Goal: Task Accomplishment & Management: Manage account settings

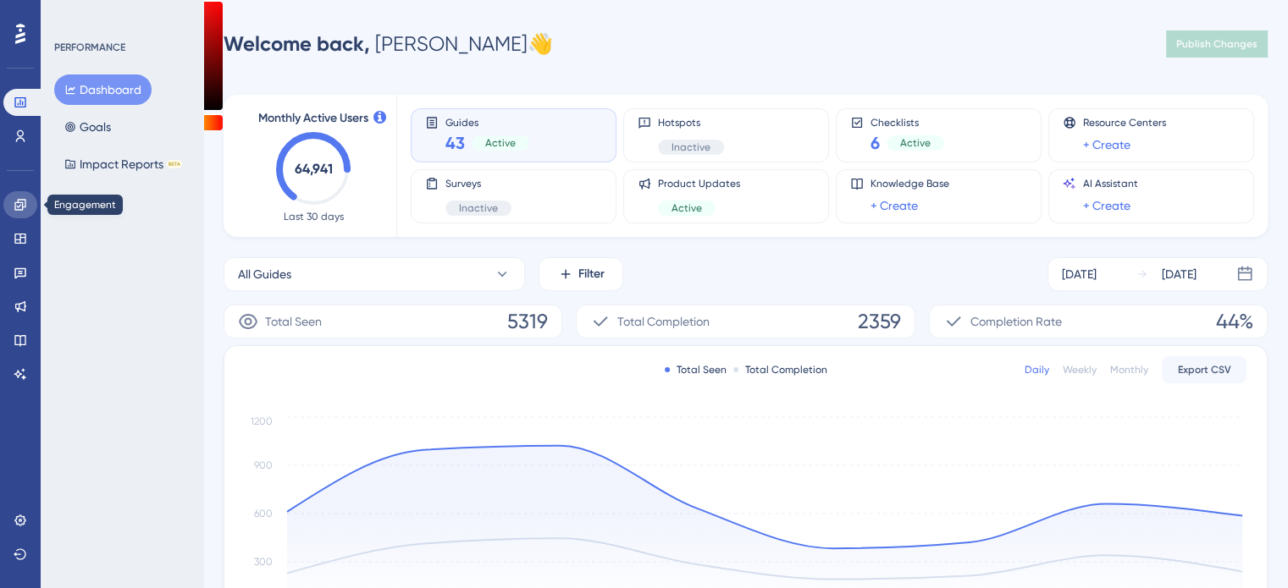
click at [27, 210] on link at bounding box center [20, 204] width 34 height 27
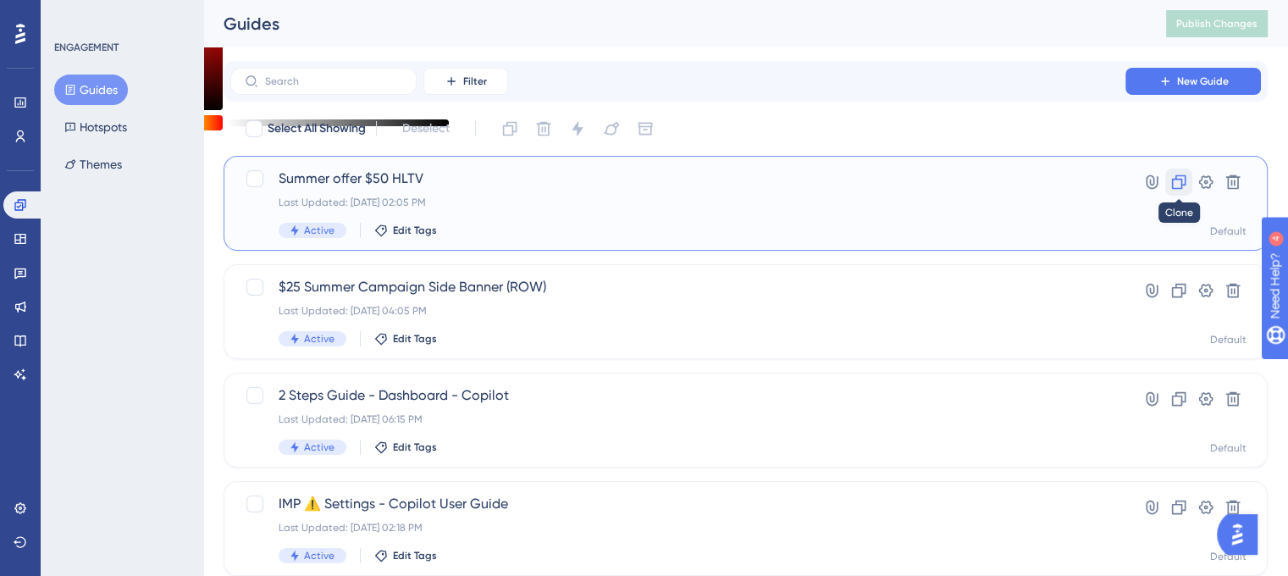
click at [1179, 189] on icon at bounding box center [1179, 182] width 14 height 14
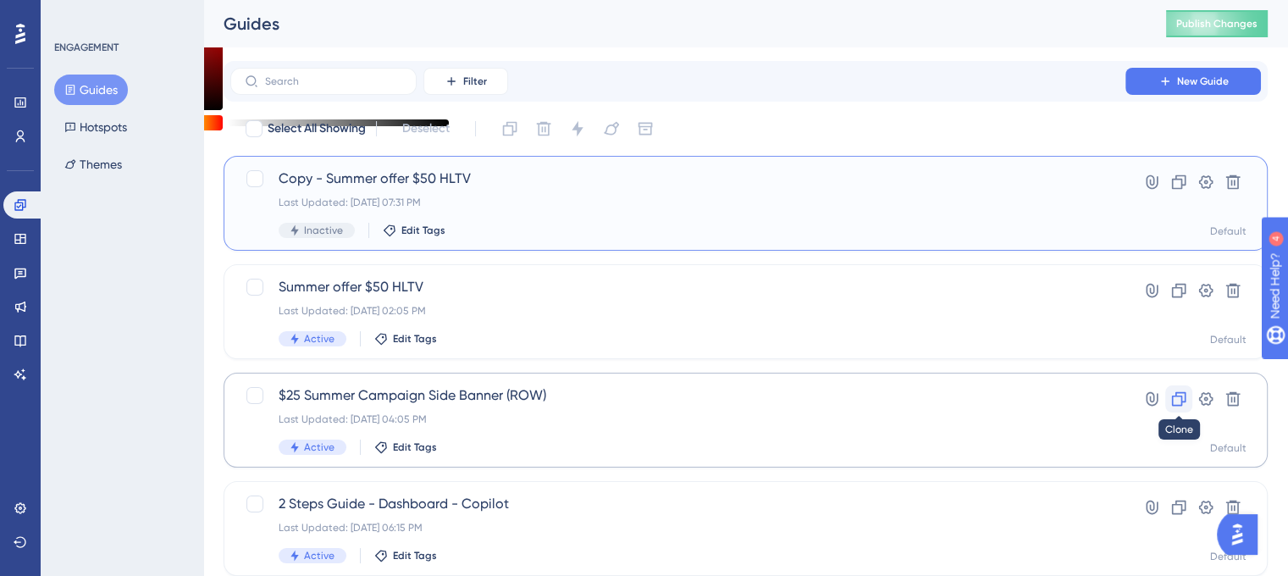
click at [1175, 399] on icon at bounding box center [1178, 398] width 17 height 17
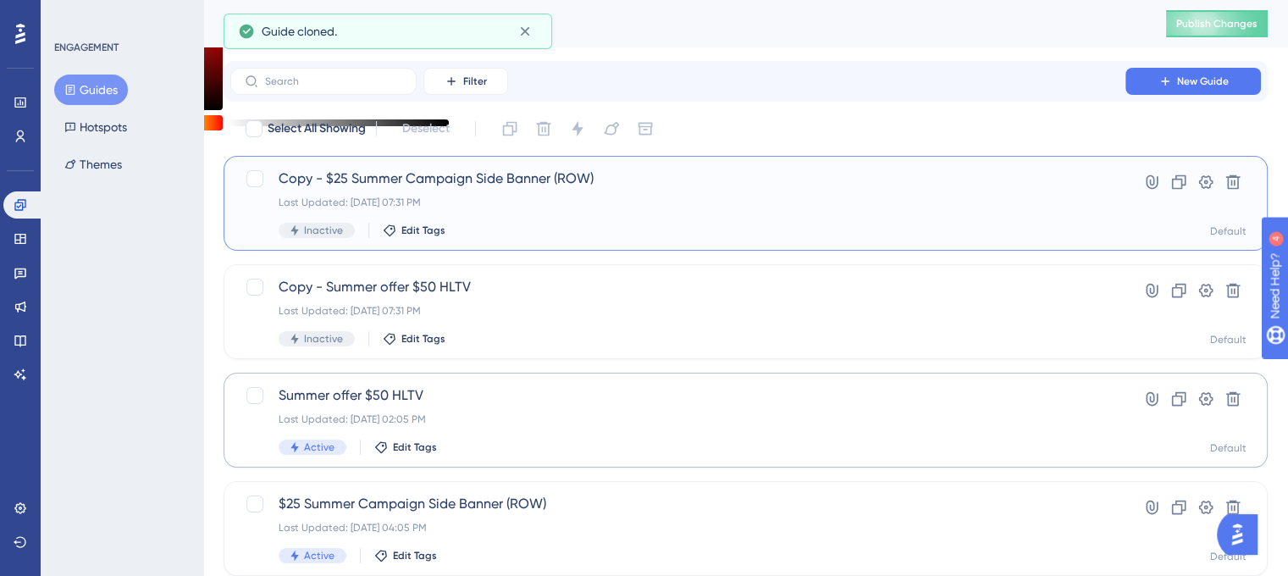
click at [378, 189] on div "Copy - $25 Summer Campaign Side Banner (ROW) Last Updated: Sep 02 2025, 07:31 P…" at bounding box center [678, 202] width 798 height 69
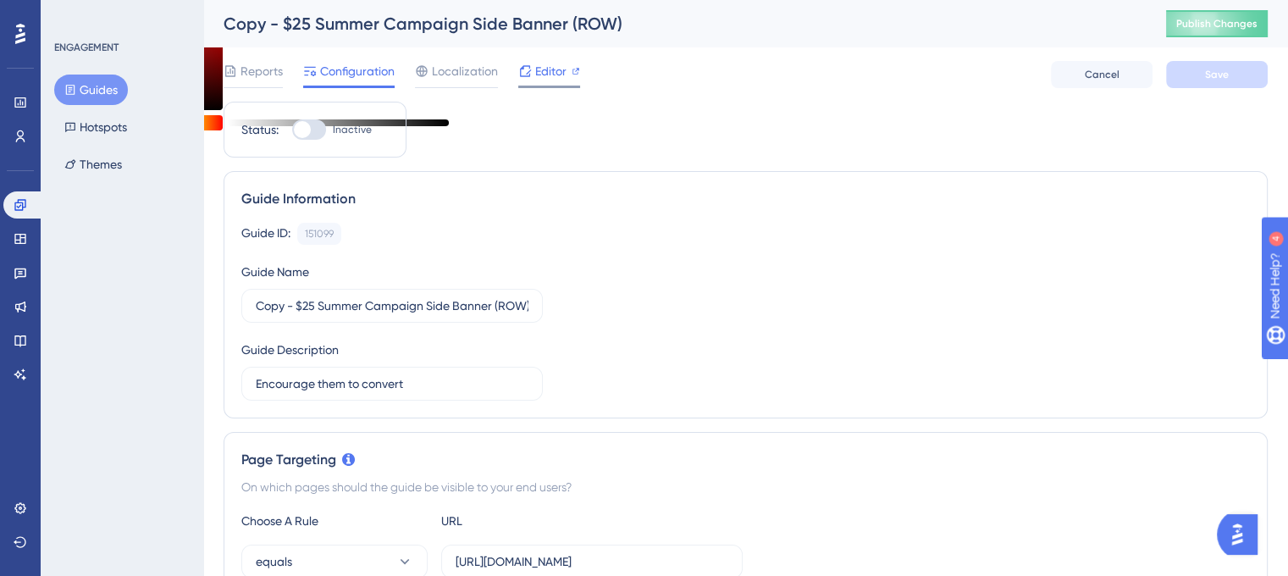
click at [528, 73] on icon at bounding box center [525, 71] width 14 height 14
click at [562, 79] on span "Editor" at bounding box center [550, 71] width 31 height 20
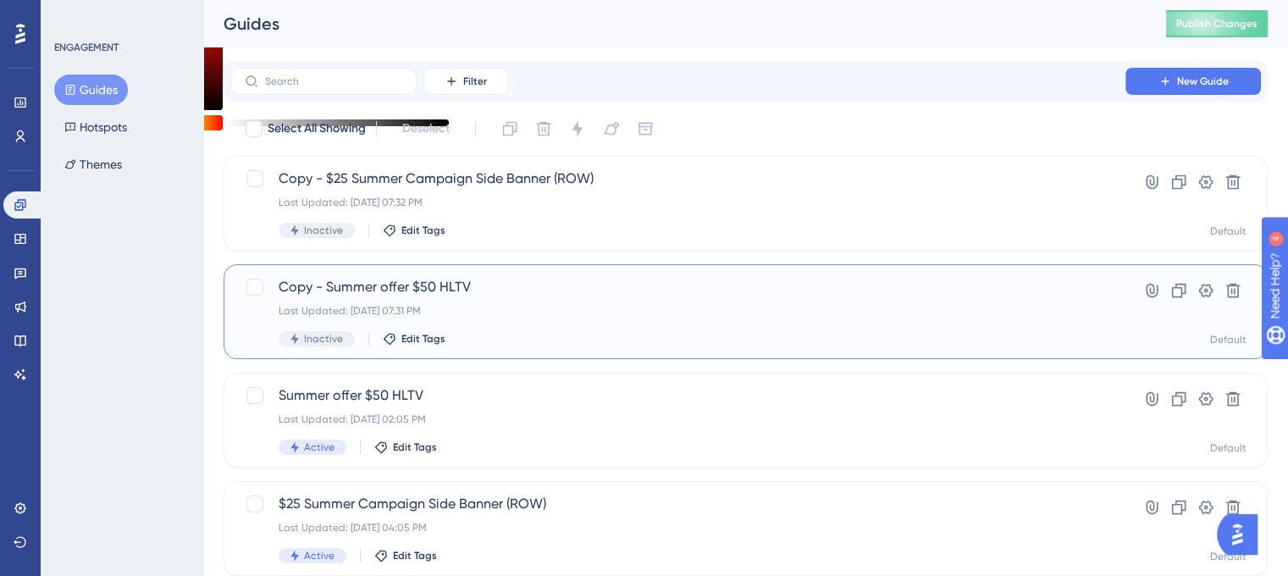
click at [378, 290] on span "Copy - Summer offer $50 HLTV" at bounding box center [678, 287] width 798 height 20
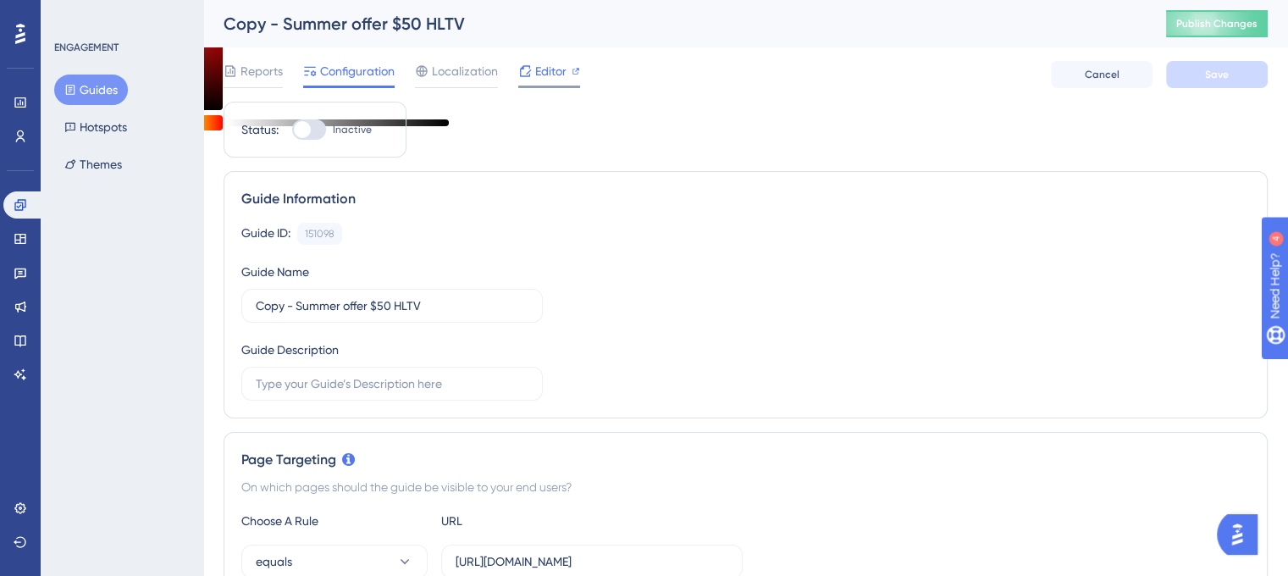
click at [555, 69] on span "Editor" at bounding box center [550, 71] width 31 height 20
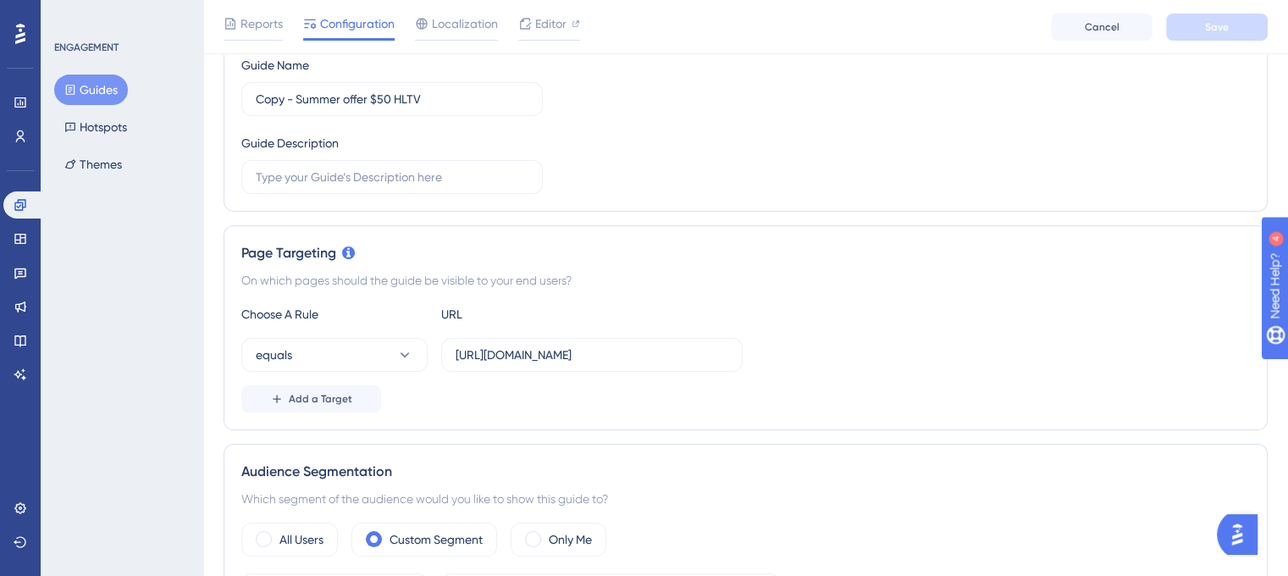
scroll to position [85, 0]
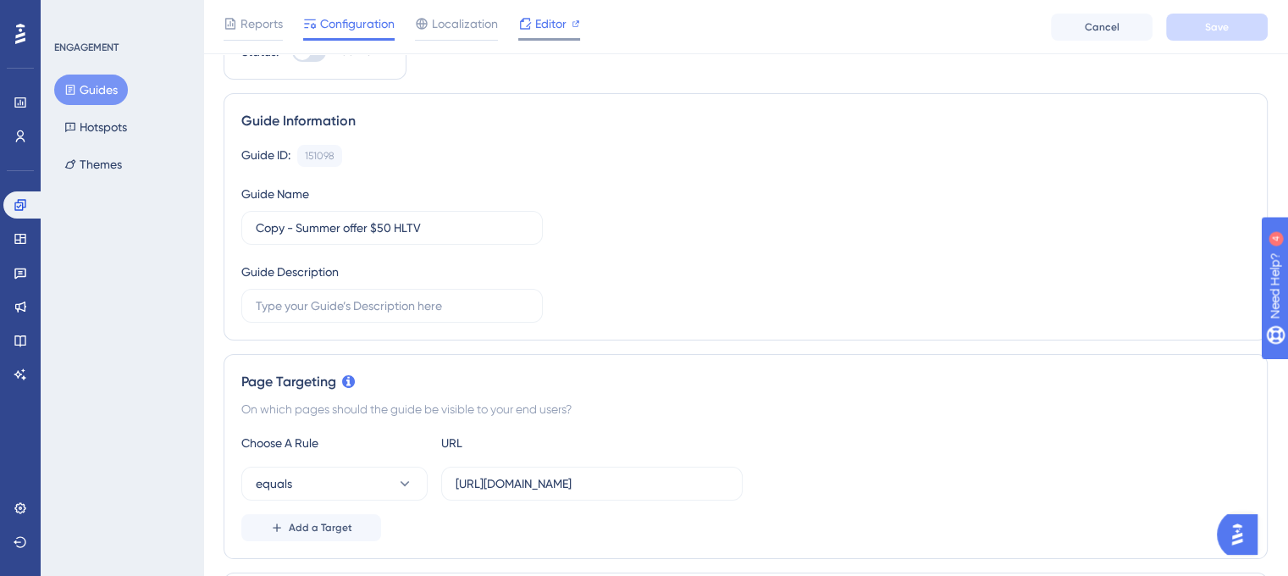
click at [535, 16] on span "Editor" at bounding box center [550, 24] width 31 height 20
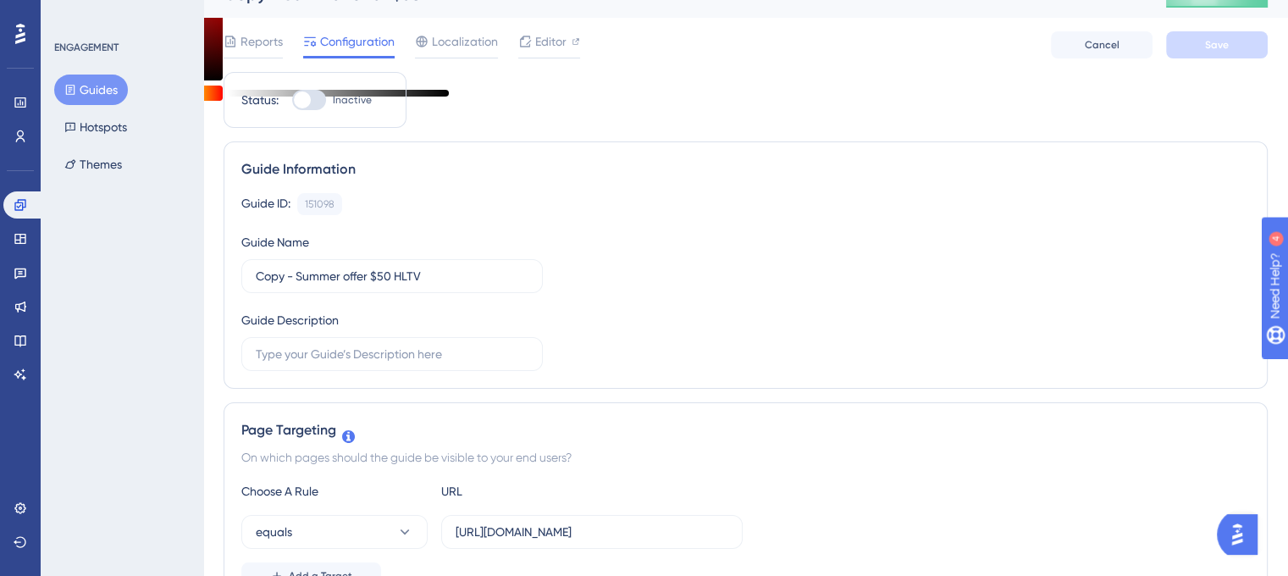
scroll to position [0, 0]
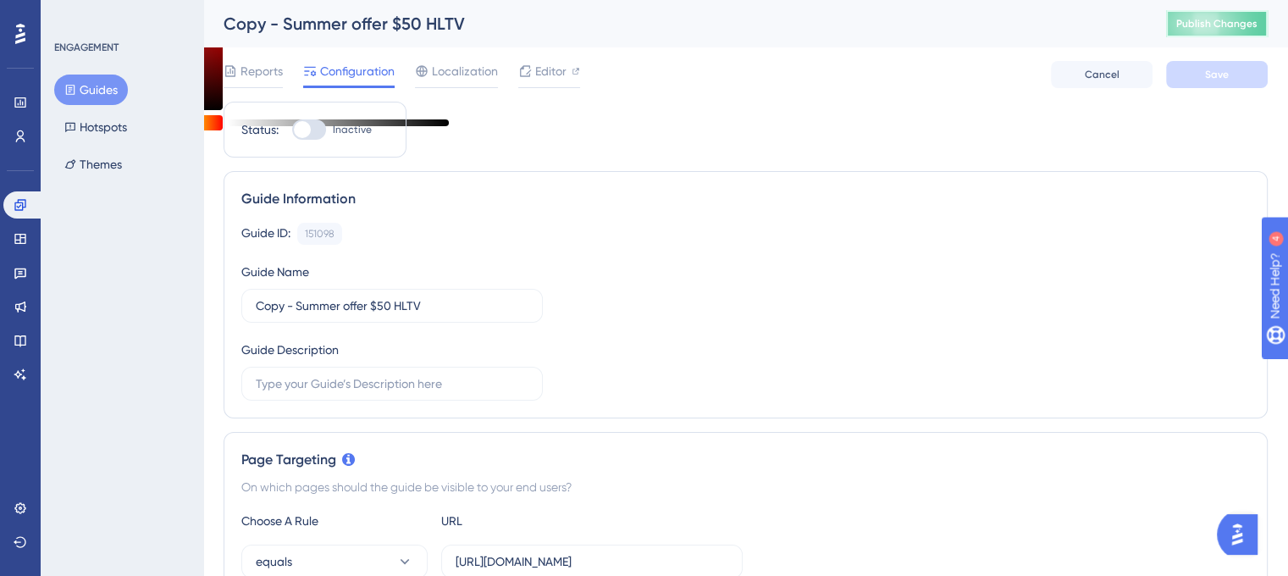
click at [1203, 26] on span "Publish Changes" at bounding box center [1216, 24] width 81 height 14
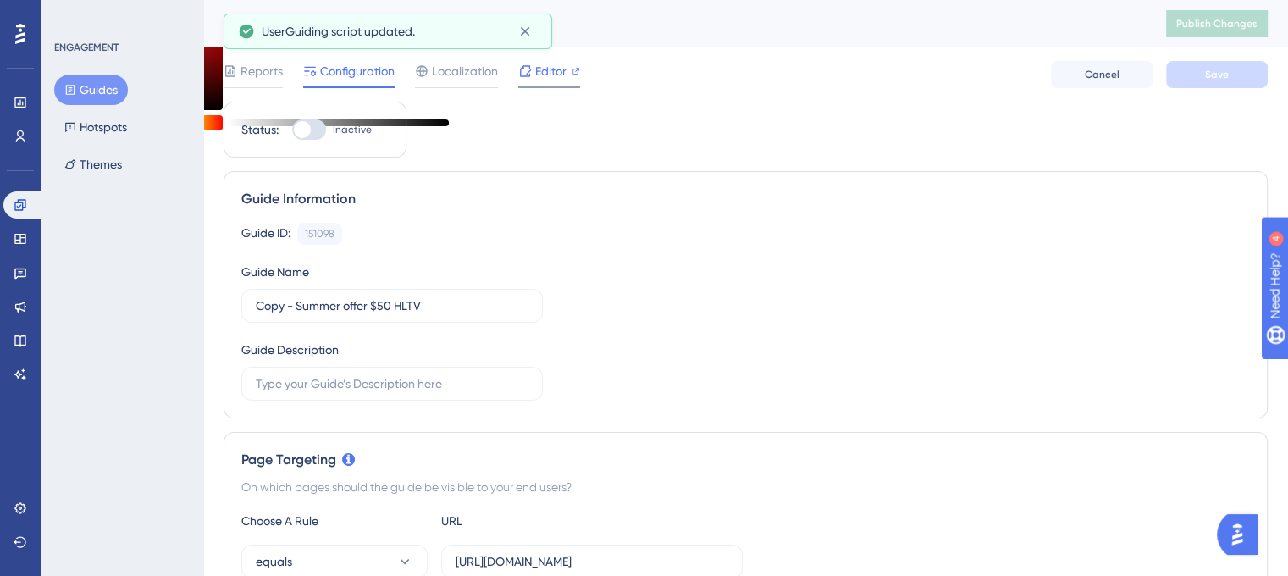
click at [539, 76] on span "Editor" at bounding box center [550, 71] width 31 height 20
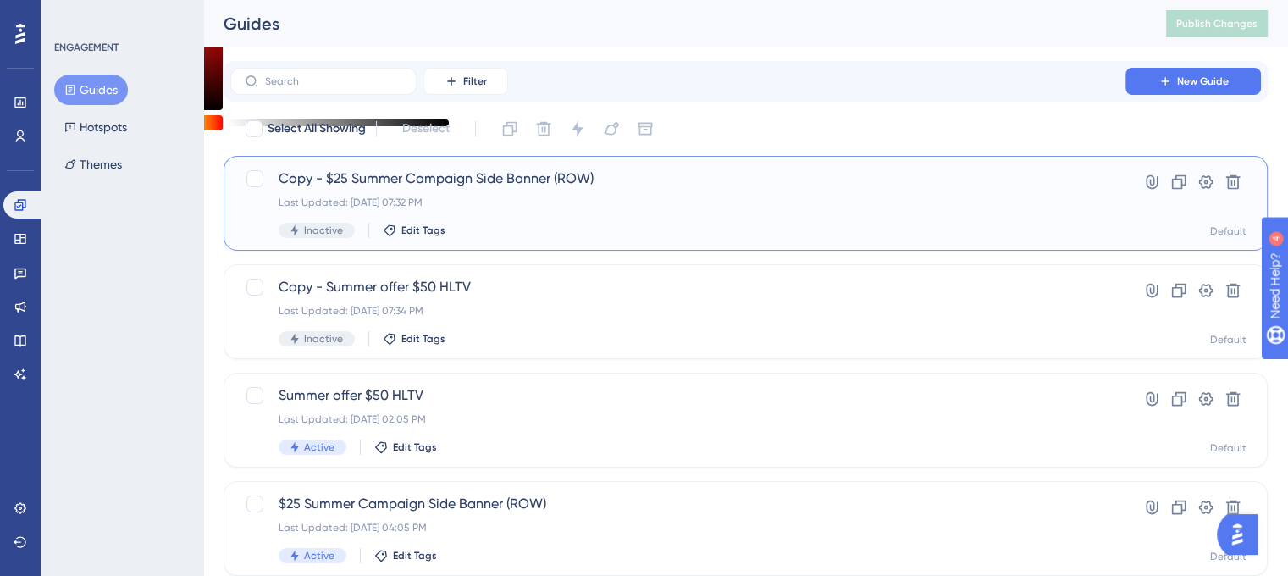
click at [379, 182] on span "Copy - $25 Summer Campaign Side Banner (ROW)" at bounding box center [678, 178] width 798 height 20
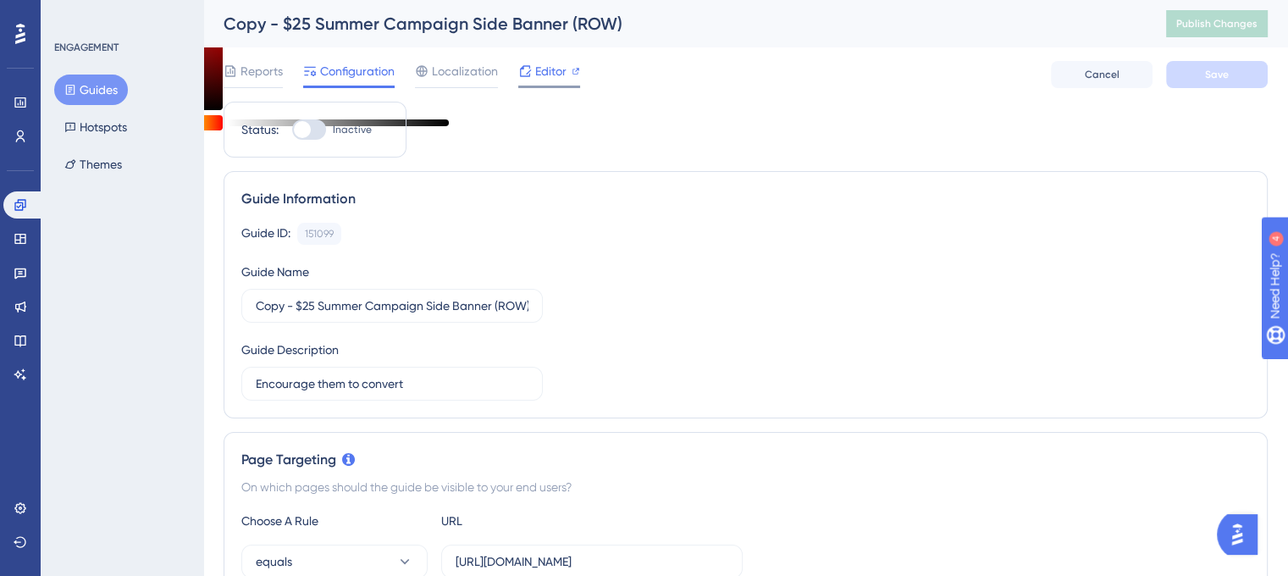
click at [550, 65] on span "Editor" at bounding box center [550, 71] width 31 height 20
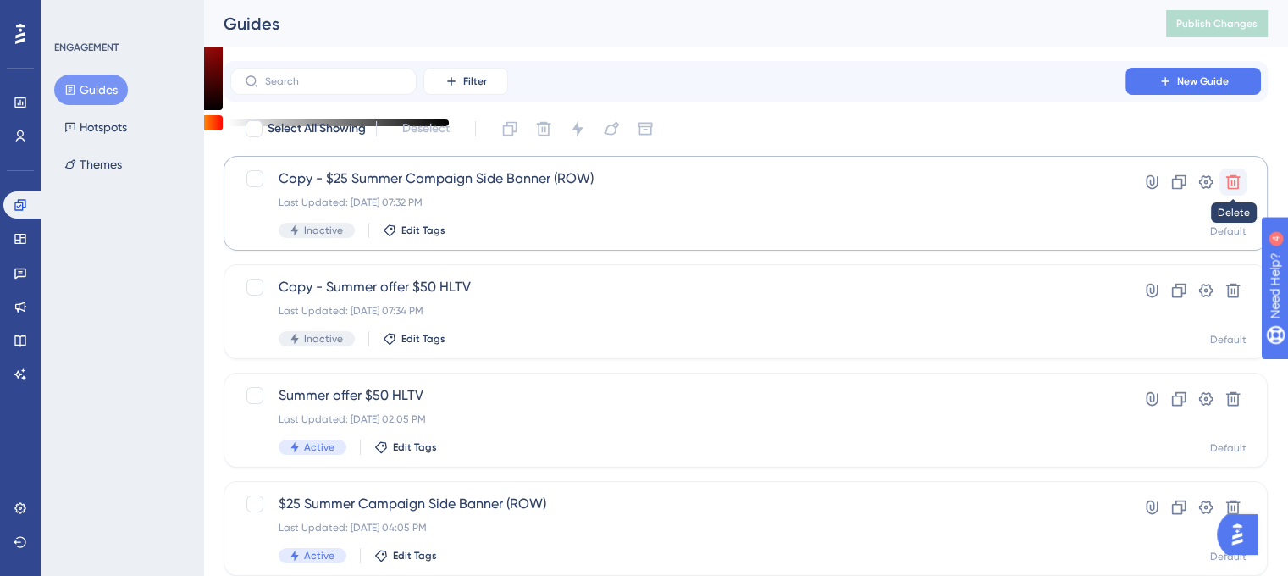
click at [1228, 176] on icon at bounding box center [1233, 182] width 14 height 14
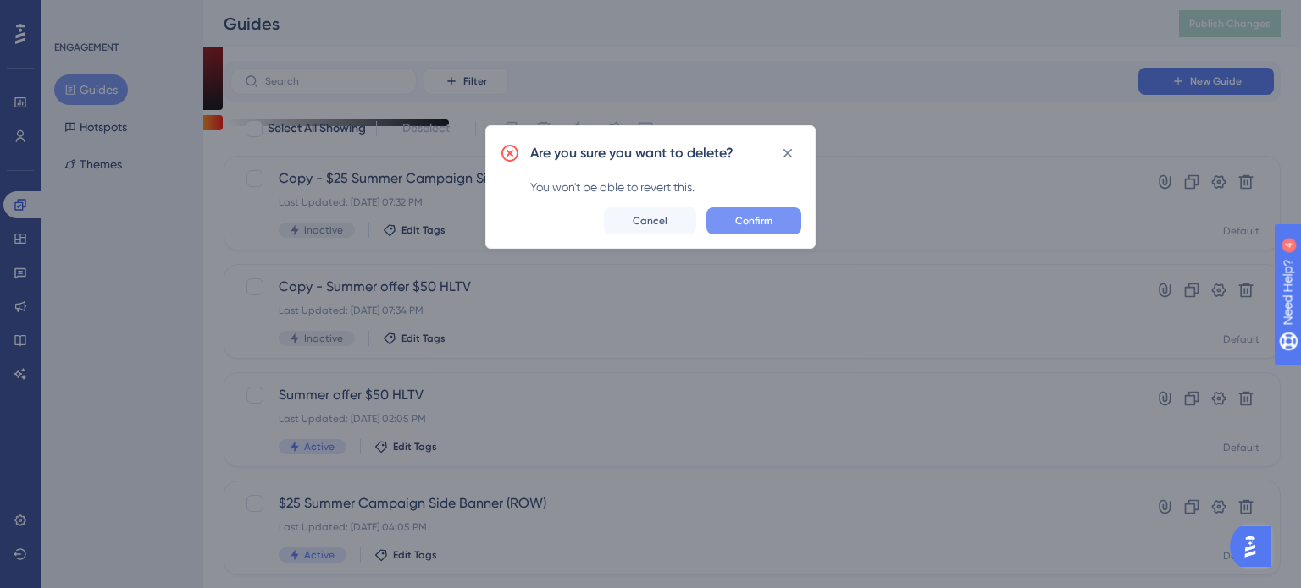
click at [776, 214] on button "Confirm" at bounding box center [753, 220] width 95 height 27
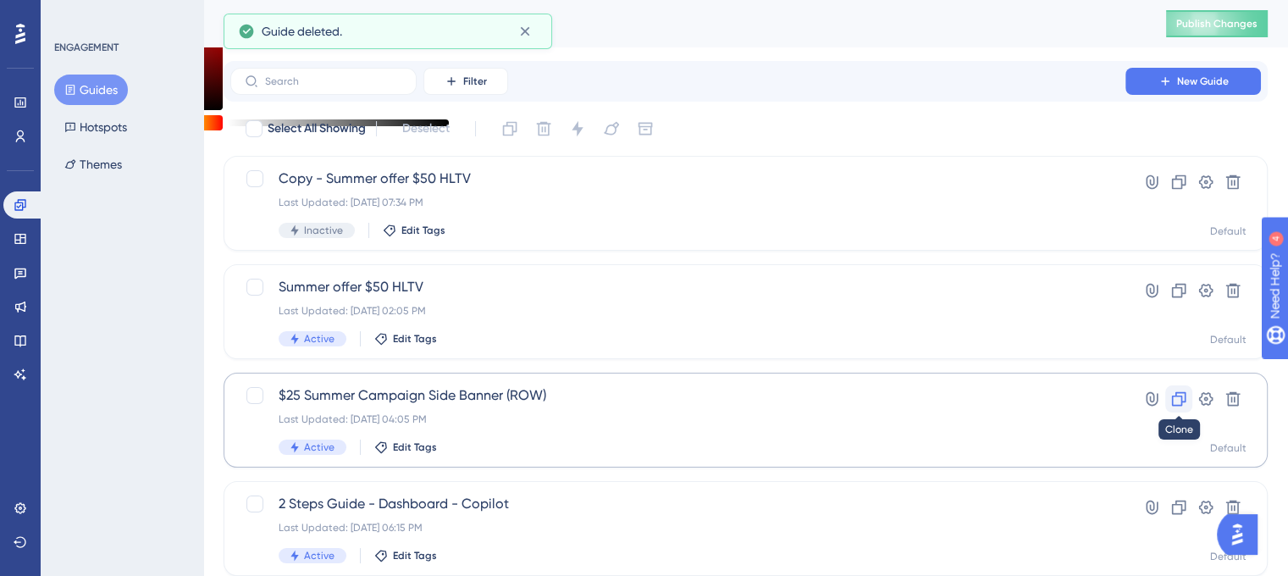
click at [1183, 392] on icon at bounding box center [1179, 399] width 14 height 14
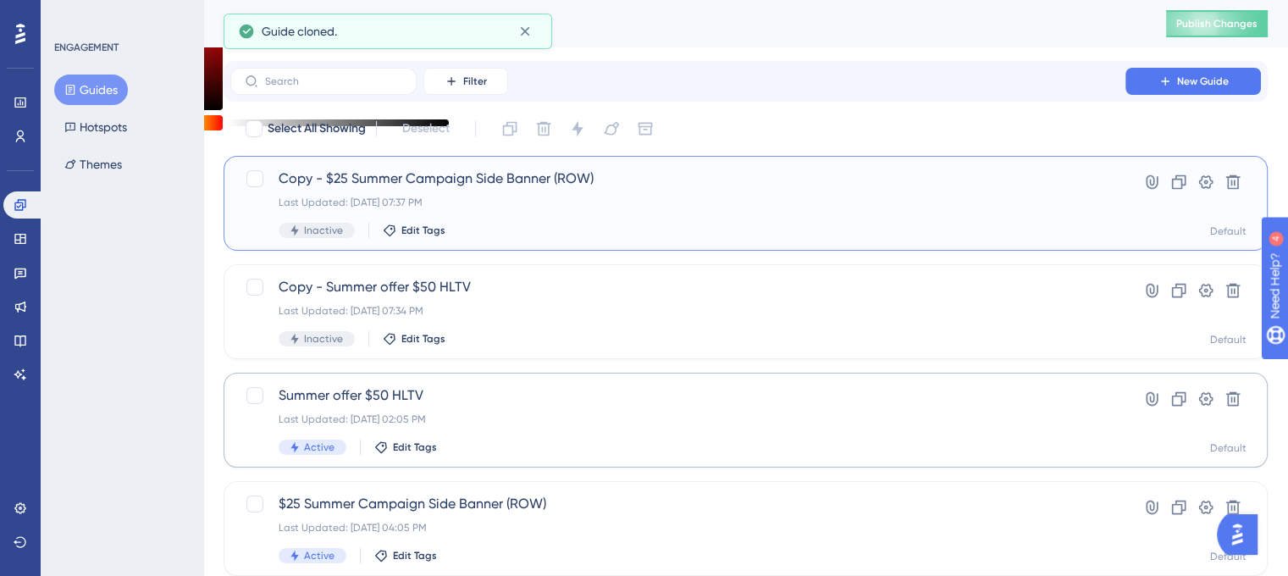
click at [844, 205] on div "Last Updated: Sep 02 2025, 07:37 PM" at bounding box center [678, 203] width 798 height 14
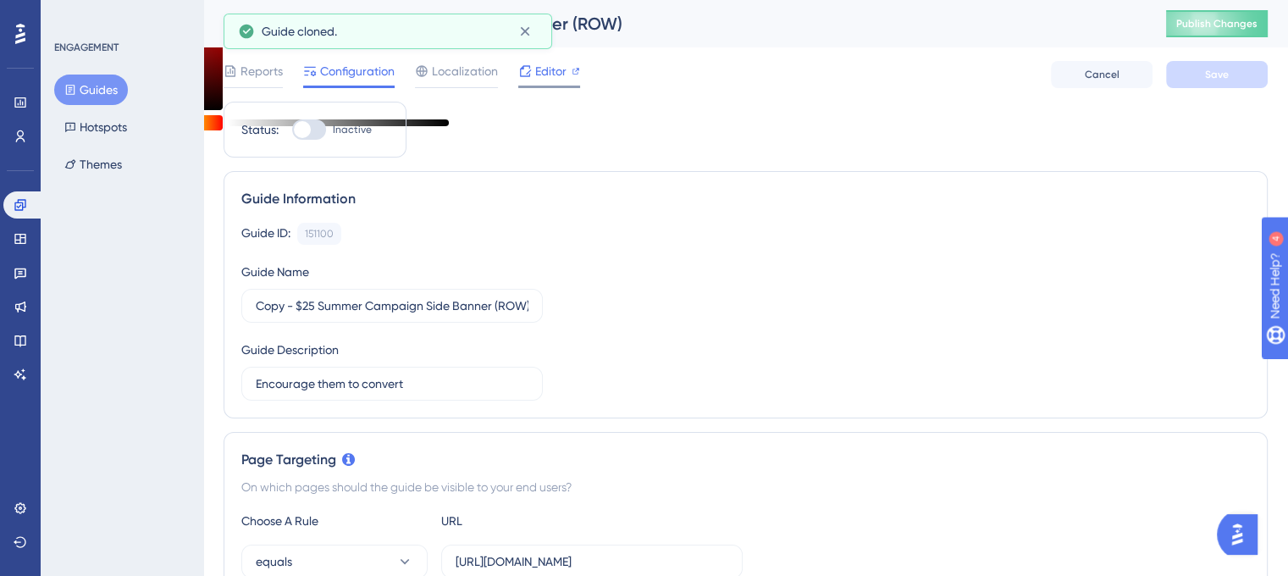
click at [567, 74] on div "Editor" at bounding box center [549, 71] width 62 height 20
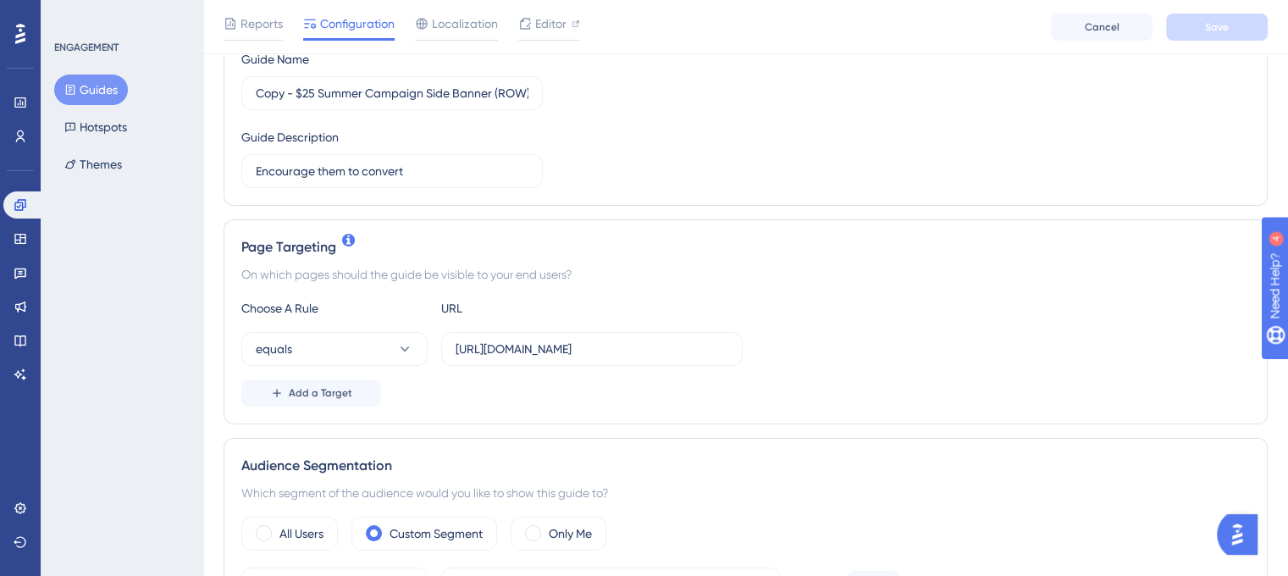
scroll to position [254, 0]
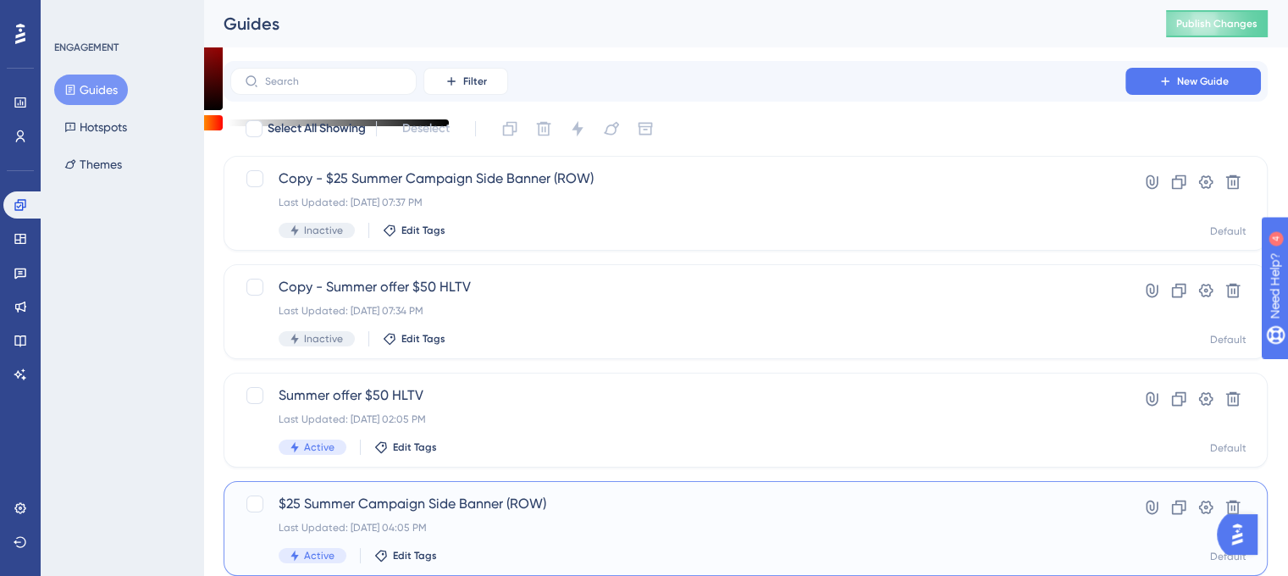
click at [379, 500] on span "$25 Summer Campaign Side Banner (ROW)" at bounding box center [678, 504] width 798 height 20
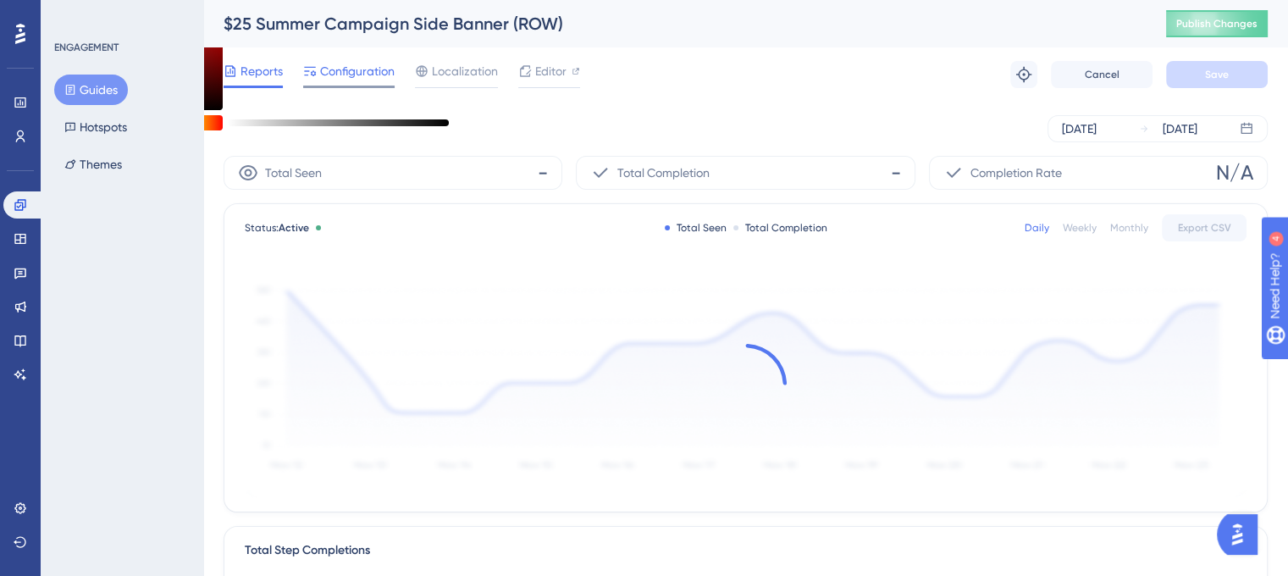
click at [357, 73] on span "Configuration" at bounding box center [357, 71] width 75 height 20
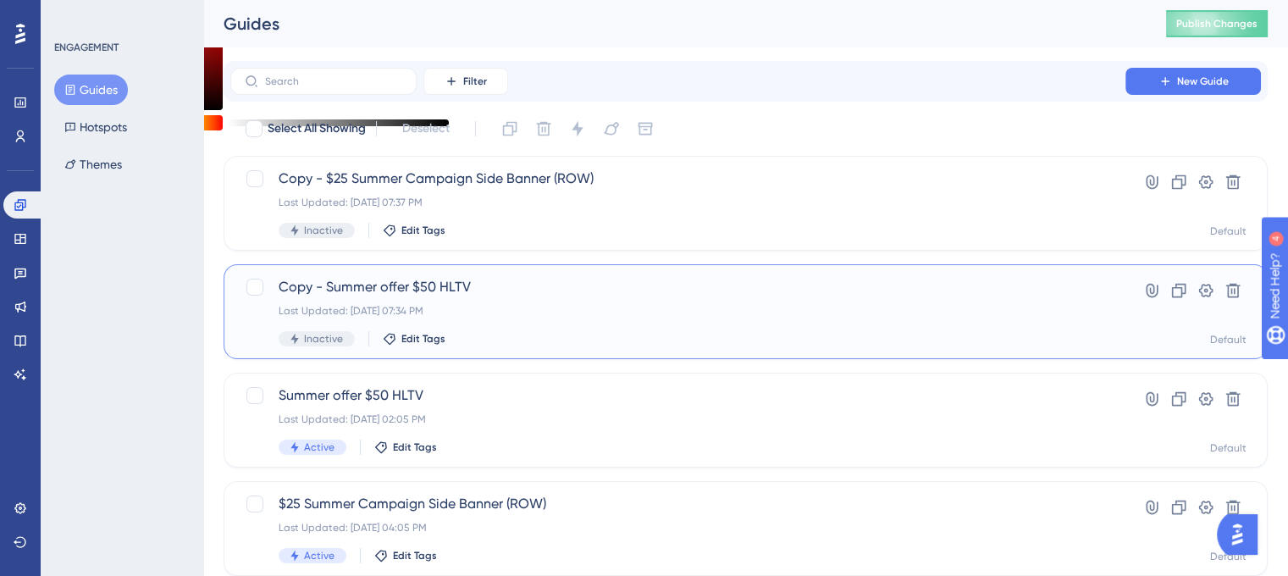
click at [368, 283] on span "Copy - Summer offer $50 HLTV" at bounding box center [678, 287] width 798 height 20
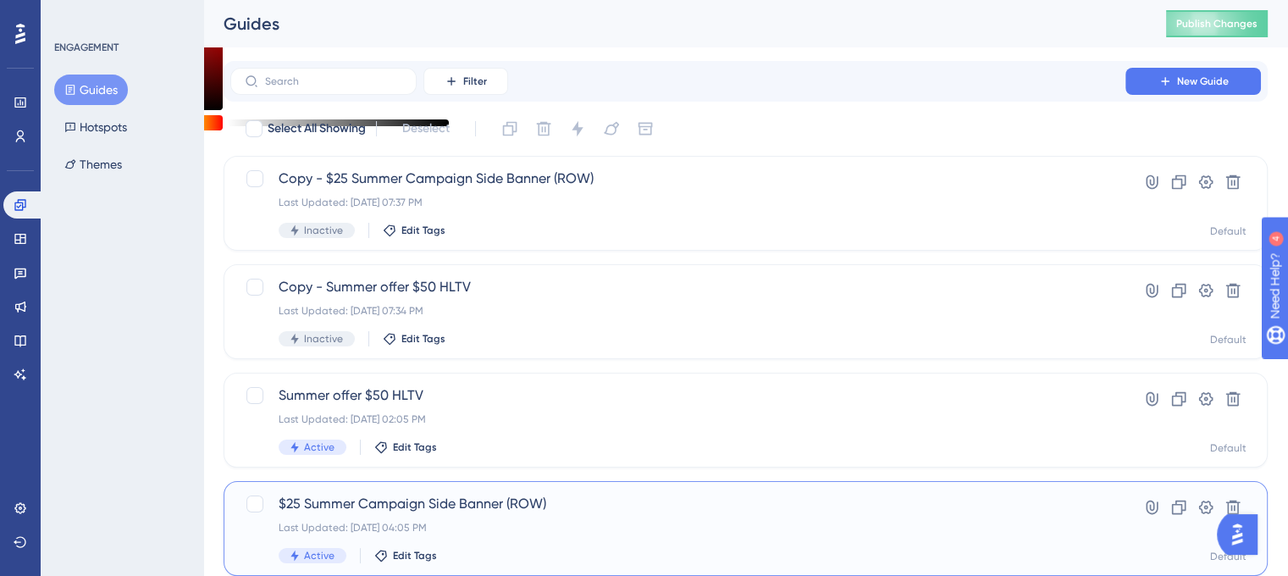
click at [356, 494] on span "$25 Summer Campaign Side Banner (ROW)" at bounding box center [678, 504] width 798 height 20
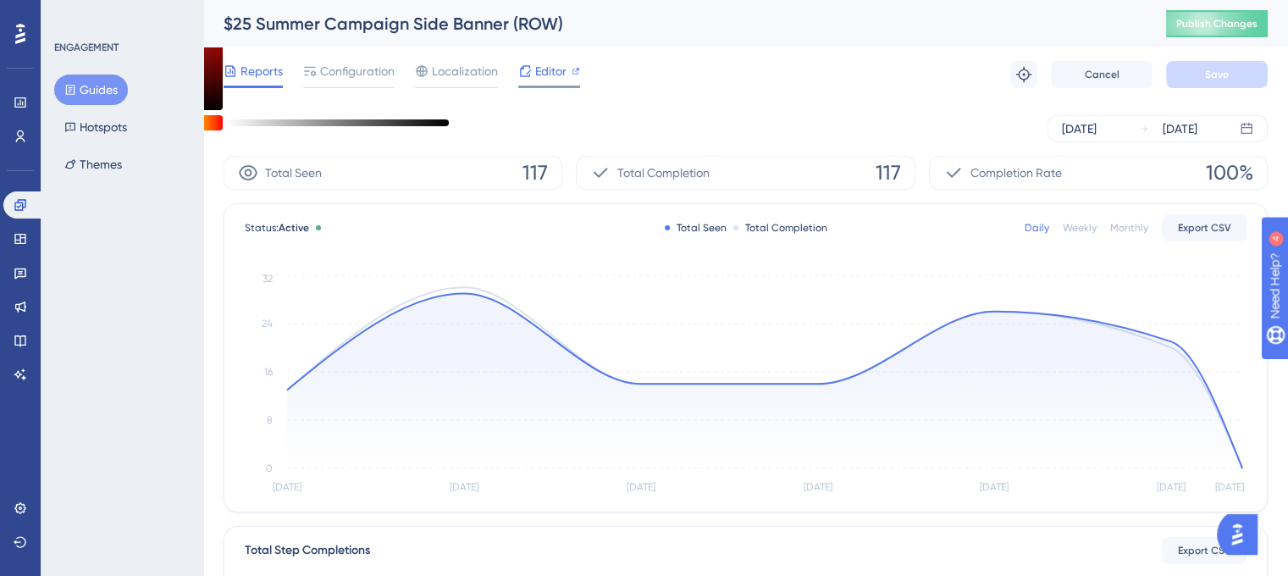
click at [527, 70] on icon at bounding box center [525, 71] width 14 height 14
click at [374, 75] on span "Configuration" at bounding box center [357, 71] width 75 height 20
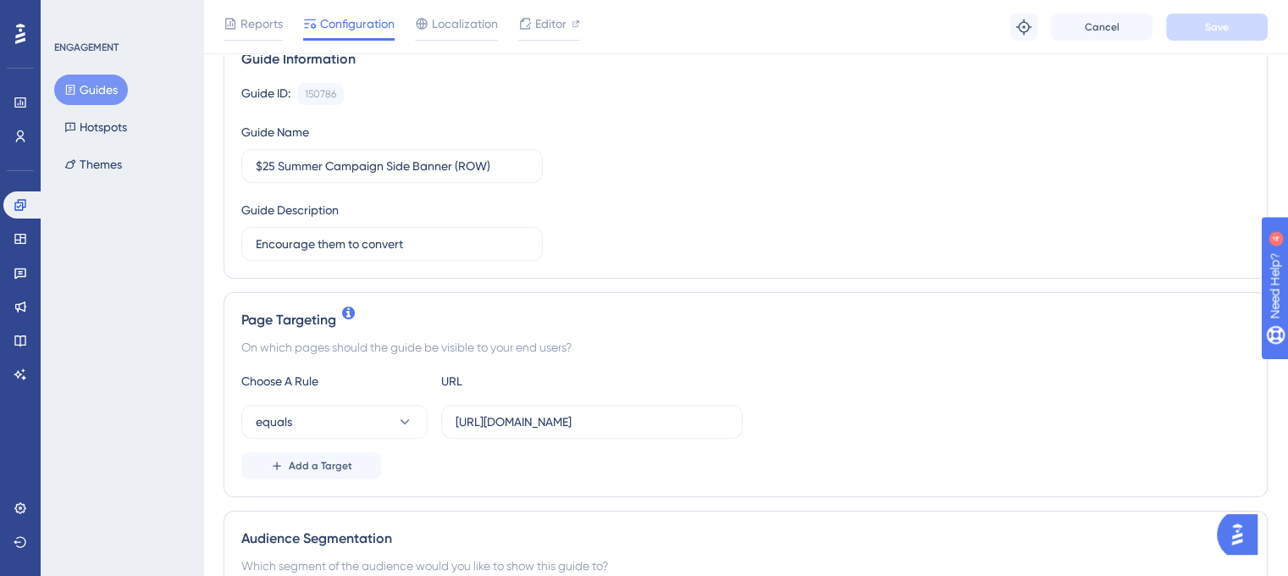
scroll to position [85, 0]
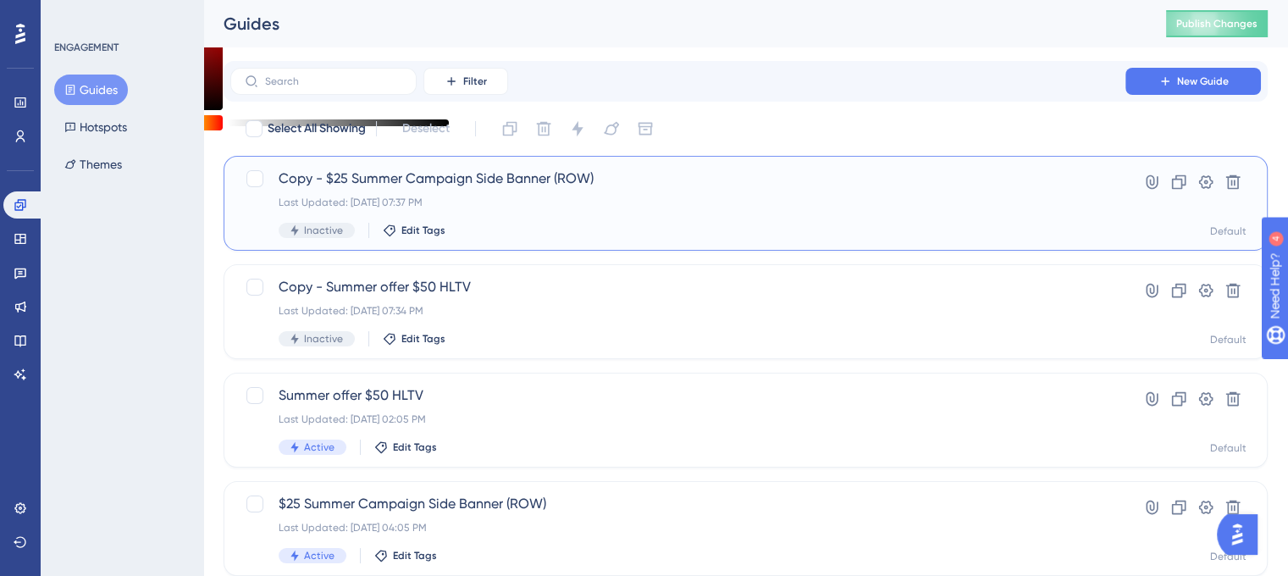
drag, startPoint x: 400, startPoint y: 180, endPoint x: 364, endPoint y: 172, distance: 37.2
click at [364, 172] on span "Copy - $25 Summer Campaign Side Banner (ROW)" at bounding box center [678, 178] width 798 height 20
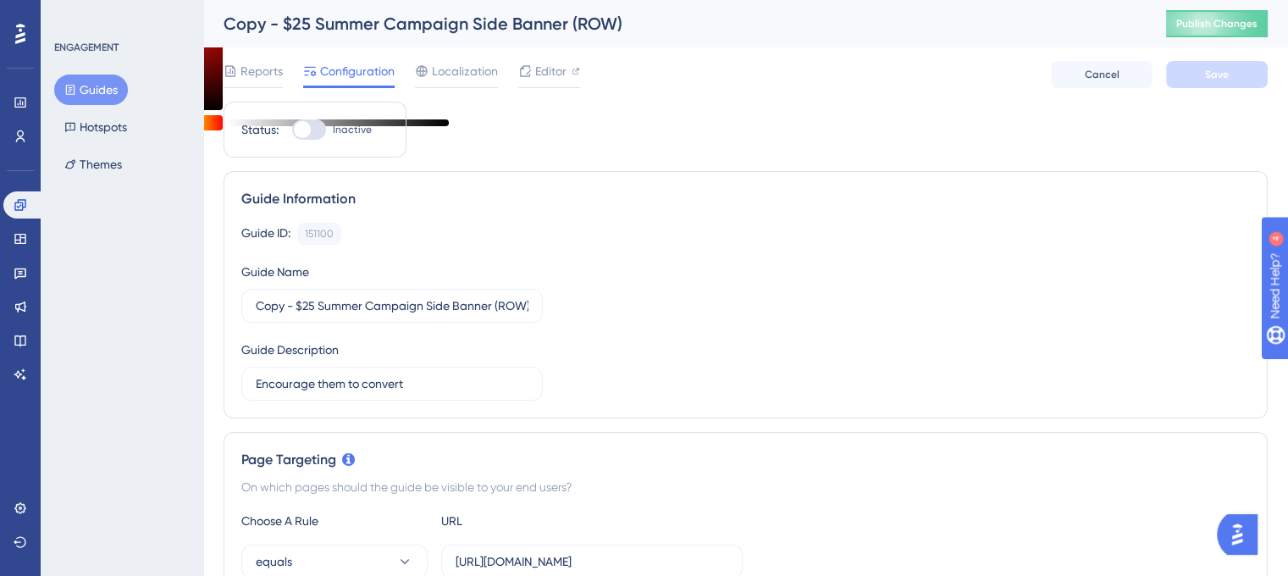
click at [833, 410] on div "Guide Information Guide ID: 151100 Copy Guide Name Copy - $25 Summer Campaign S…" at bounding box center [746, 294] width 1044 height 247
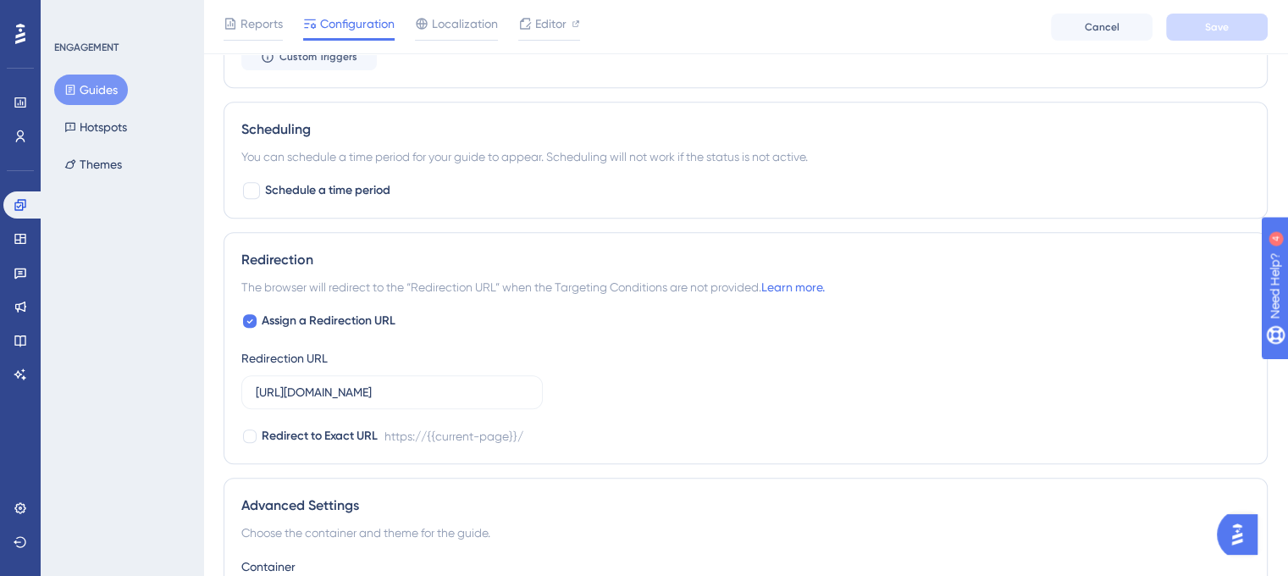
scroll to position [1355, 0]
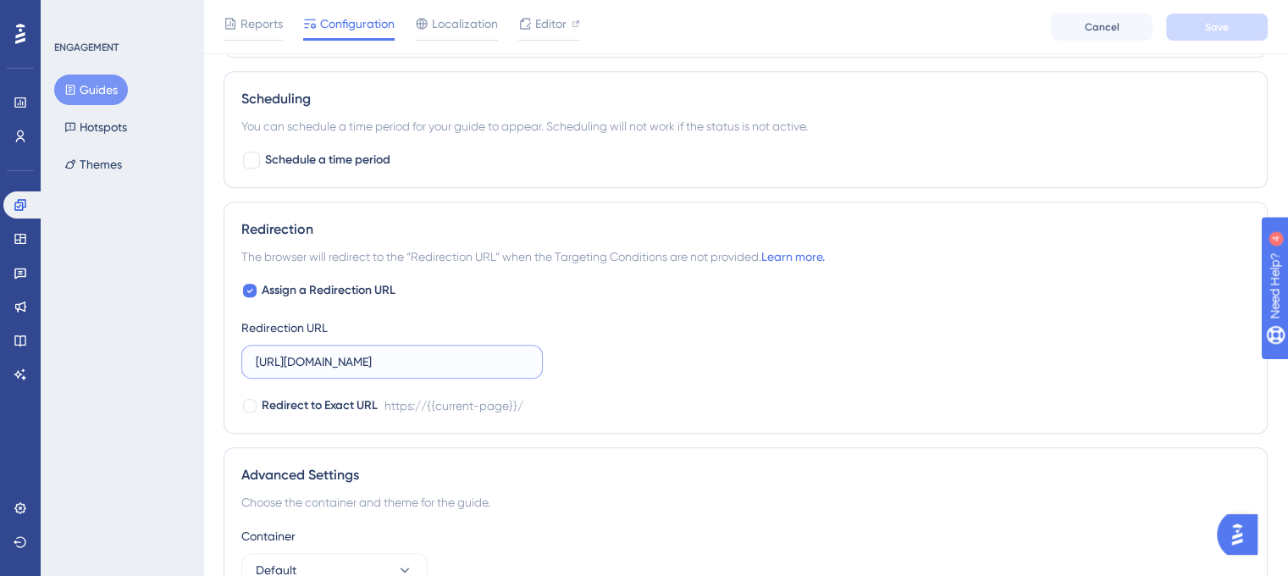
click at [447, 364] on input "https://unified.cloudways.com/" at bounding box center [392, 361] width 273 height 19
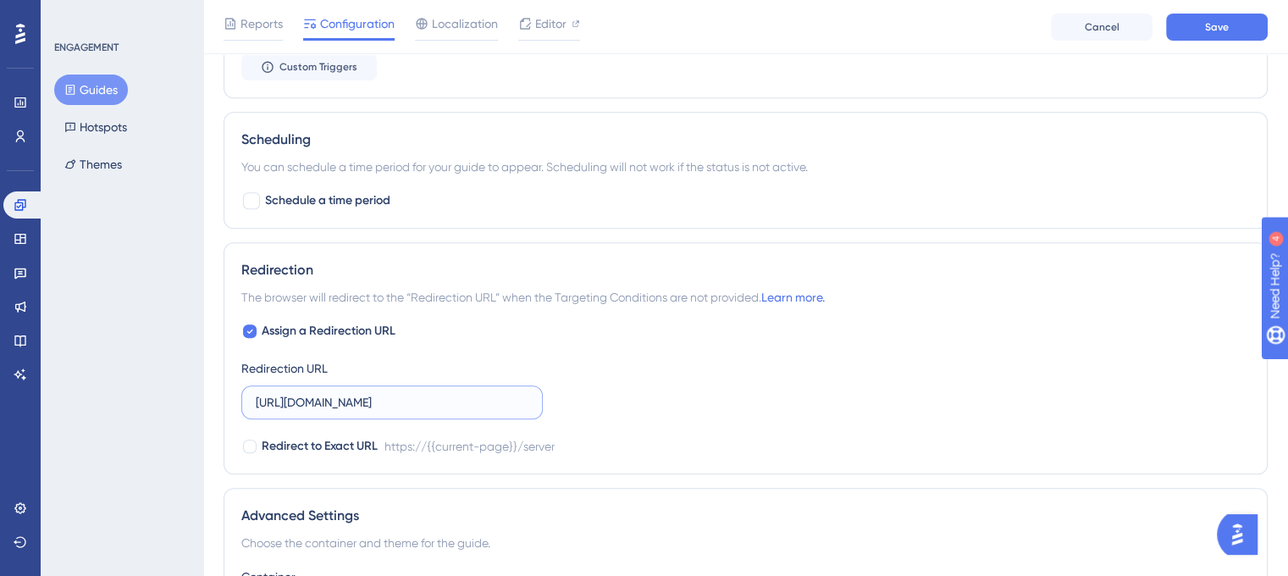
scroll to position [847, 0]
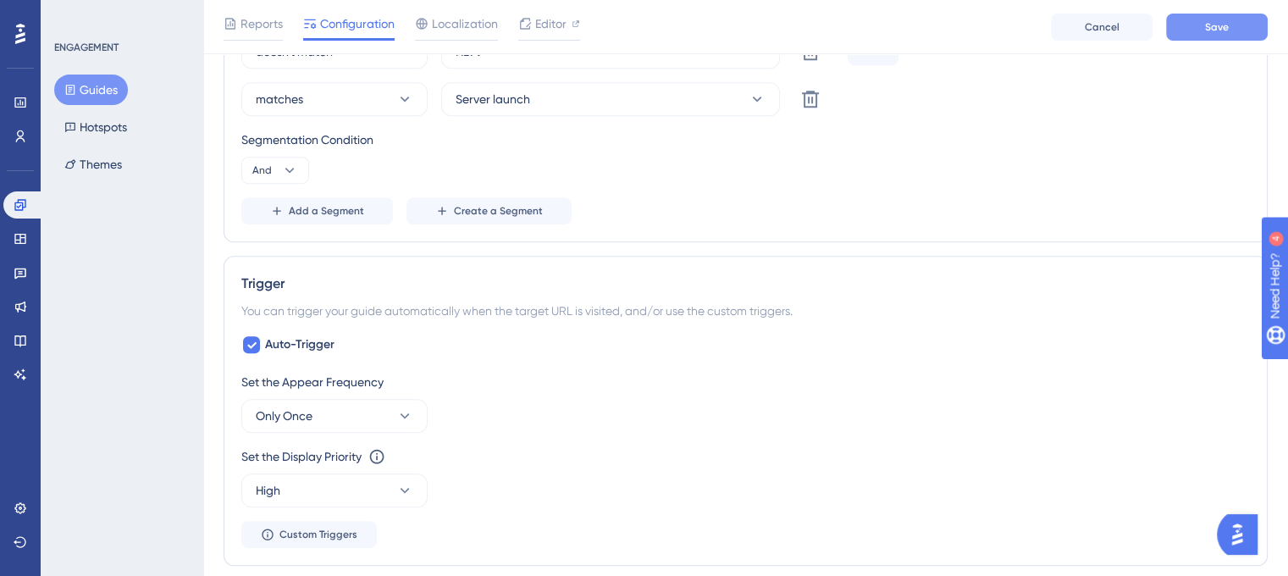
type input "https://unified.cloudways.com/server"
click at [1195, 40] on button "Save" at bounding box center [1217, 27] width 102 height 27
click at [535, 25] on span "Editor" at bounding box center [550, 24] width 31 height 20
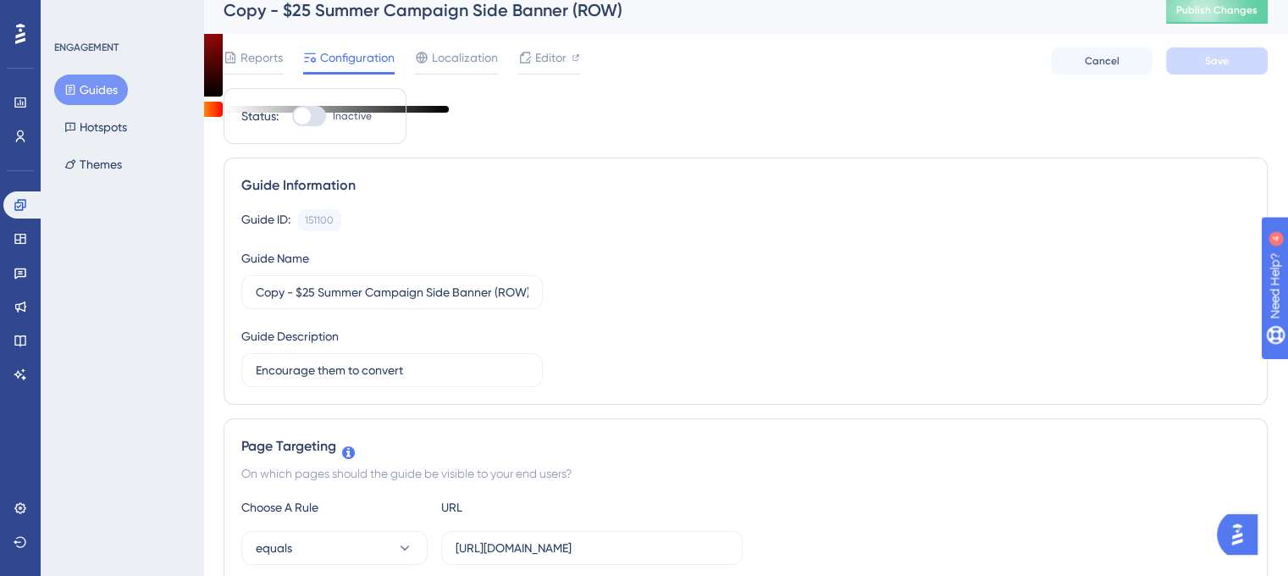
scroll to position [0, 0]
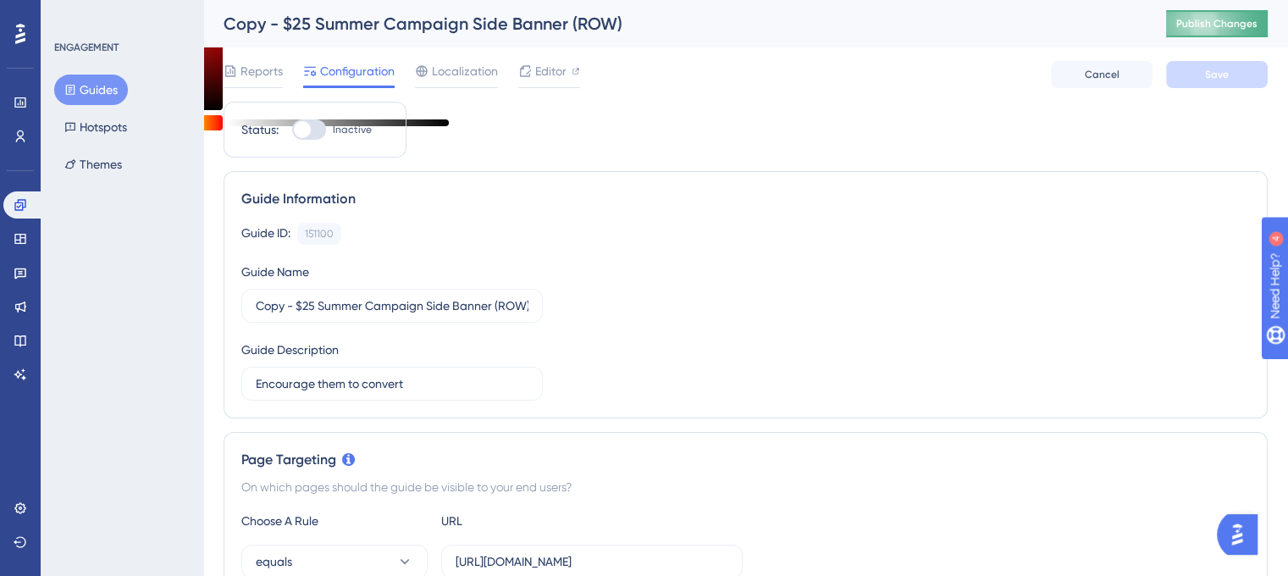
click at [1207, 26] on span "Publish Changes" at bounding box center [1216, 24] width 81 height 14
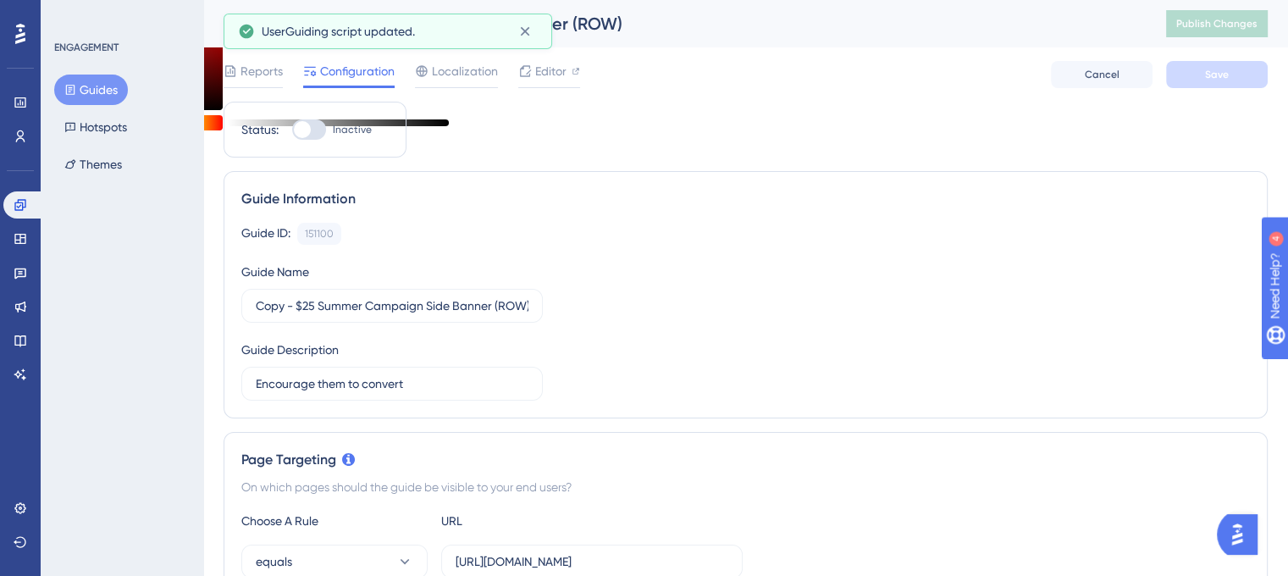
click at [105, 94] on button "Guides" at bounding box center [91, 90] width 74 height 30
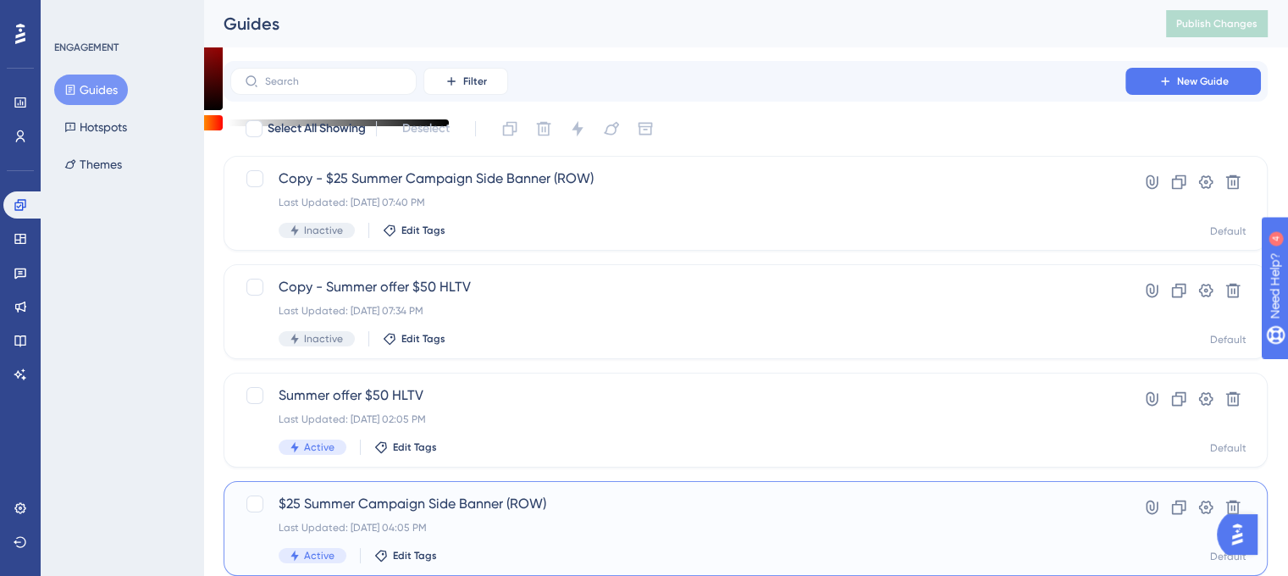
click at [335, 505] on span "$25 Summer Campaign Side Banner (ROW)" at bounding box center [678, 504] width 798 height 20
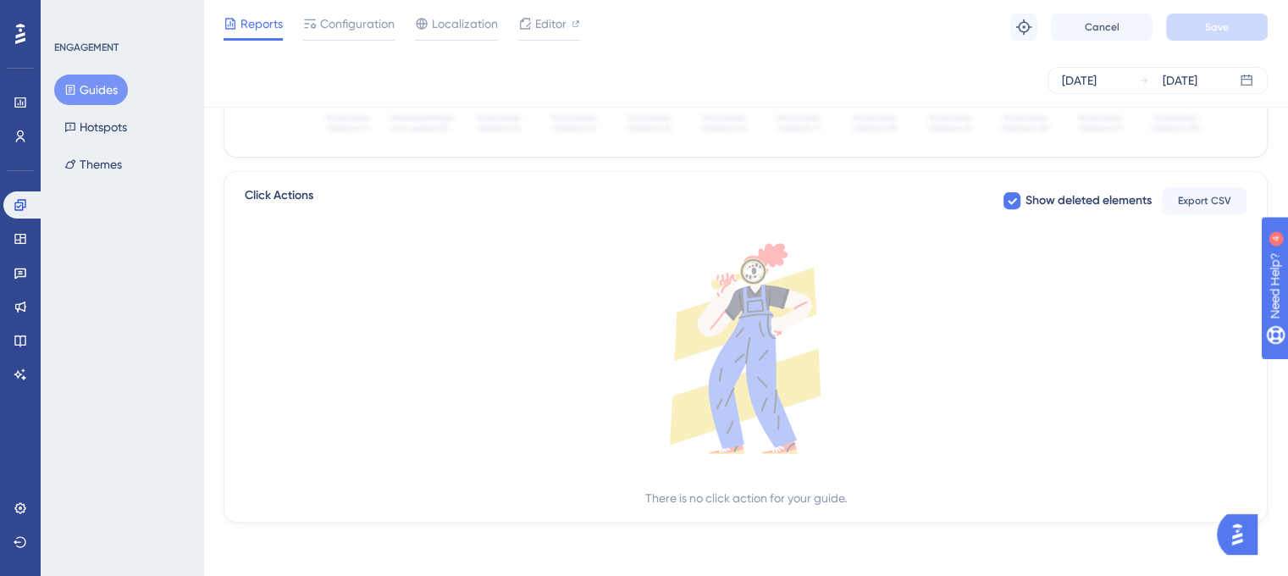
scroll to position [606, 0]
click at [362, 14] on span "Configuration" at bounding box center [357, 24] width 75 height 20
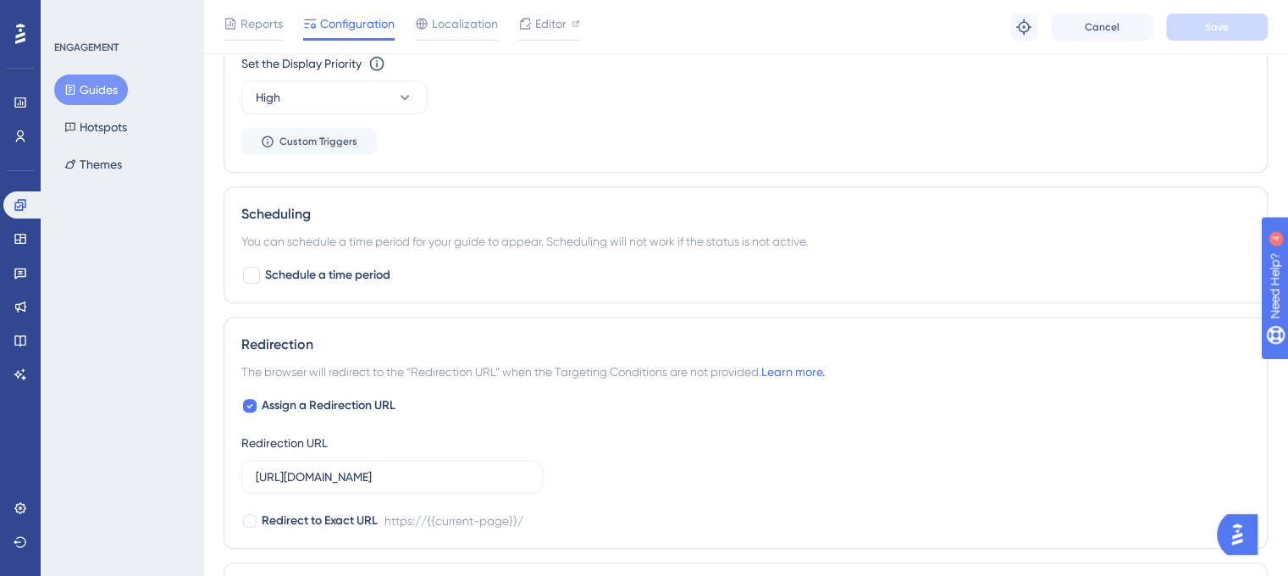
scroll to position [1441, 0]
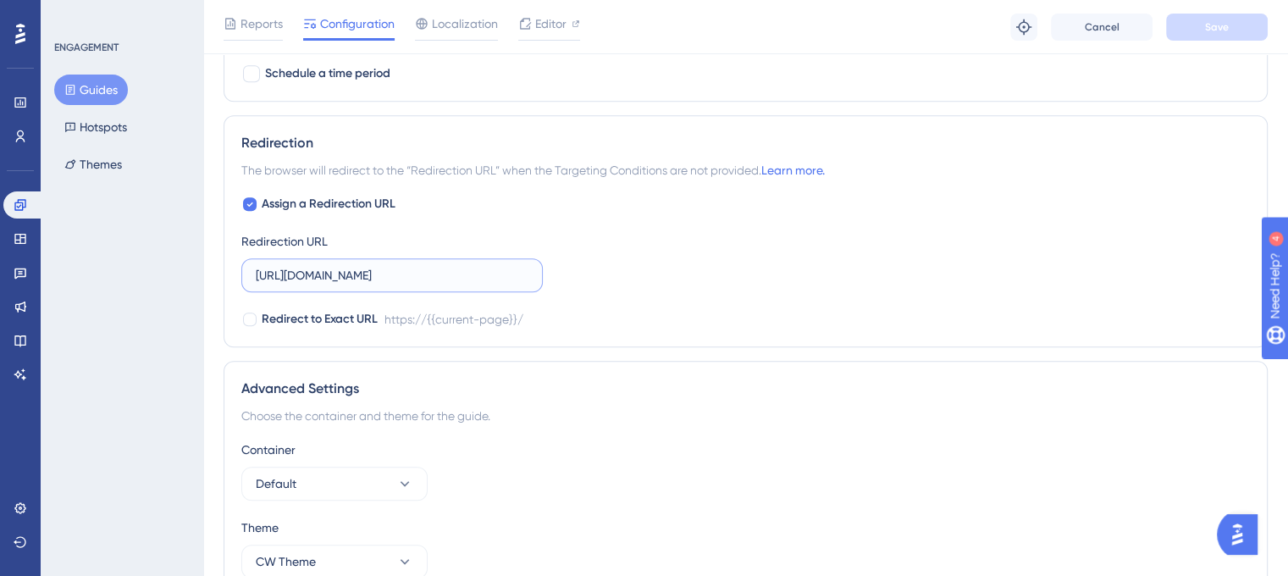
click at [468, 267] on input "https://unified.cloudways.com/" at bounding box center [392, 275] width 273 height 19
type input "https://unified.cloudways.com/server"
click at [1207, 34] on button "Save" at bounding box center [1217, 27] width 102 height 27
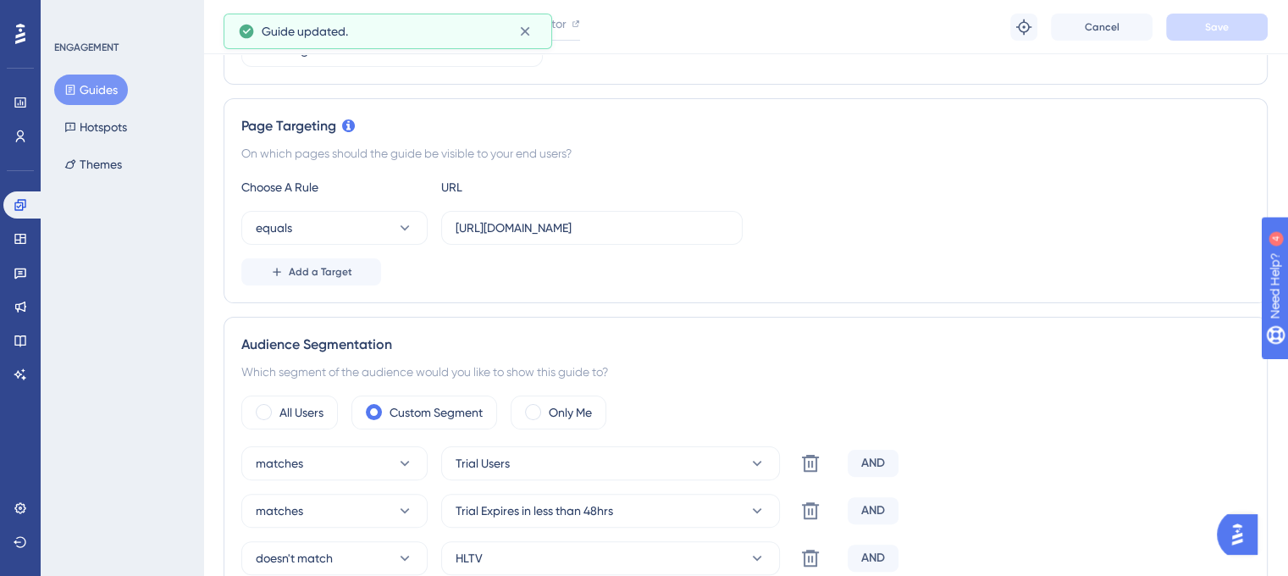
scroll to position [0, 0]
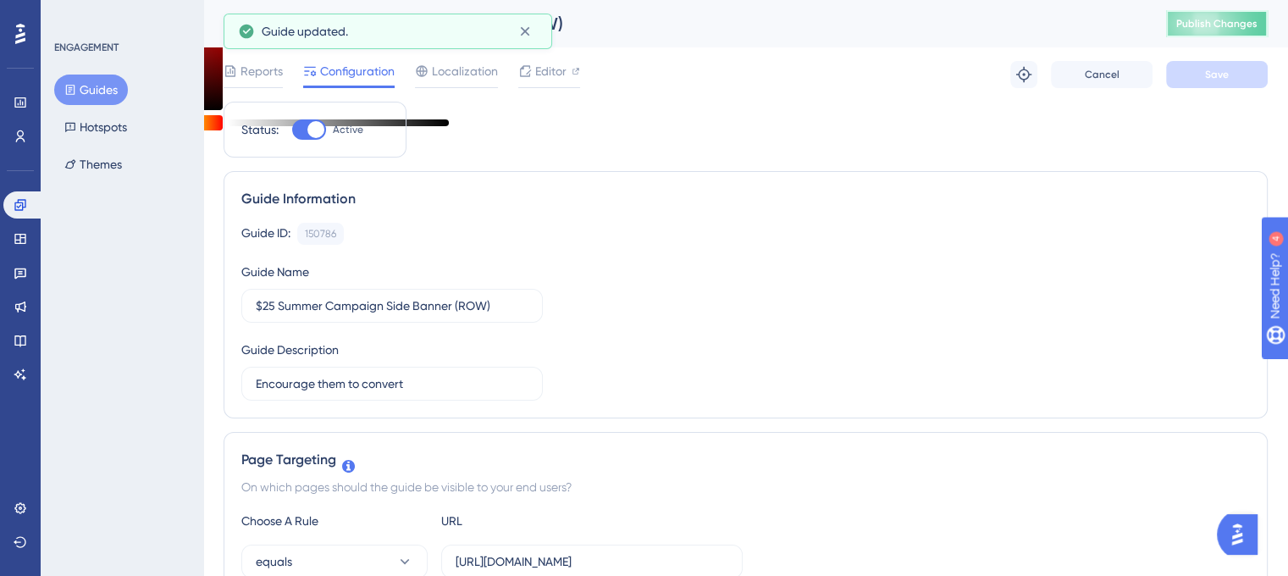
click at [1230, 29] on span "Publish Changes" at bounding box center [1216, 24] width 81 height 14
click at [537, 70] on span "Editor" at bounding box center [550, 71] width 31 height 20
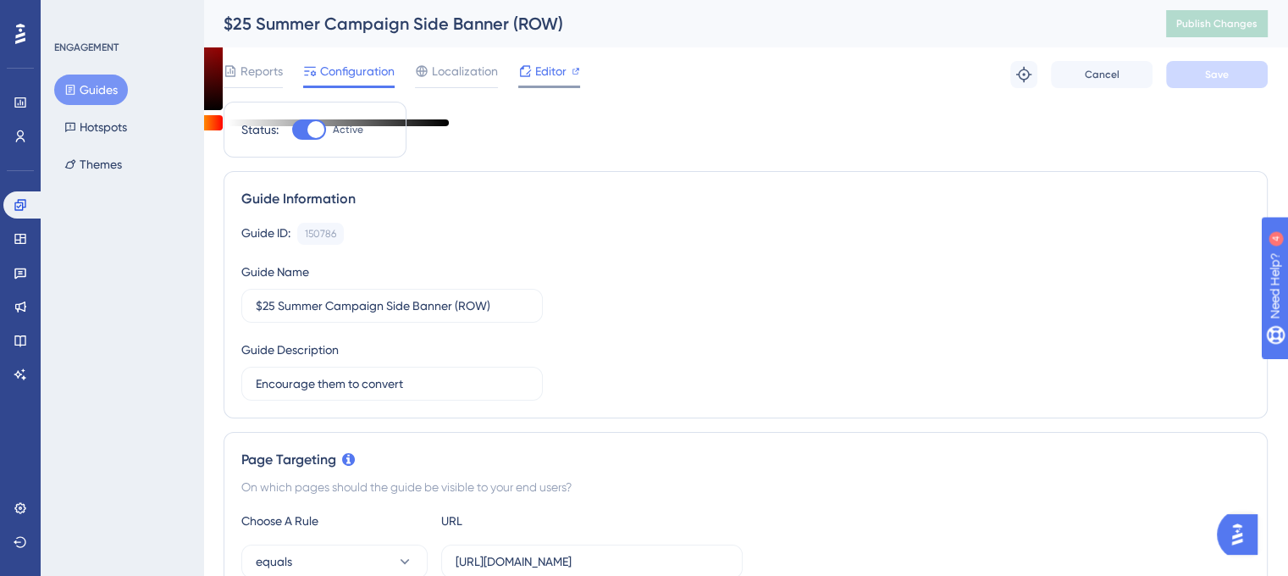
scroll to position [606, 0]
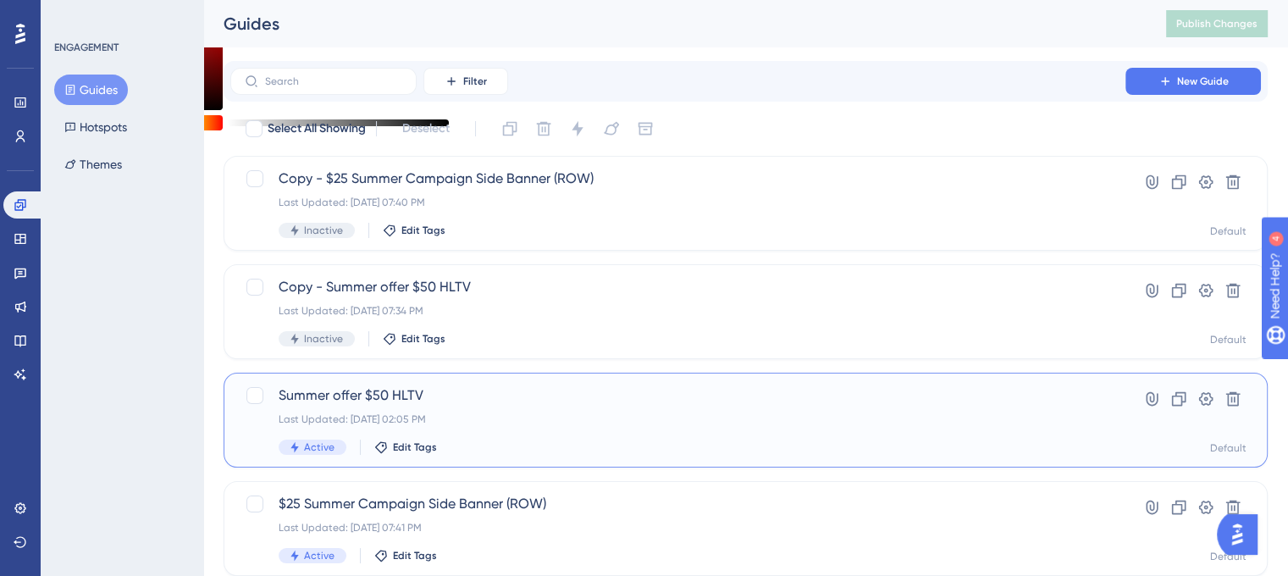
click at [1017, 393] on span "Summer offer $50 HLTV" at bounding box center [678, 395] width 798 height 20
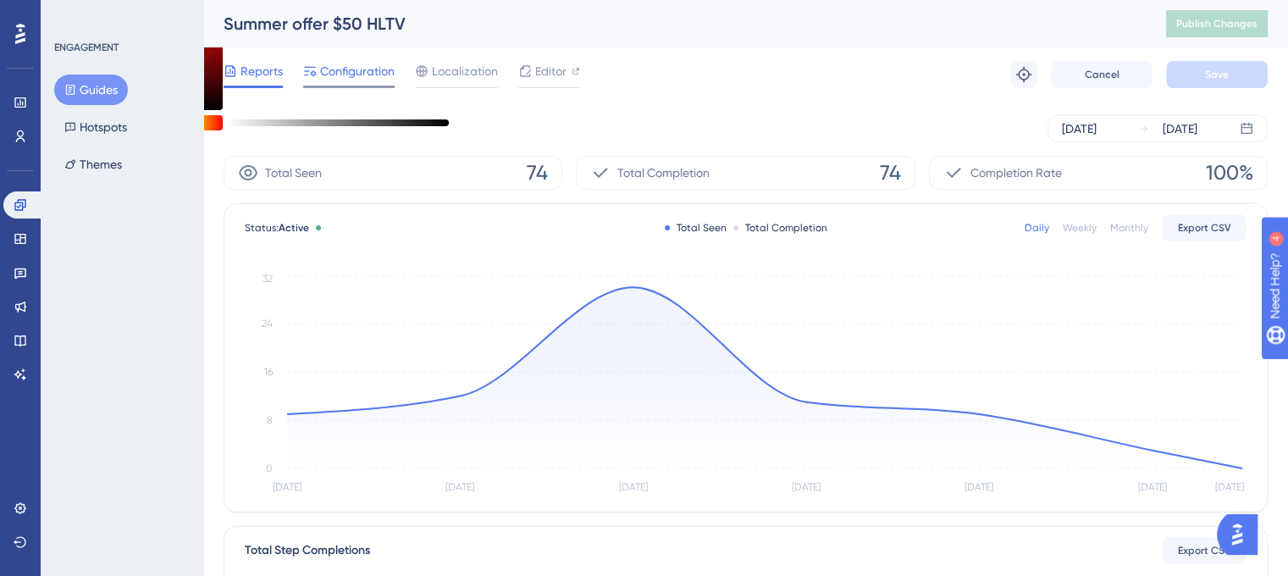
click at [329, 68] on span "Configuration" at bounding box center [357, 71] width 75 height 20
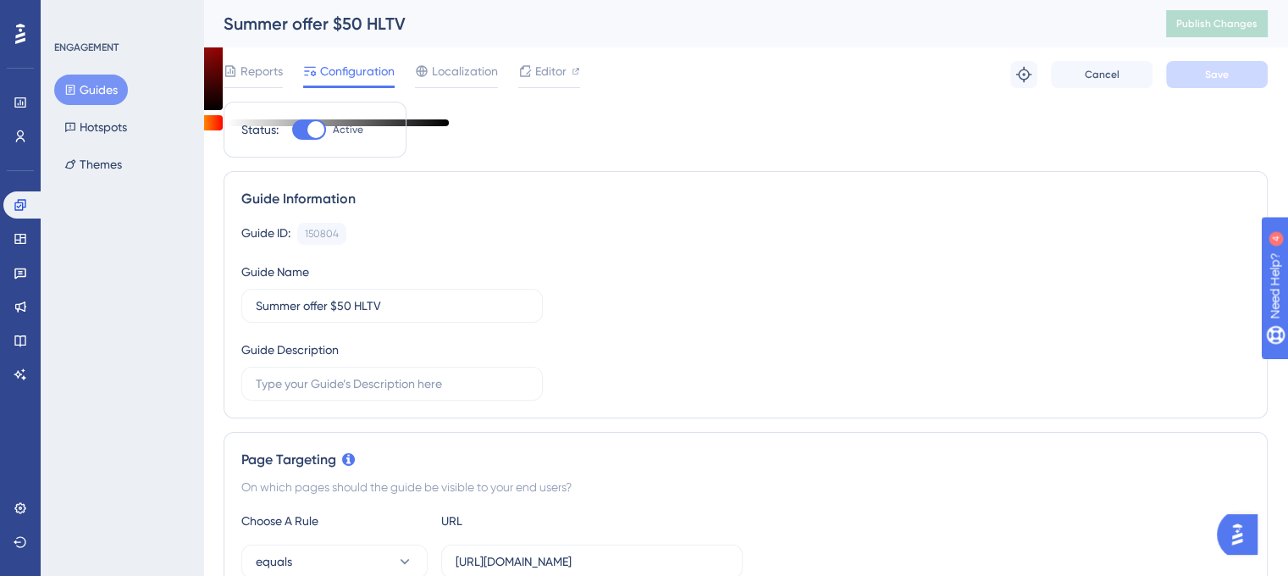
click at [325, 131] on div at bounding box center [309, 129] width 34 height 20
click at [292, 130] on input "Active" at bounding box center [291, 130] width 1 height 1
checkbox input "false"
click at [1196, 70] on button "Save" at bounding box center [1217, 74] width 102 height 27
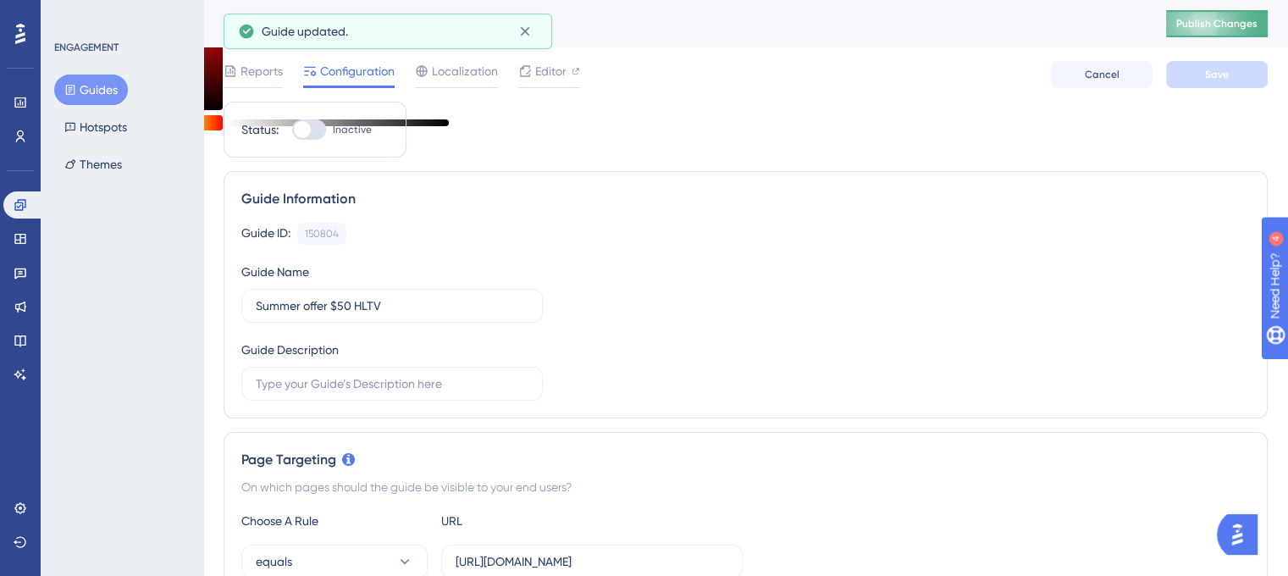
click at [1226, 23] on span "Publish Changes" at bounding box center [1216, 24] width 81 height 14
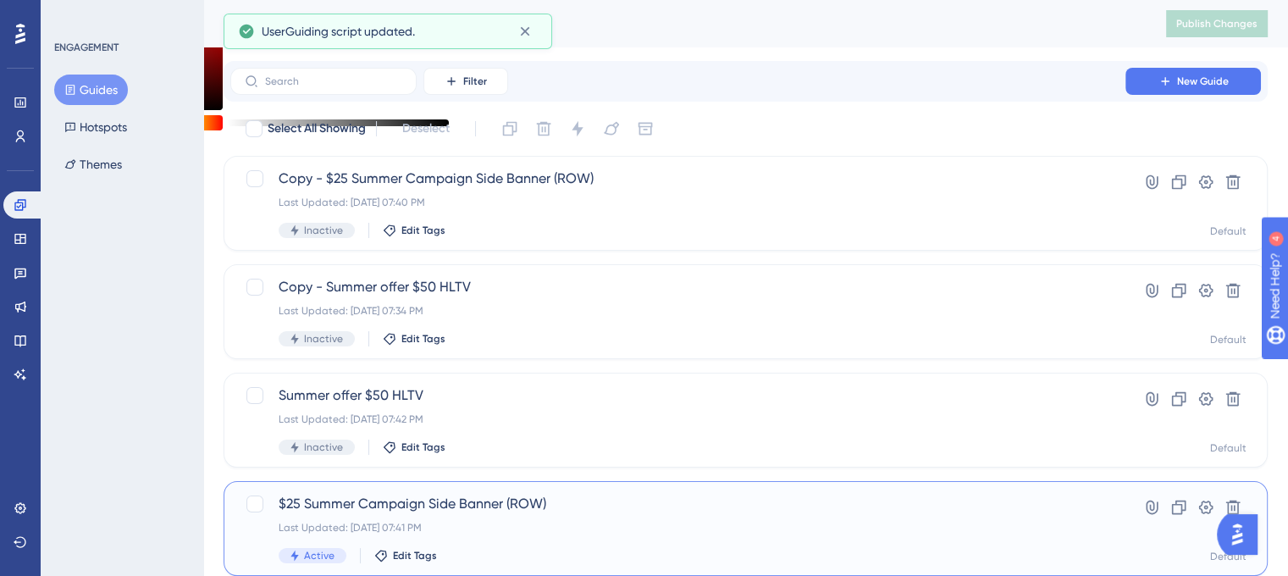
click at [393, 505] on span "$25 Summer Campaign Side Banner (ROW)" at bounding box center [678, 504] width 798 height 20
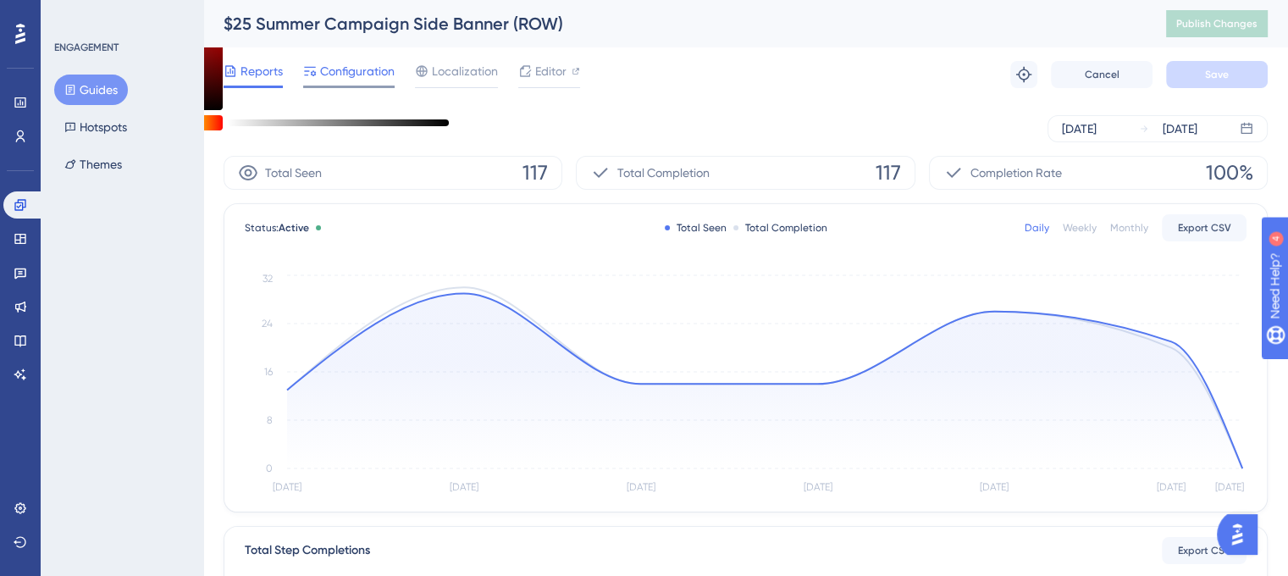
click at [353, 71] on span "Configuration" at bounding box center [357, 71] width 75 height 20
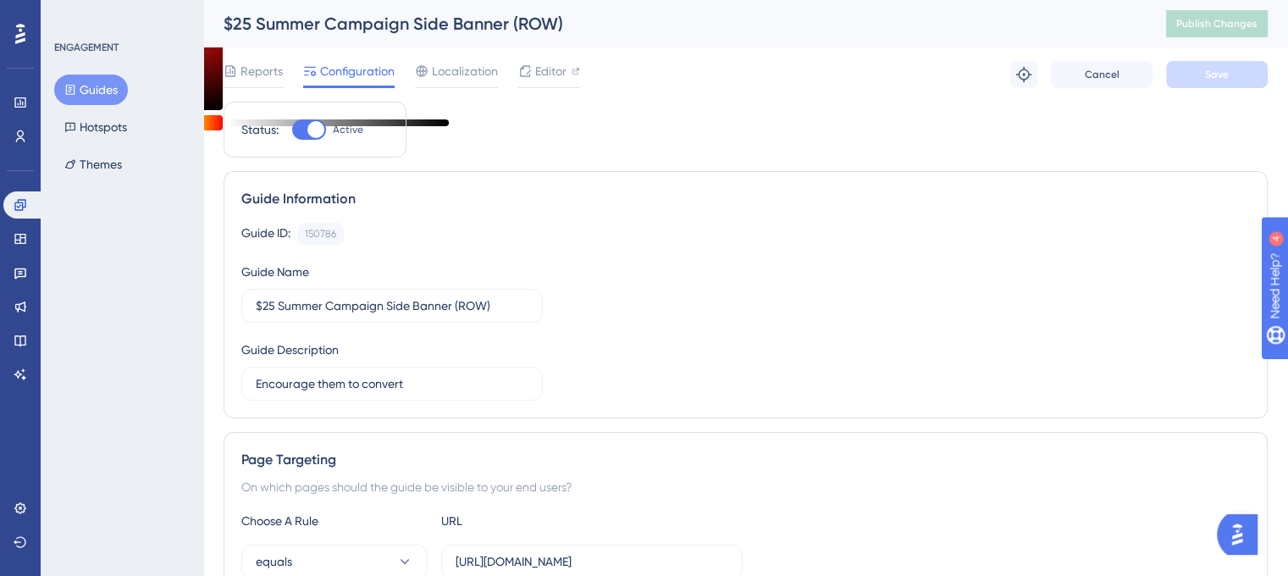
click at [312, 131] on div at bounding box center [315, 129] width 17 height 17
click at [292, 130] on input "Active" at bounding box center [291, 130] width 1 height 1
checkbox input "false"
click at [1205, 72] on span "Save" at bounding box center [1217, 75] width 24 height 14
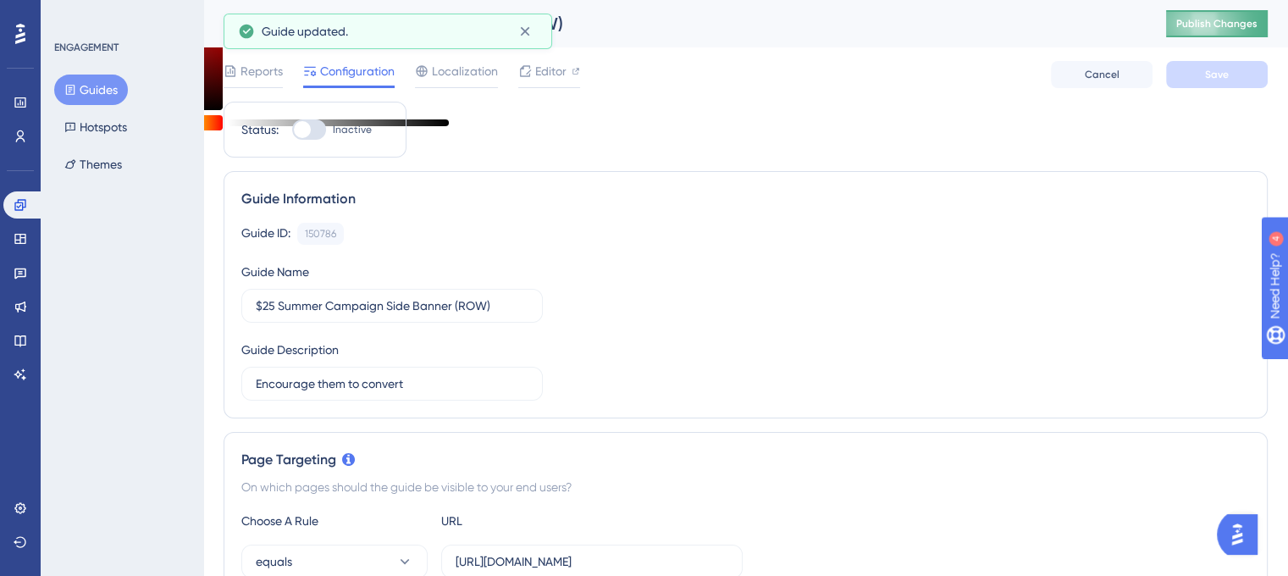
click at [1226, 23] on span "Publish Changes" at bounding box center [1216, 24] width 81 height 14
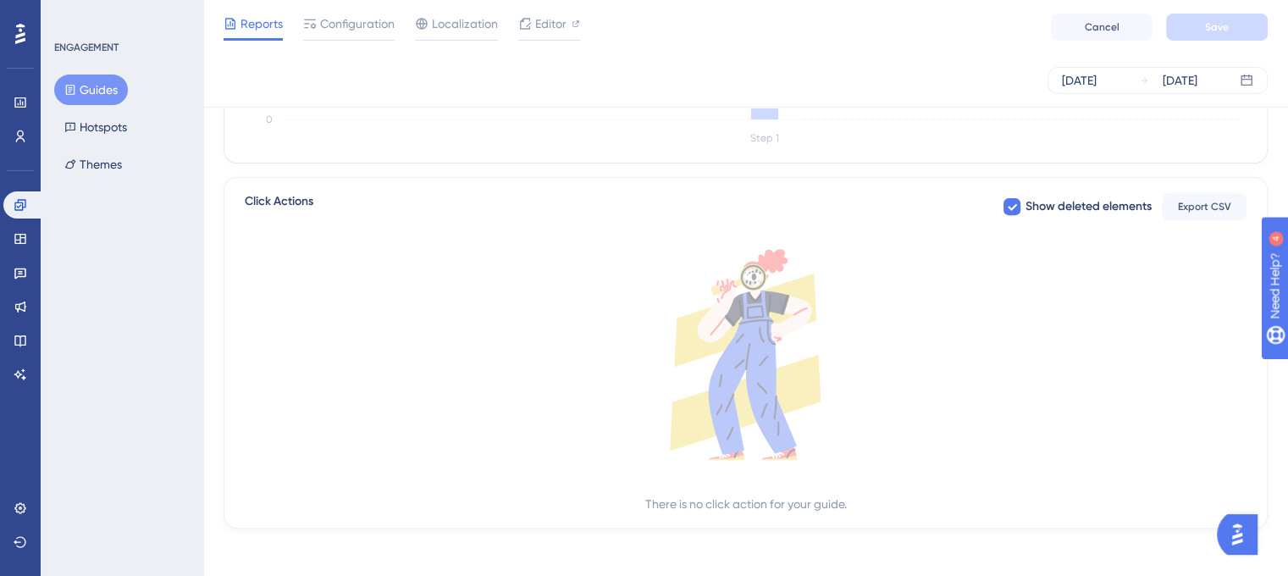
scroll to position [606, 0]
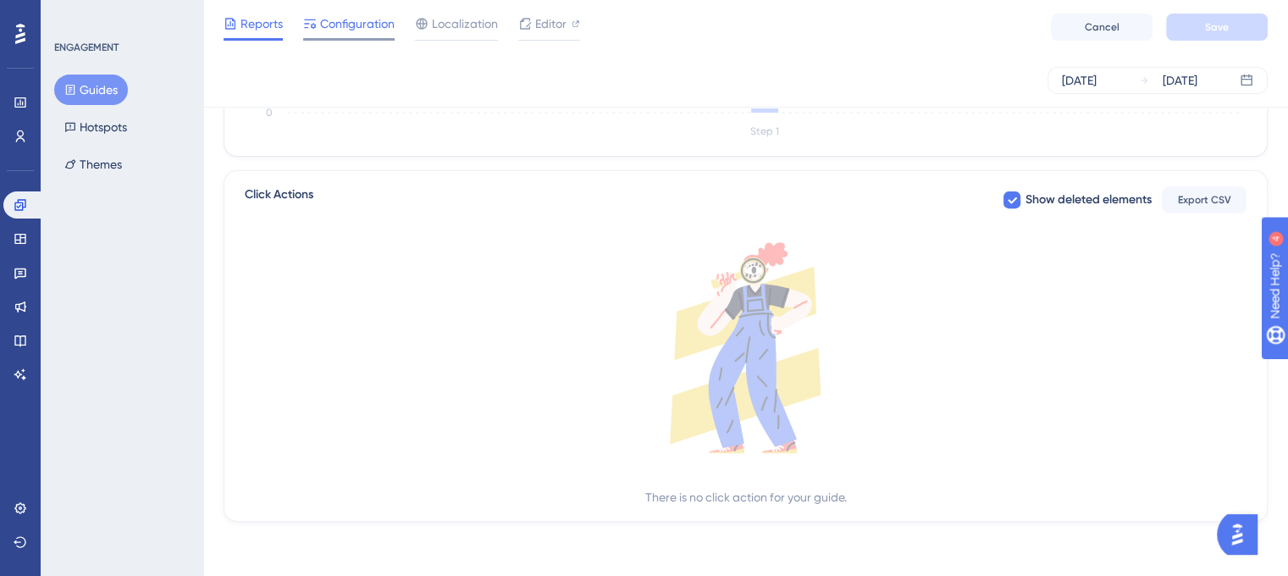
click at [352, 34] on div "Configuration" at bounding box center [348, 27] width 91 height 27
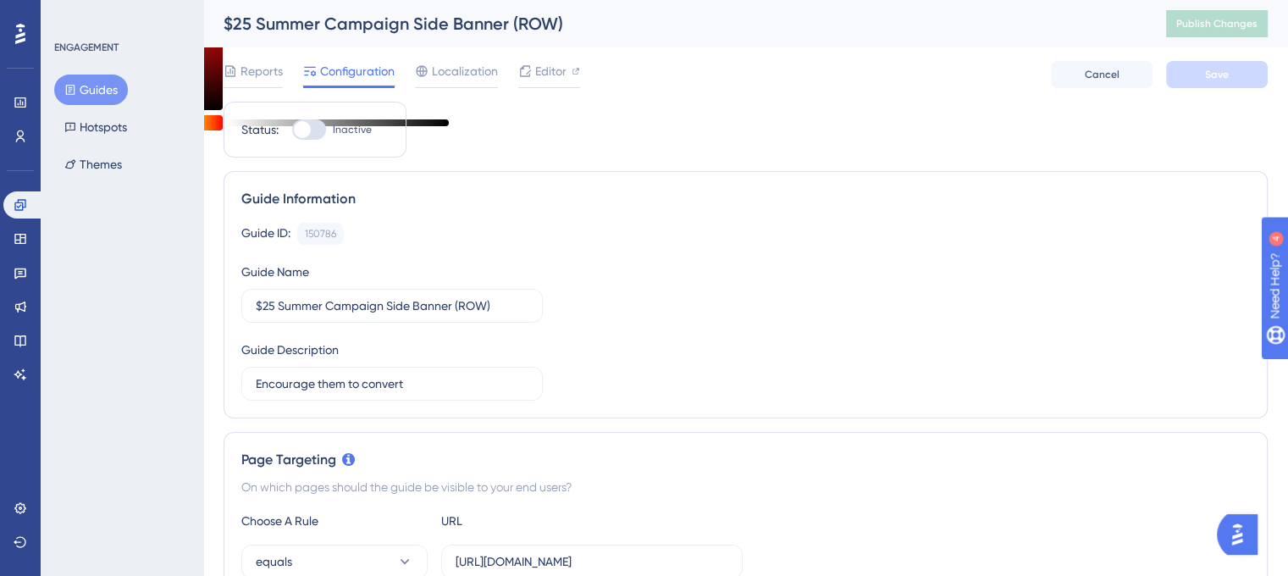
scroll to position [606, 0]
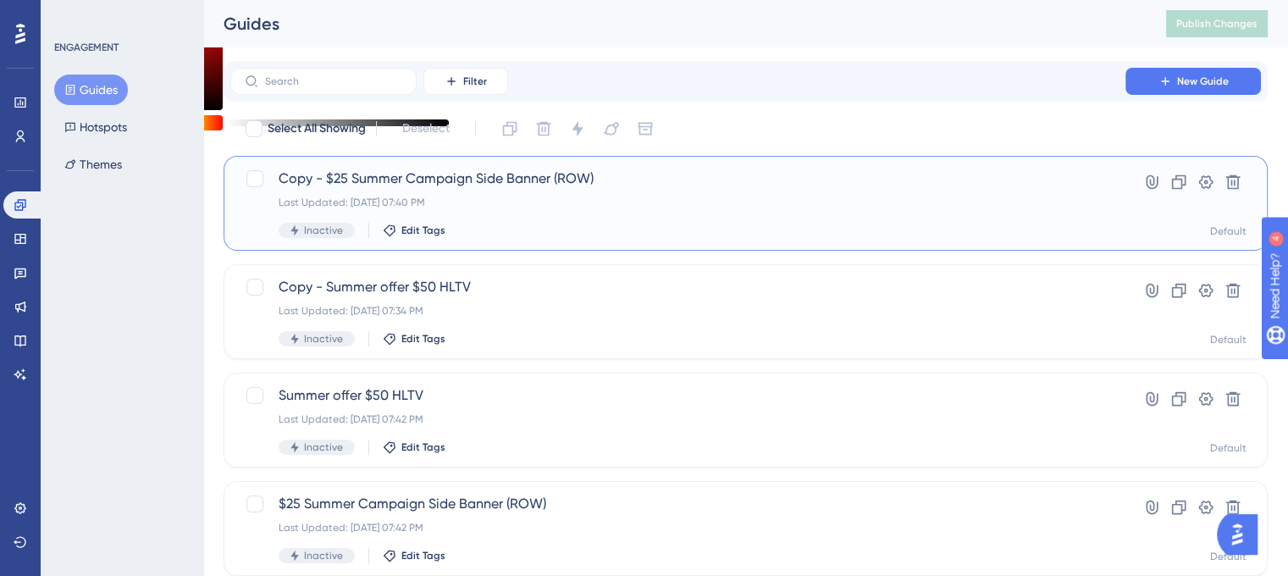
click at [412, 177] on span "Copy - $25 Summer Campaign Side Banner (ROW)" at bounding box center [678, 178] width 798 height 20
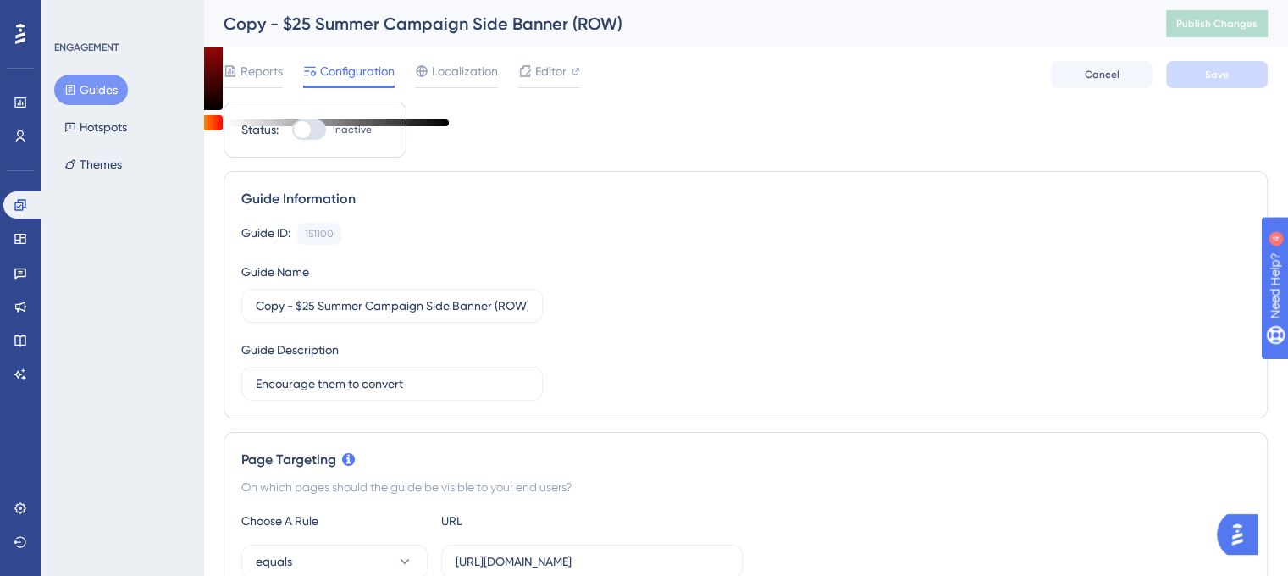
click at [307, 131] on div at bounding box center [302, 129] width 17 height 17
click at [292, 130] on input "Inactive" at bounding box center [291, 130] width 1 height 1
checkbox input "true"
click at [1195, 71] on button "Save" at bounding box center [1217, 74] width 102 height 27
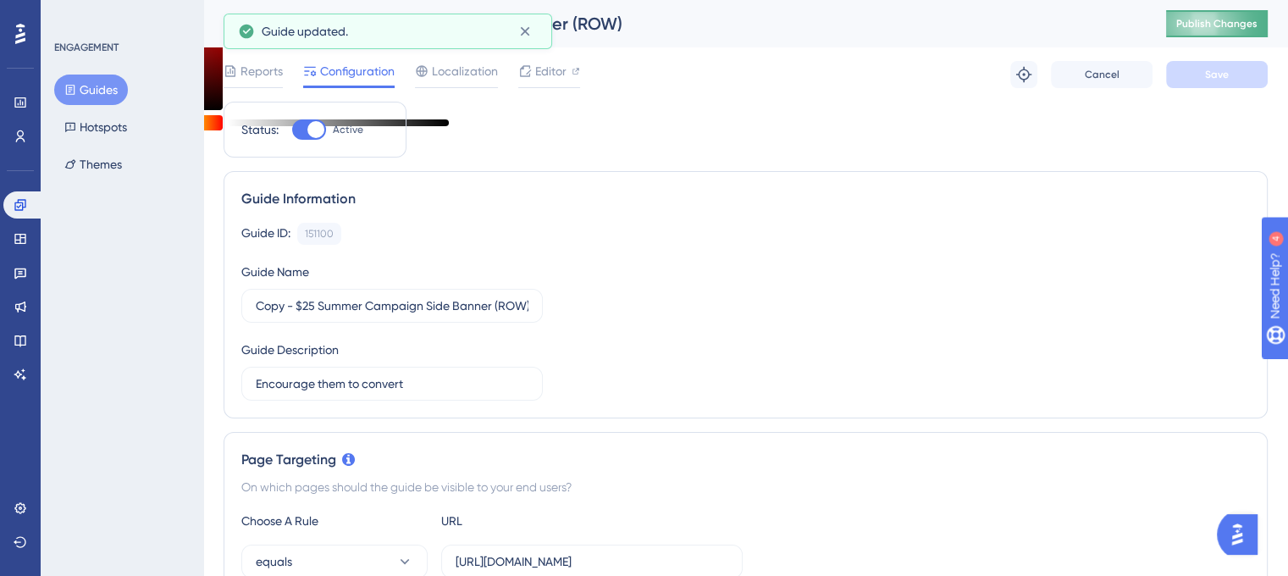
click at [1233, 24] on span "Publish Changes" at bounding box center [1216, 24] width 81 height 14
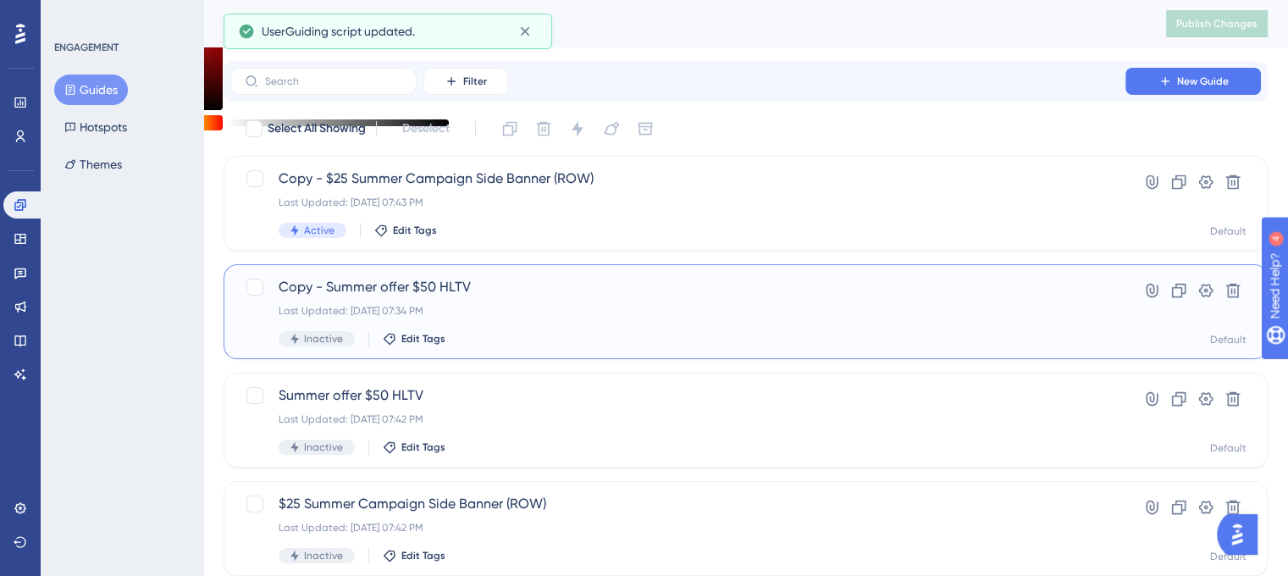
click at [386, 281] on span "Copy - Summer offer $50 HLTV" at bounding box center [678, 287] width 798 height 20
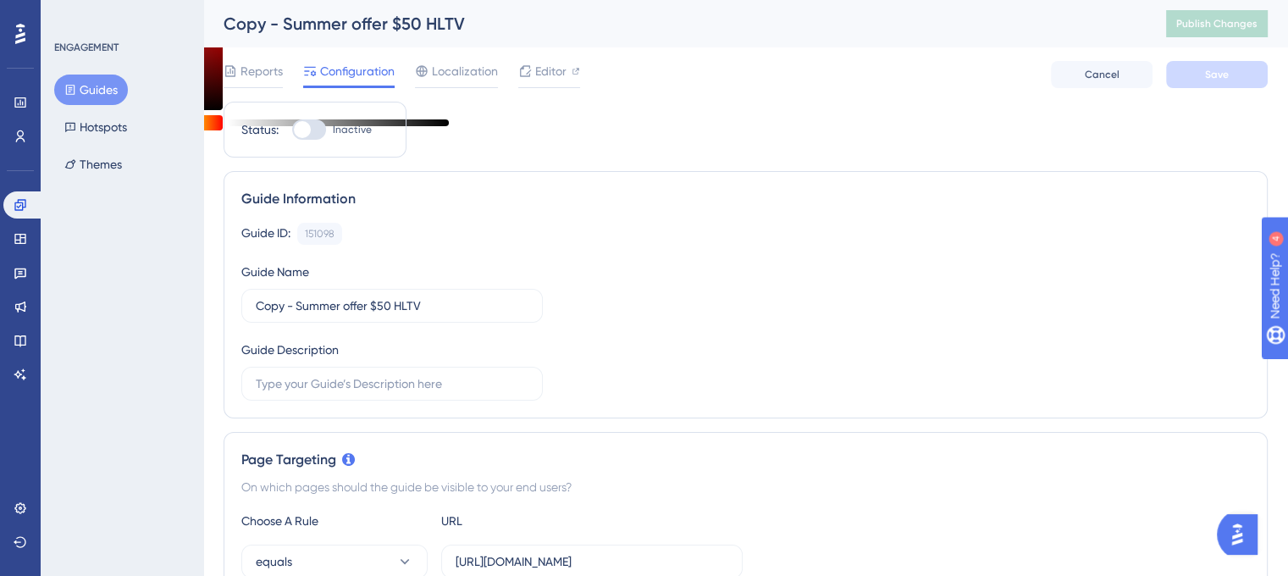
click at [323, 125] on div at bounding box center [309, 129] width 34 height 20
click at [292, 130] on input "Inactive" at bounding box center [291, 130] width 1 height 1
checkbox input "true"
click at [1258, 80] on button "Save" at bounding box center [1217, 74] width 102 height 27
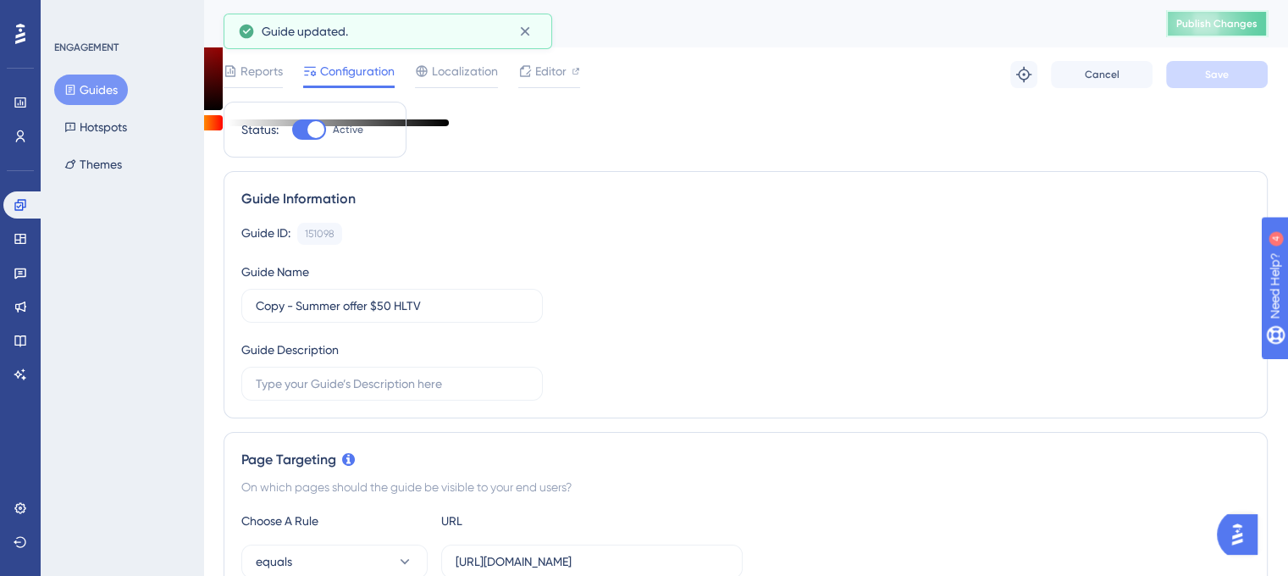
click at [1243, 22] on span "Publish Changes" at bounding box center [1216, 24] width 81 height 14
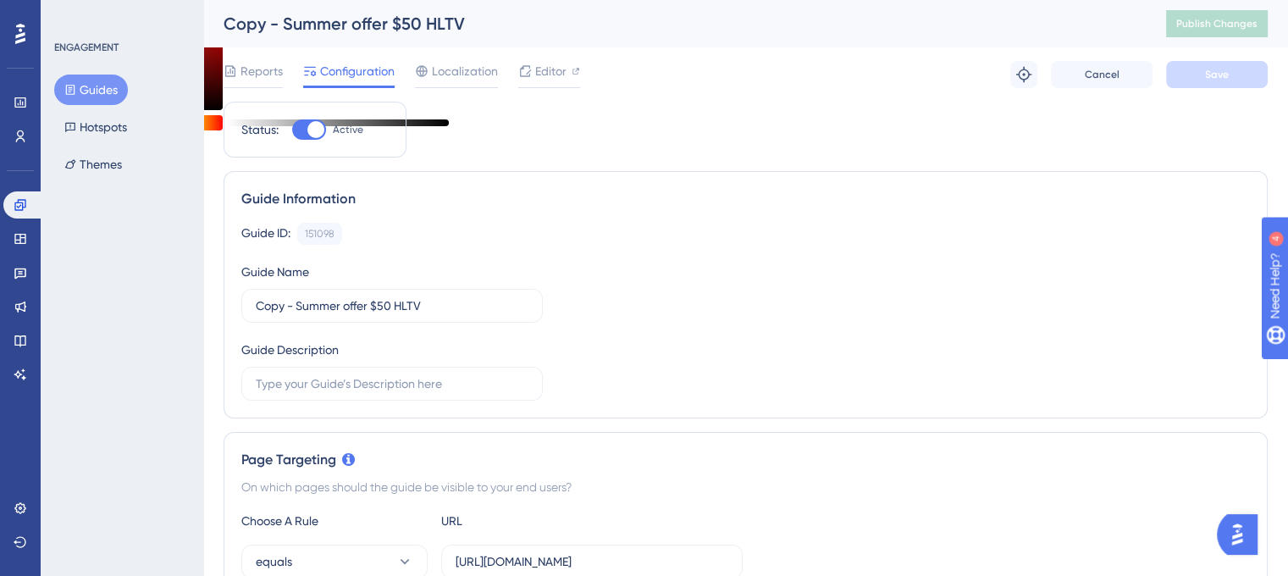
click at [69, 80] on button "Guides" at bounding box center [91, 90] width 74 height 30
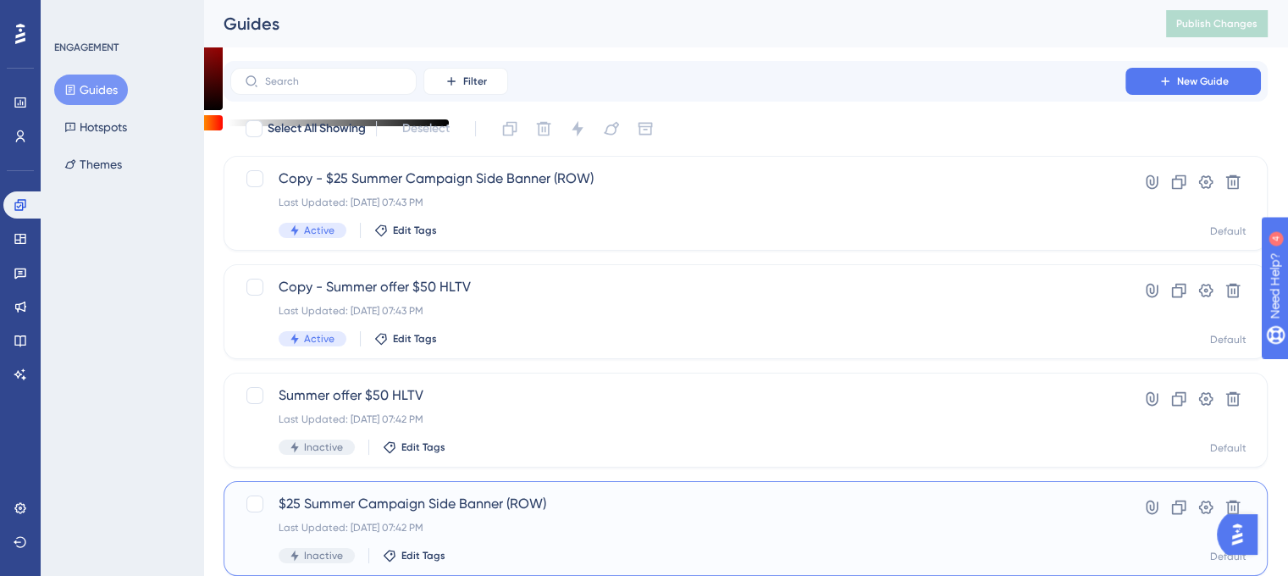
click at [402, 496] on span "$25 Summer Campaign Side Banner (ROW)" at bounding box center [678, 504] width 798 height 20
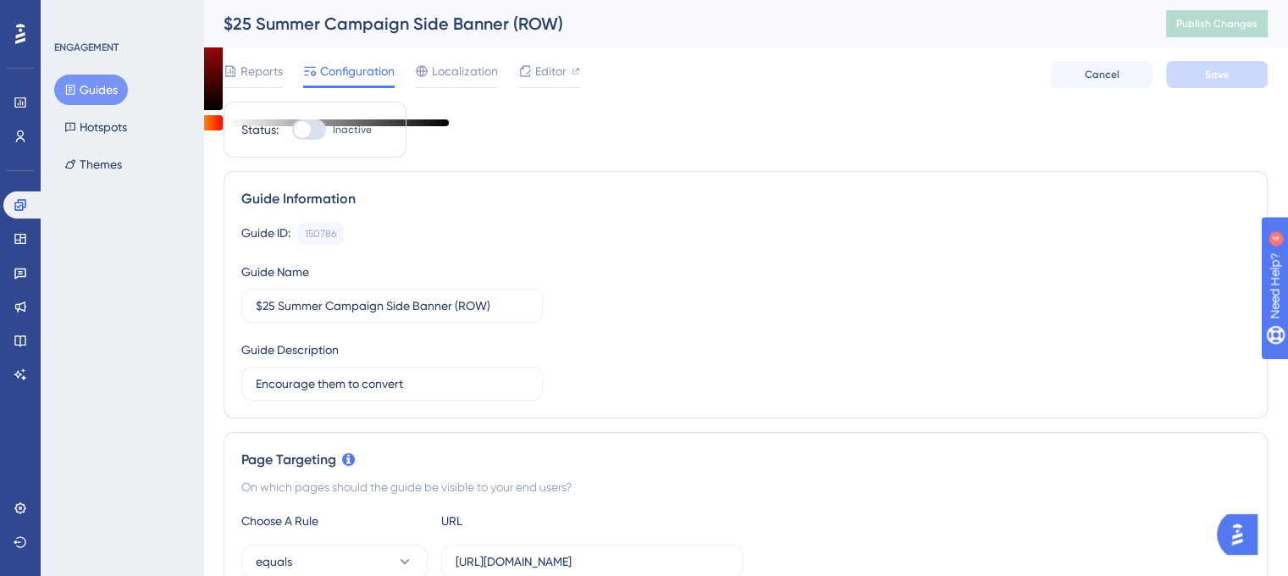
click at [298, 33] on div "$25 Summer Campaign Side Banner (ROW)" at bounding box center [674, 24] width 900 height 24
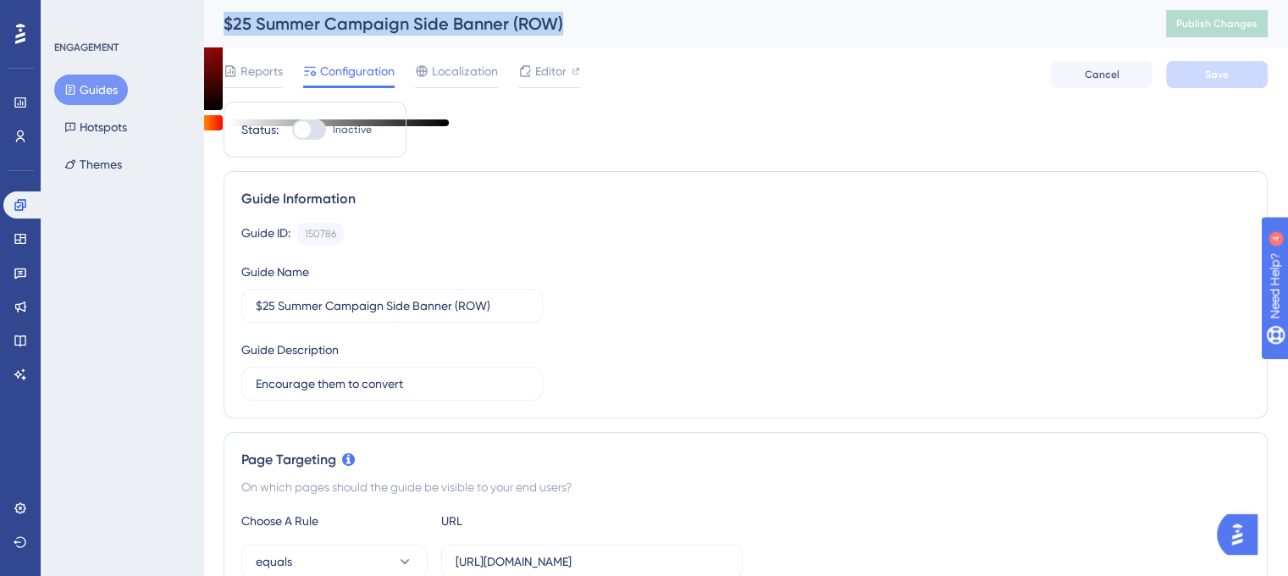
click at [298, 33] on div "$25 Summer Campaign Side Banner (ROW)" at bounding box center [674, 24] width 900 height 24
copy div "$25 Summer Campaign Side Banner (ROW)"
click at [22, 107] on icon at bounding box center [21, 103] width 14 height 14
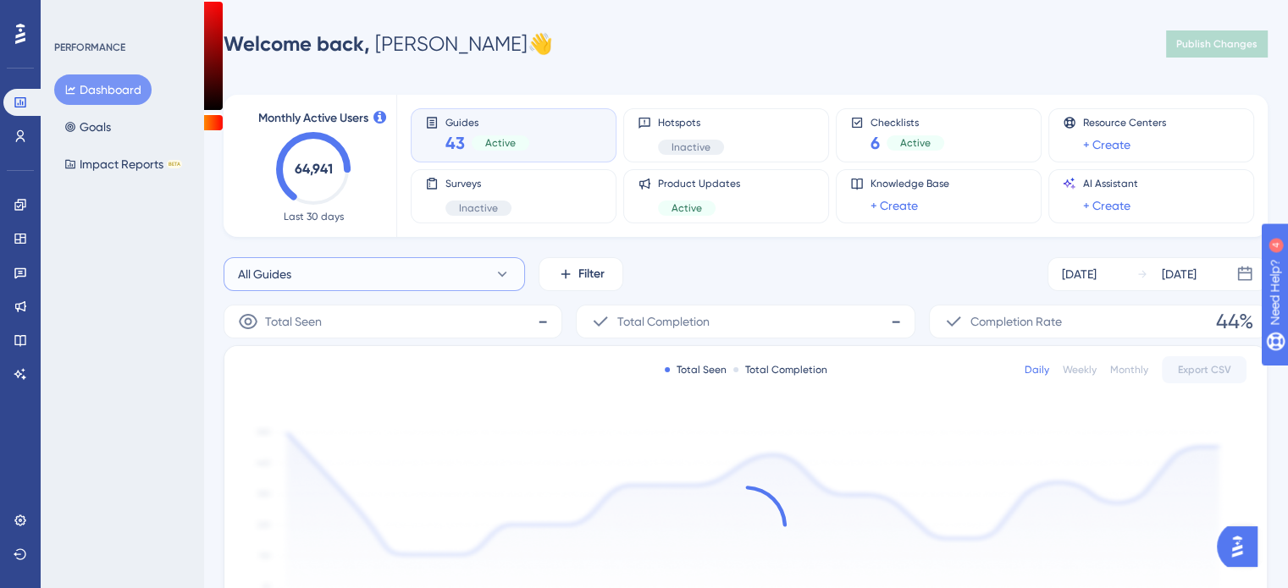
click at [330, 268] on button "All Guides" at bounding box center [374, 274] width 301 height 34
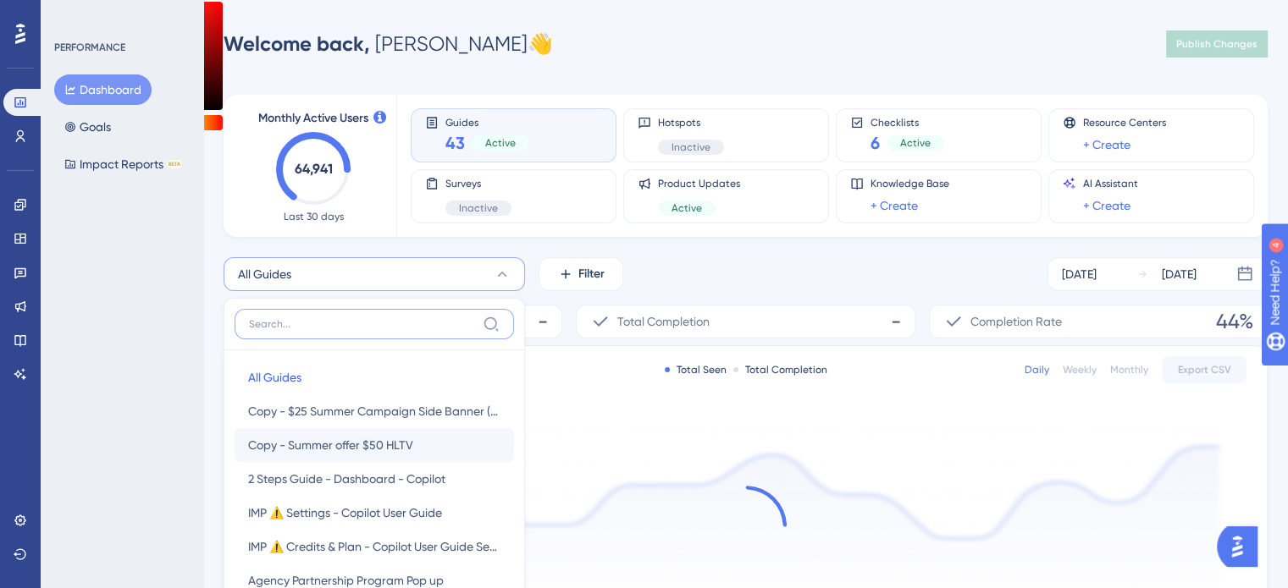
scroll to position [140, 0]
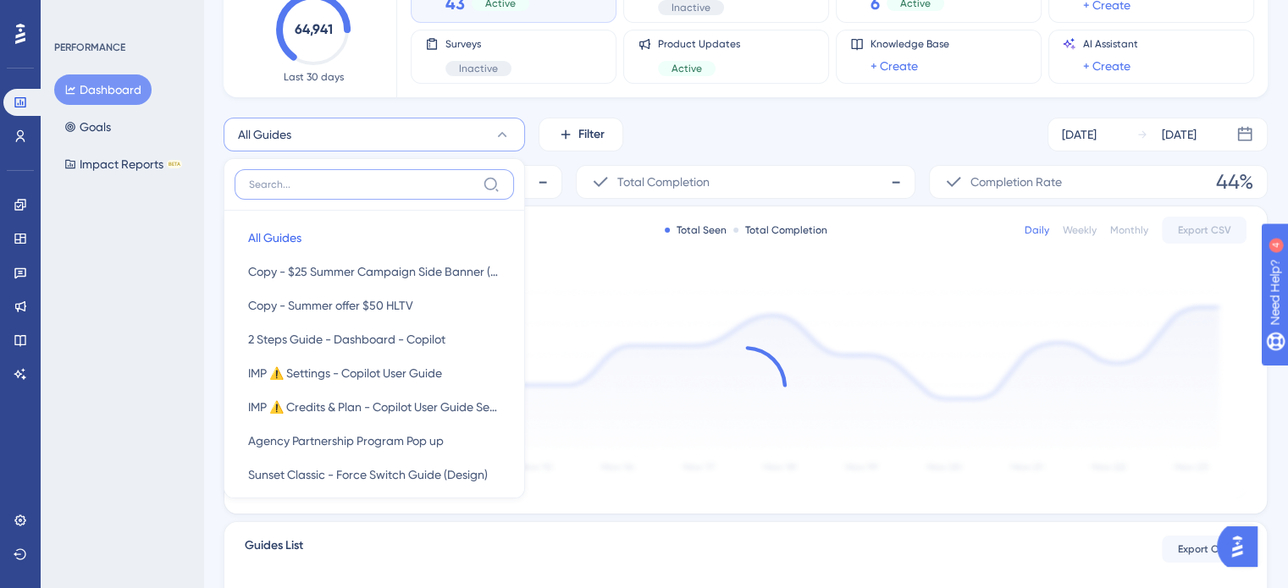
click at [364, 186] on input at bounding box center [362, 185] width 227 height 14
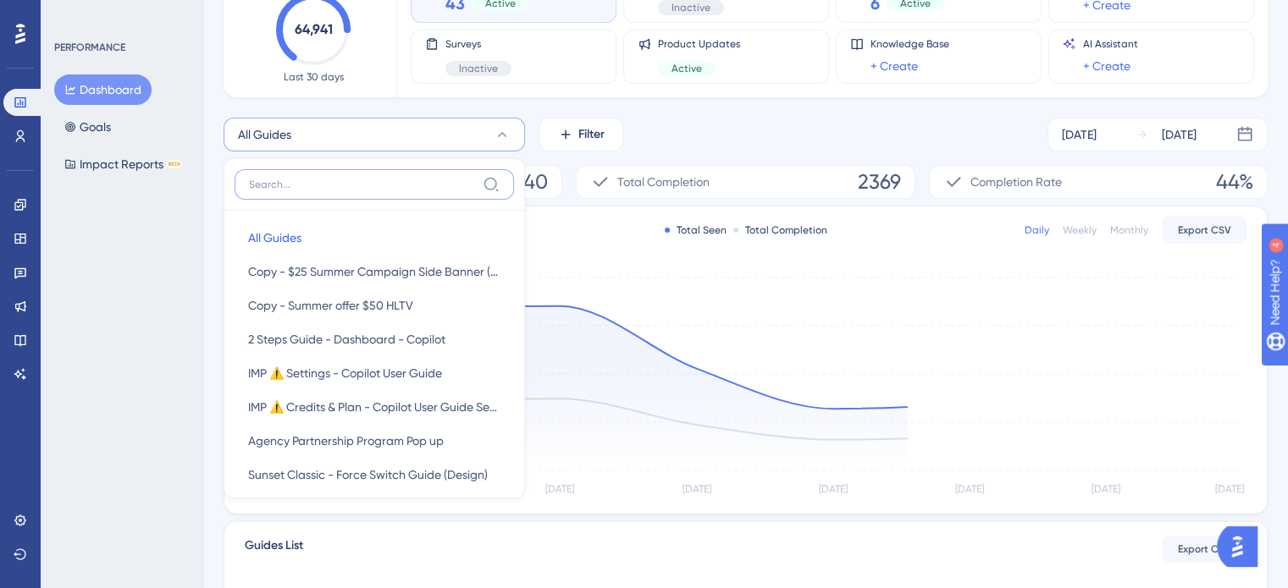
paste input "$25 Summer Campaign Side Banner (ROW)"
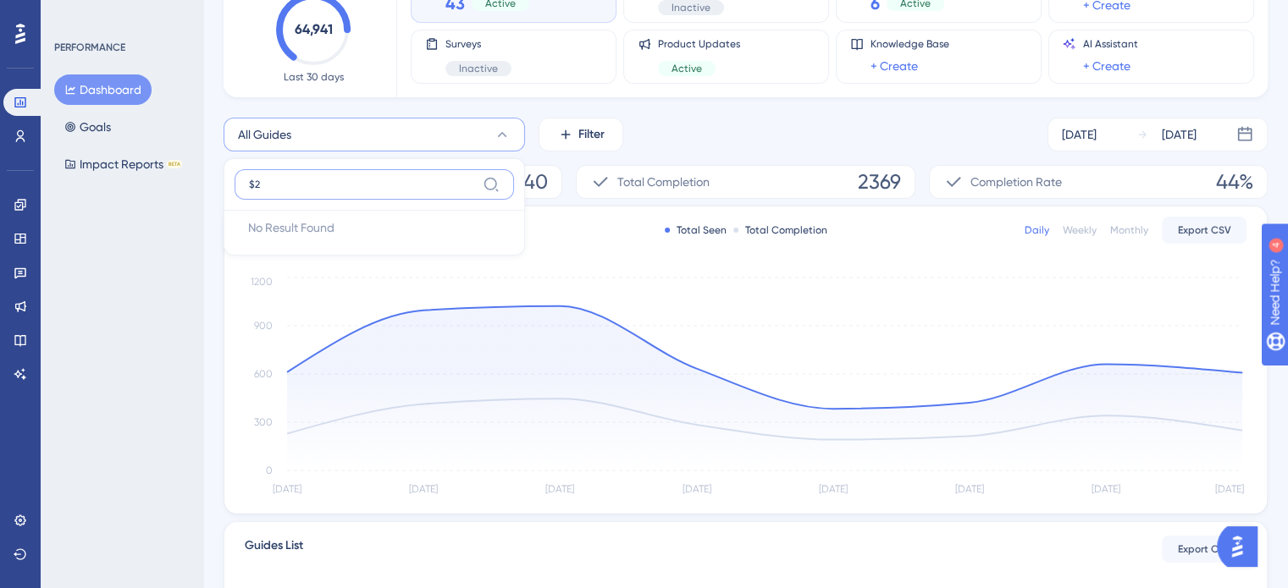
type input "$"
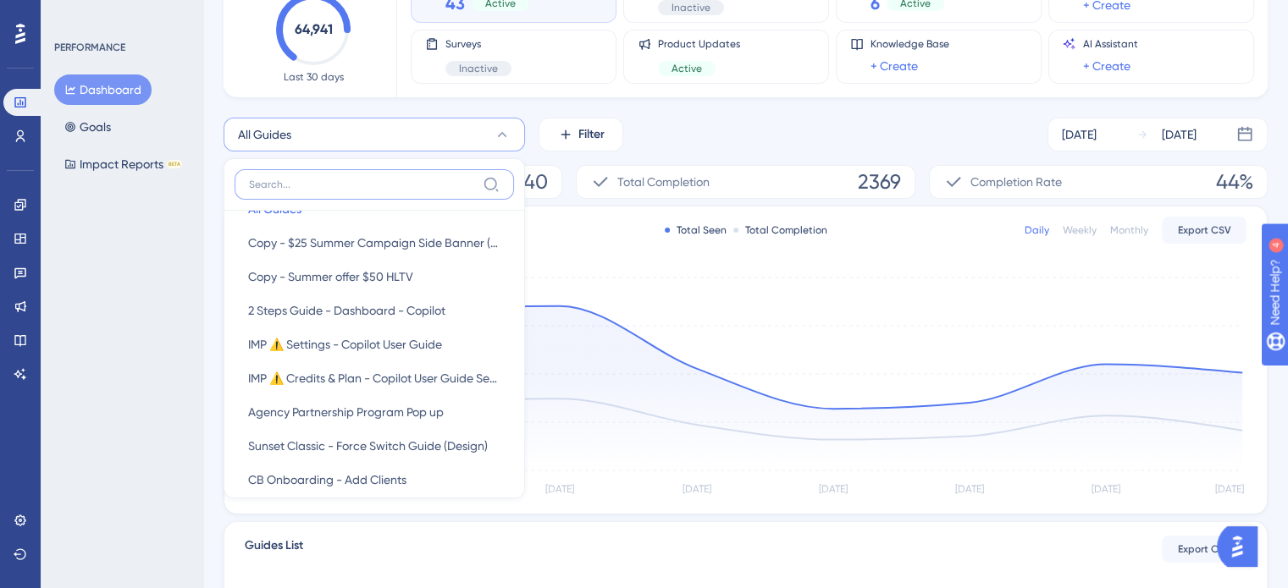
scroll to position [0, 0]
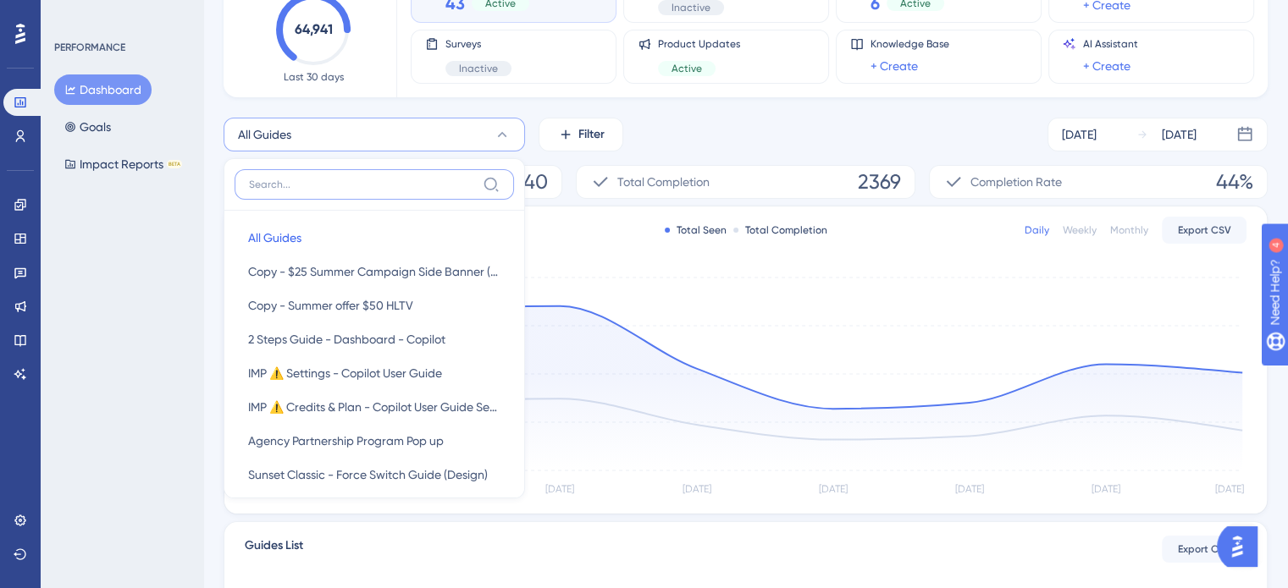
click at [375, 186] on input at bounding box center [362, 185] width 227 height 14
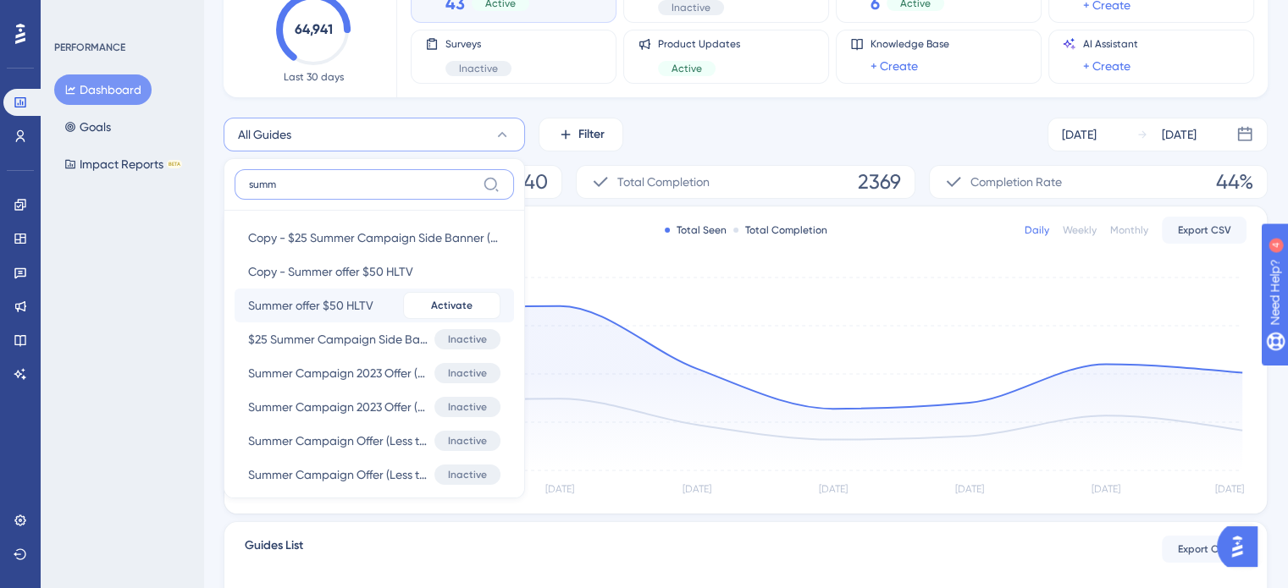
type input "summ"
click at [318, 303] on span "Summer offer $50 HLTV" at bounding box center [310, 305] width 125 height 20
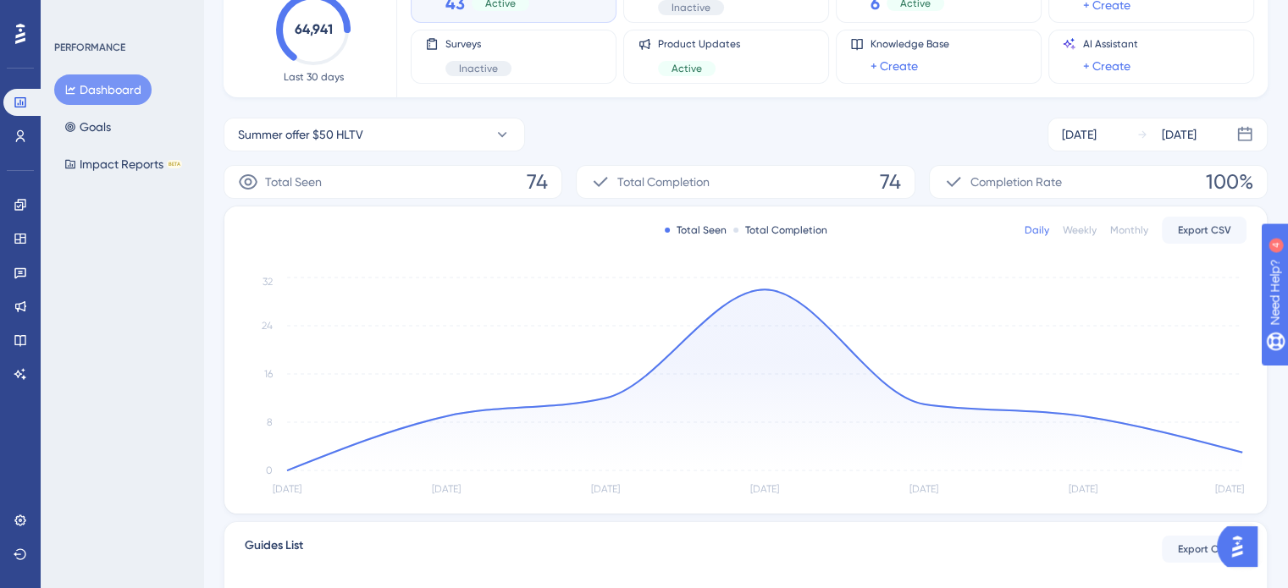
click at [1082, 233] on div "Weekly" at bounding box center [1080, 231] width 34 height 14
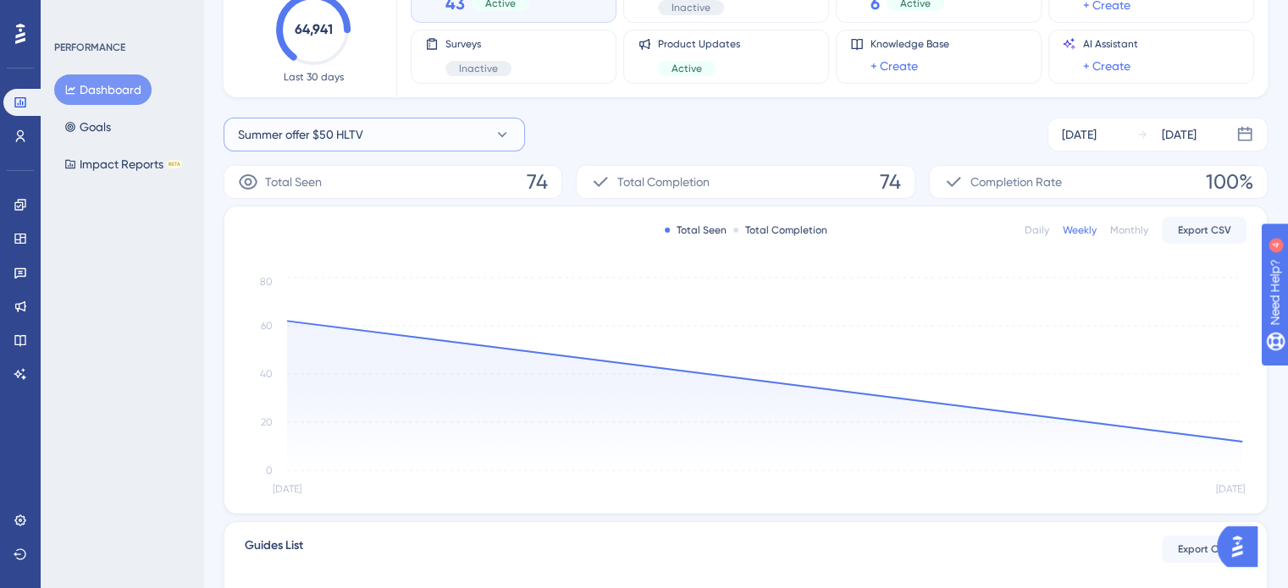
click at [453, 133] on button "Summer offer $50 HLTV" at bounding box center [374, 135] width 301 height 34
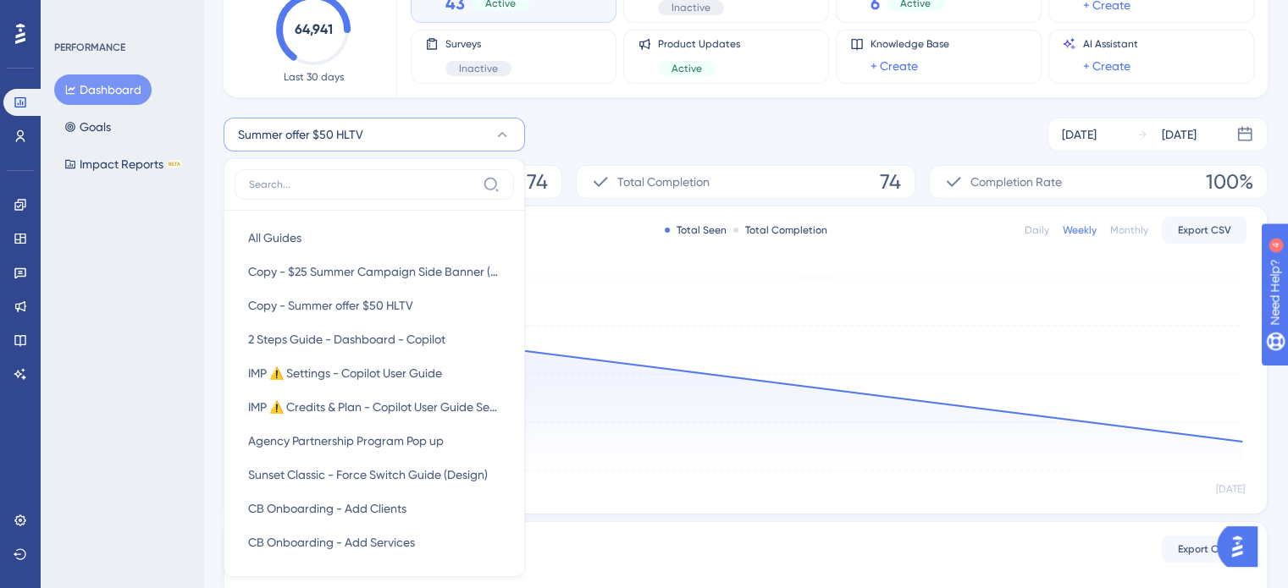
scroll to position [171, 0]
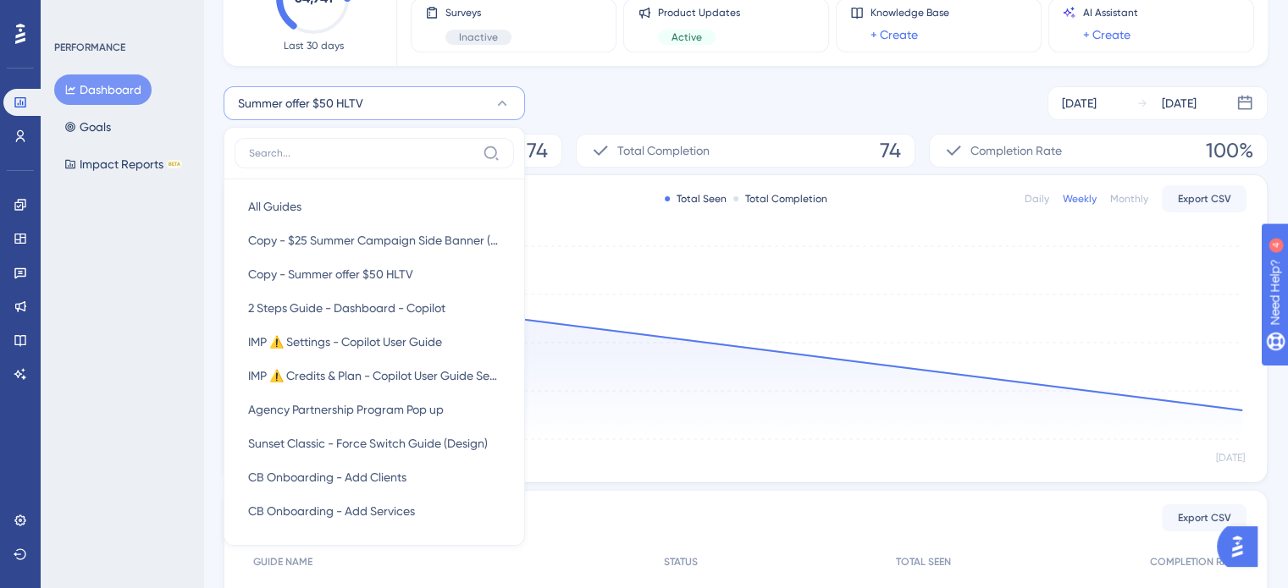
click at [382, 150] on input at bounding box center [362, 153] width 227 height 14
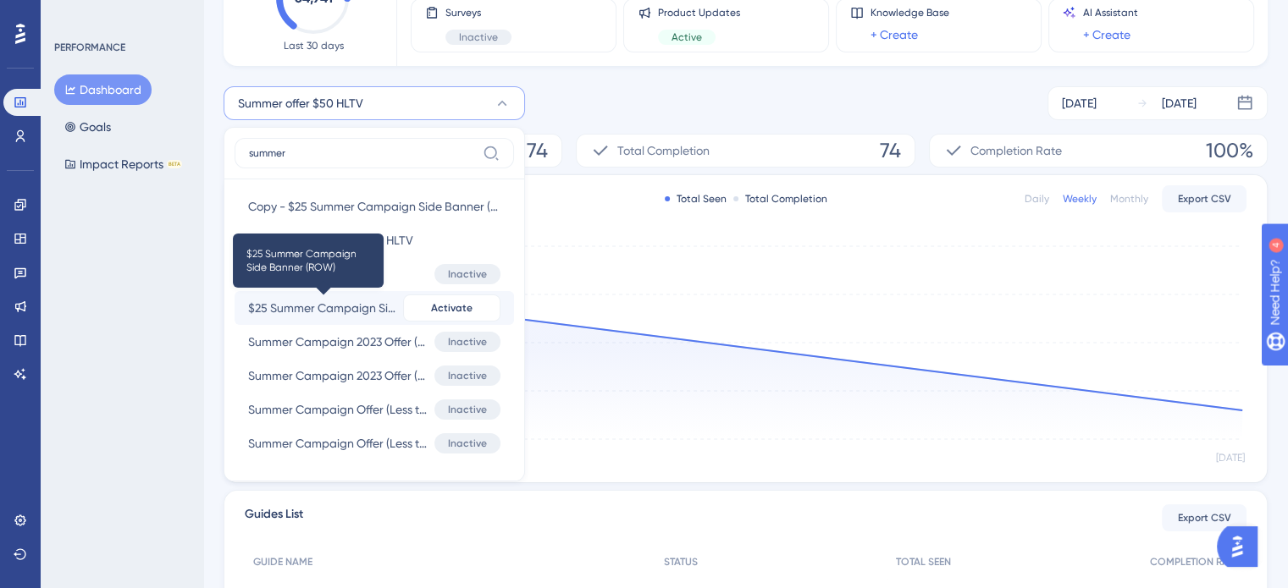
type input "summer"
click at [369, 312] on span "$25 Summer Campaign Side Banner (ROW)" at bounding box center [322, 308] width 148 height 20
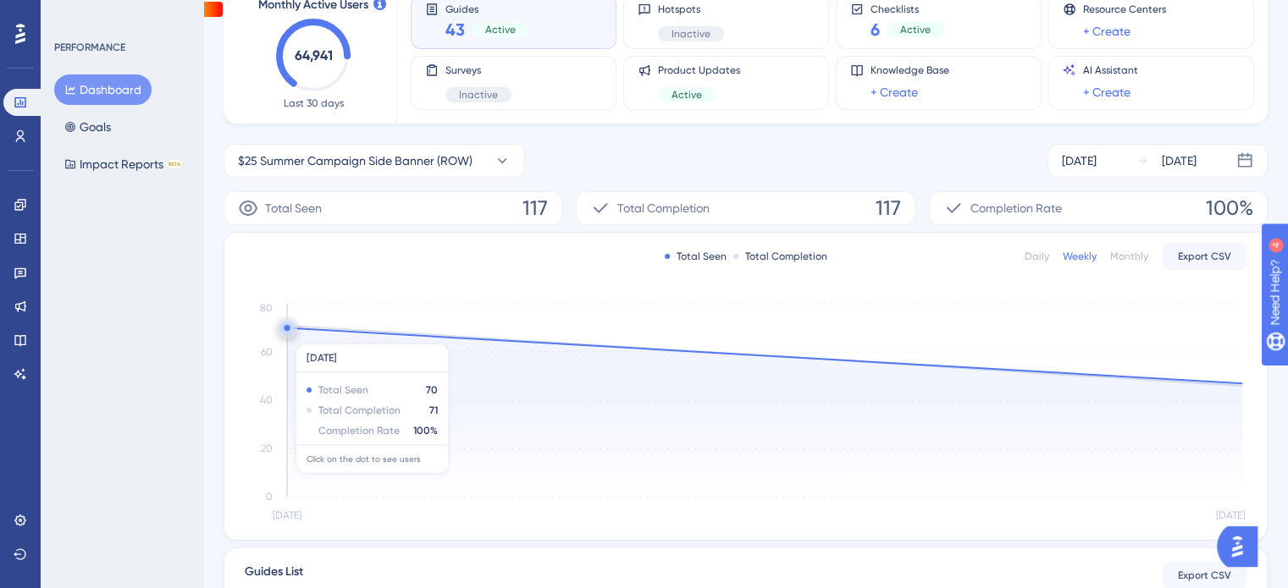
scroll to position [85, 0]
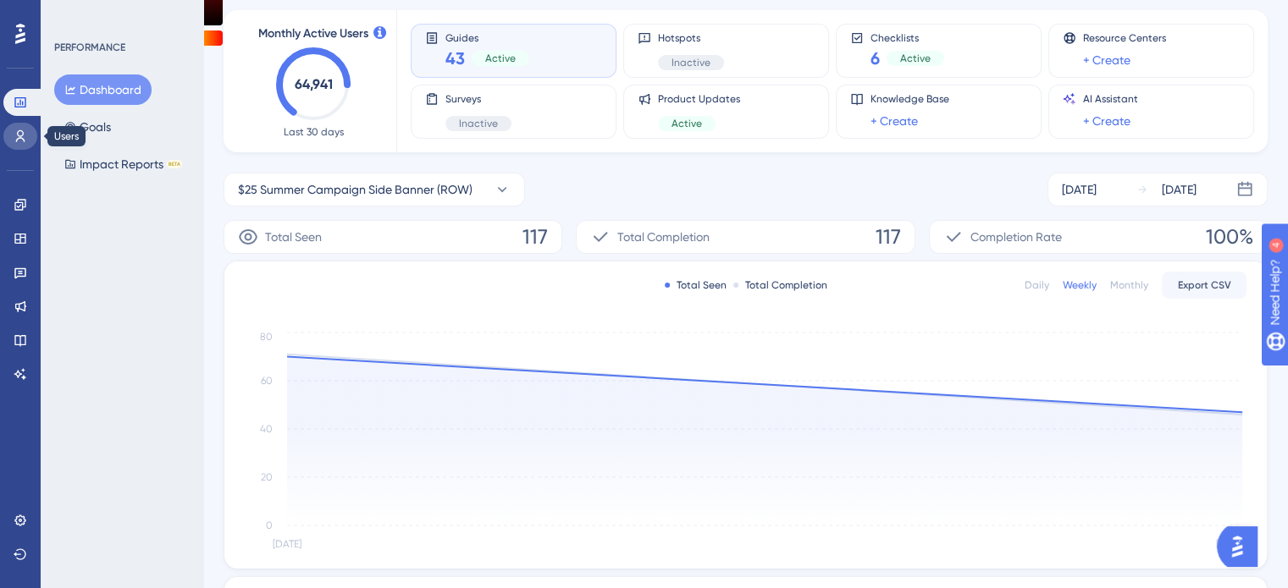
click at [30, 131] on link at bounding box center [20, 136] width 34 height 27
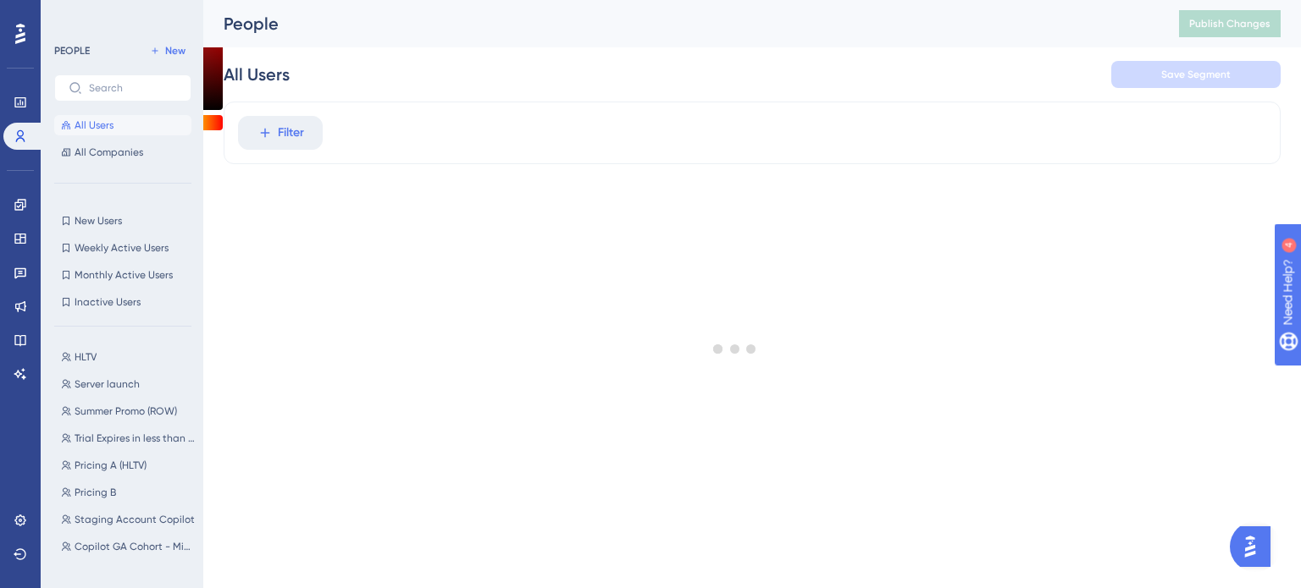
click at [278, 135] on div at bounding box center [734, 348] width 1131 height 467
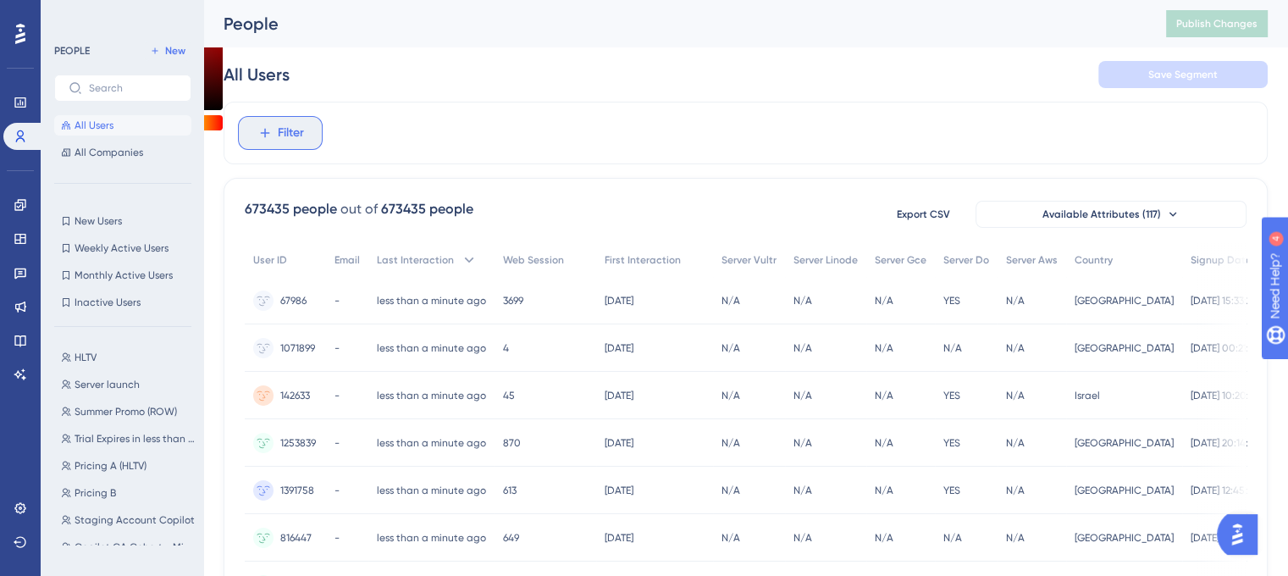
click at [268, 128] on icon at bounding box center [264, 132] width 15 height 15
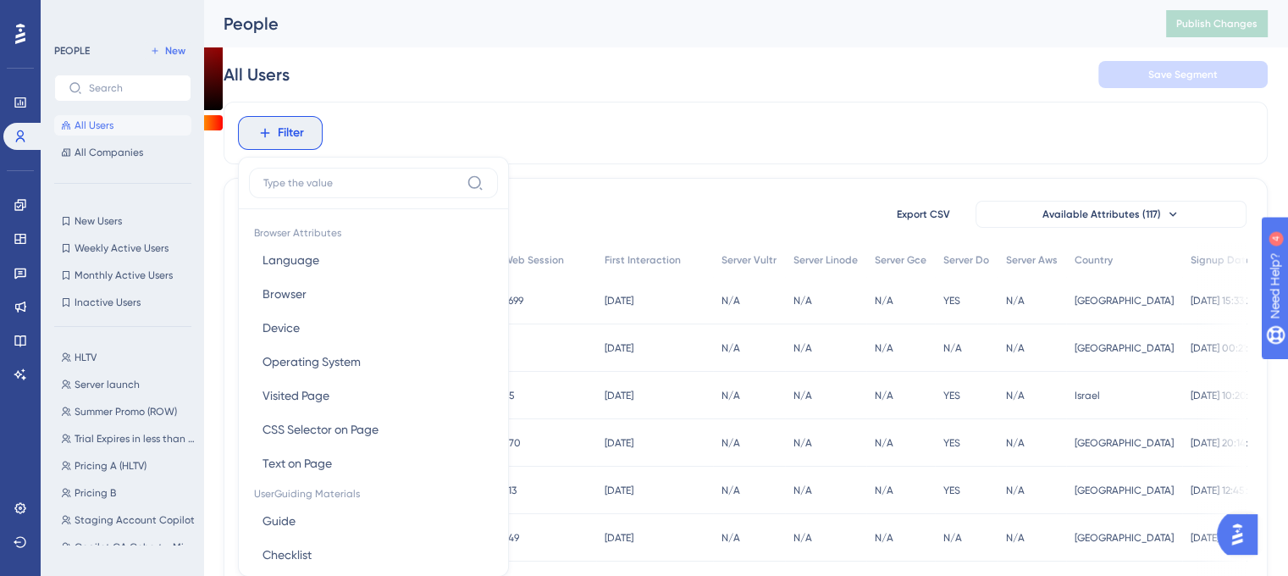
scroll to position [78, 0]
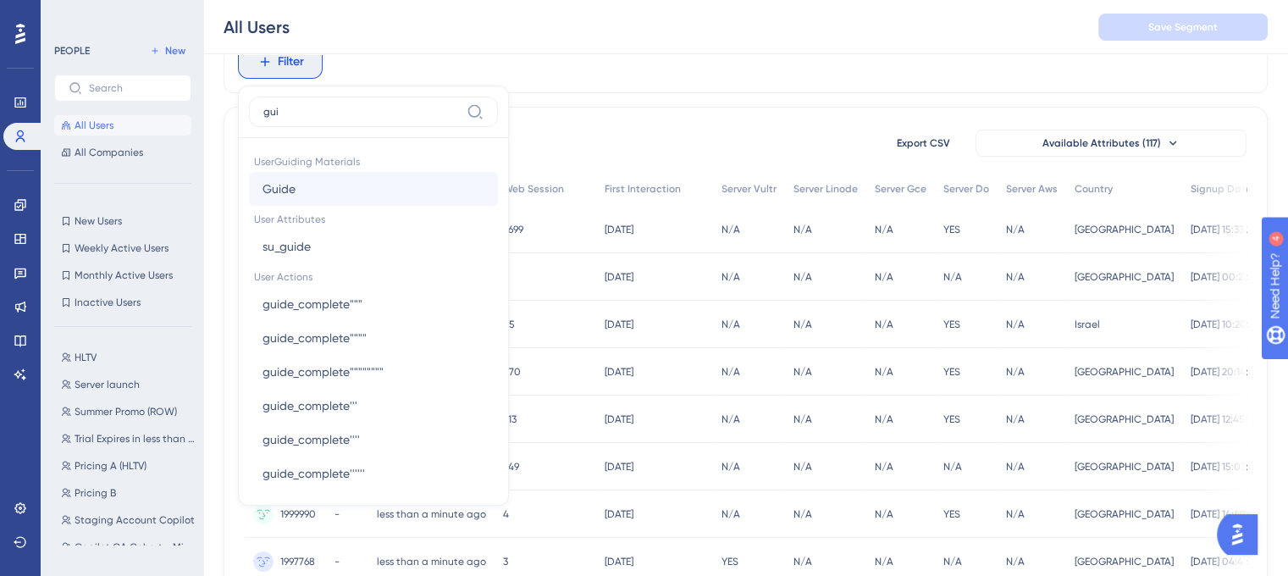
type input "gui"
click at [315, 189] on button "Guide Guide" at bounding box center [373, 189] width 249 height 34
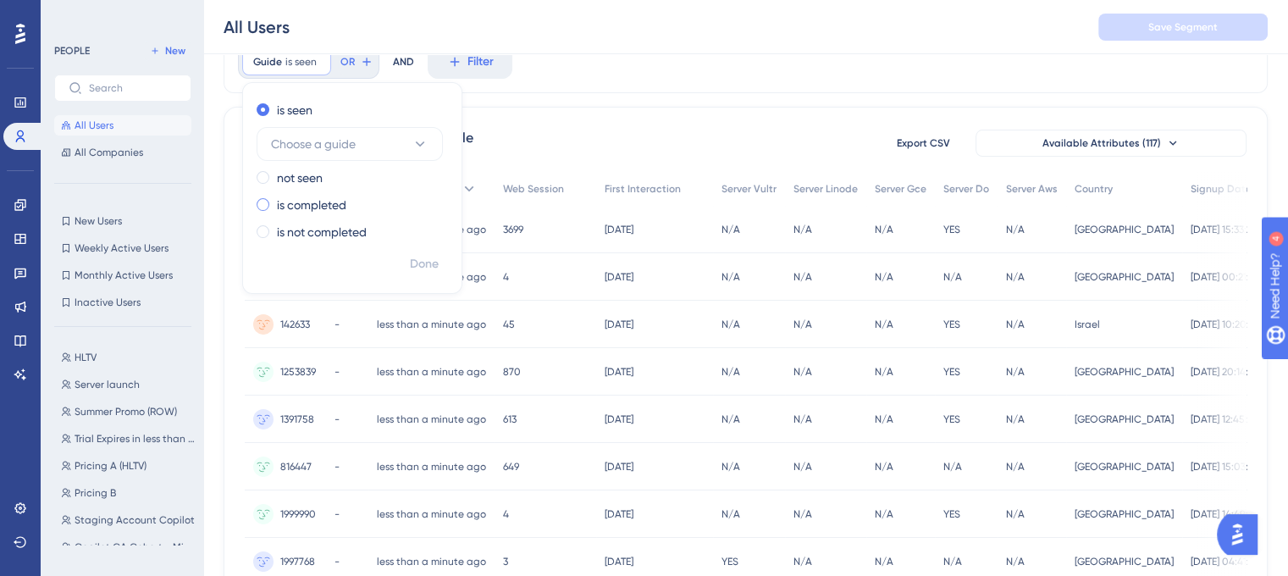
click at [309, 205] on label "is completed" at bounding box center [311, 205] width 69 height 20
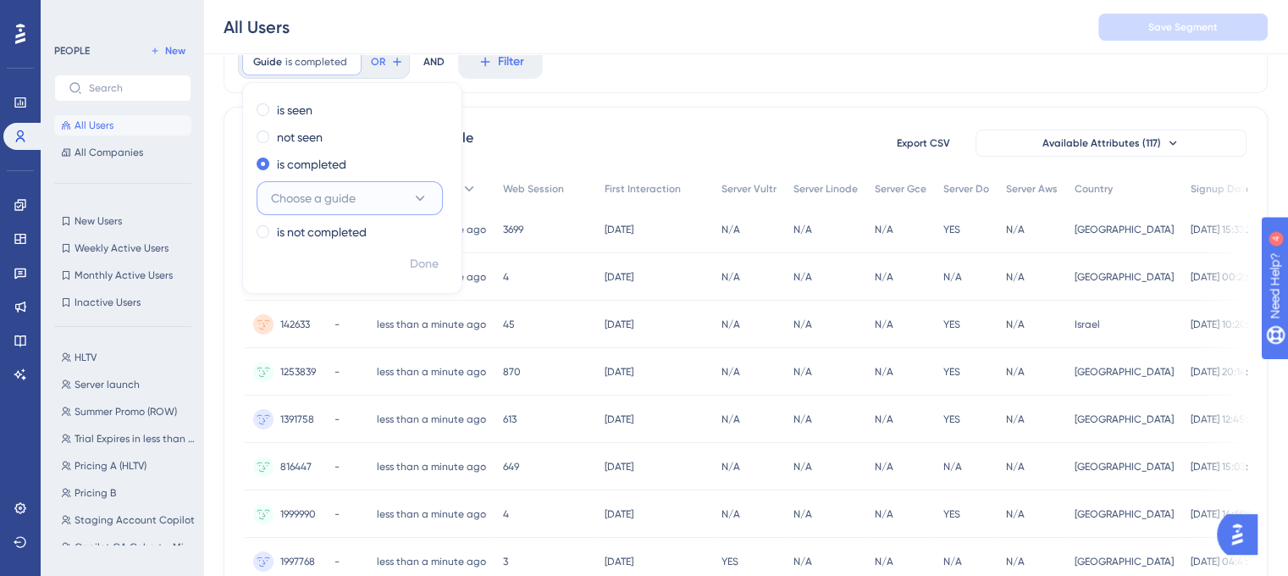
click at [365, 208] on button "Choose a guide" at bounding box center [350, 198] width 186 height 34
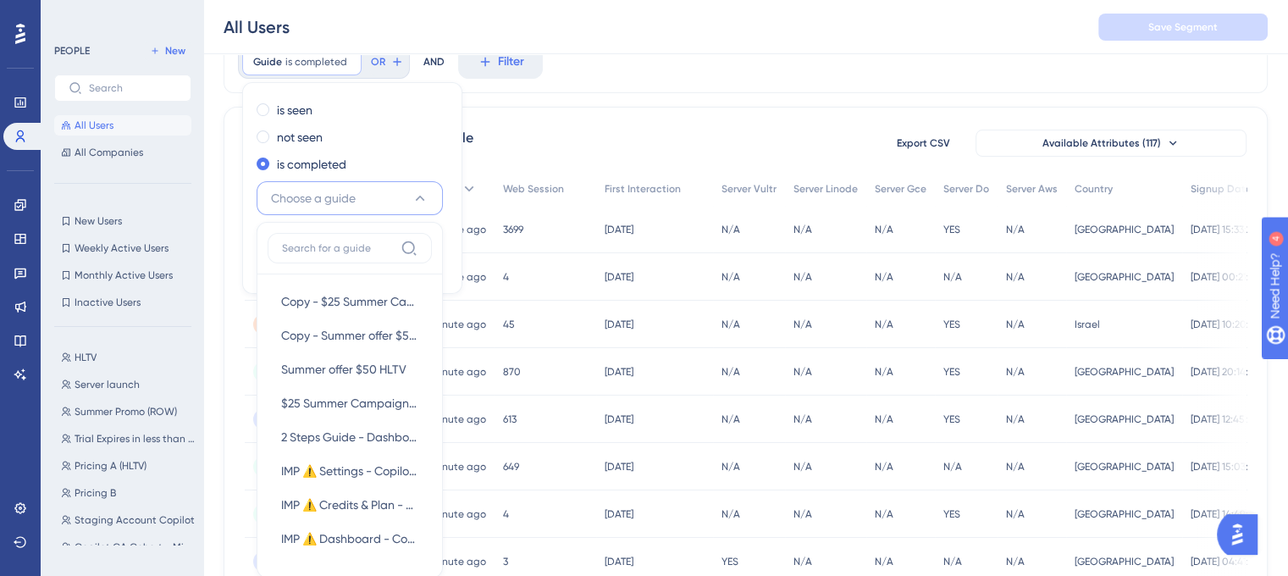
scroll to position [154, 0]
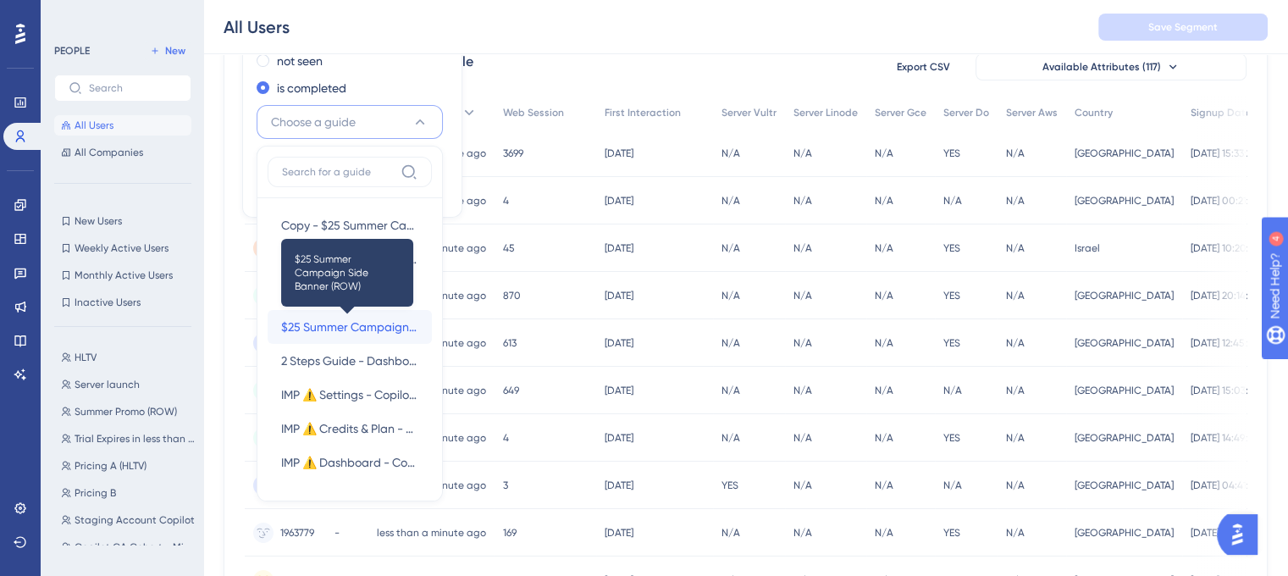
click at [356, 325] on span "$25 Summer Campaign Side Banner (ROW)" at bounding box center [349, 327] width 137 height 20
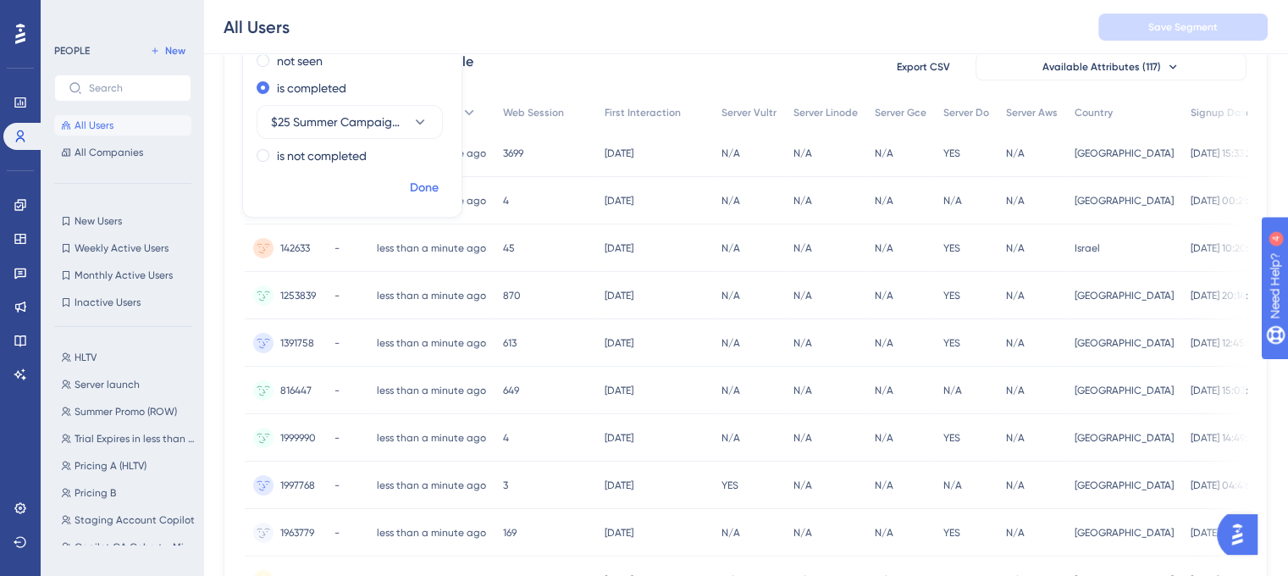
click at [437, 191] on span "Done" at bounding box center [424, 188] width 29 height 20
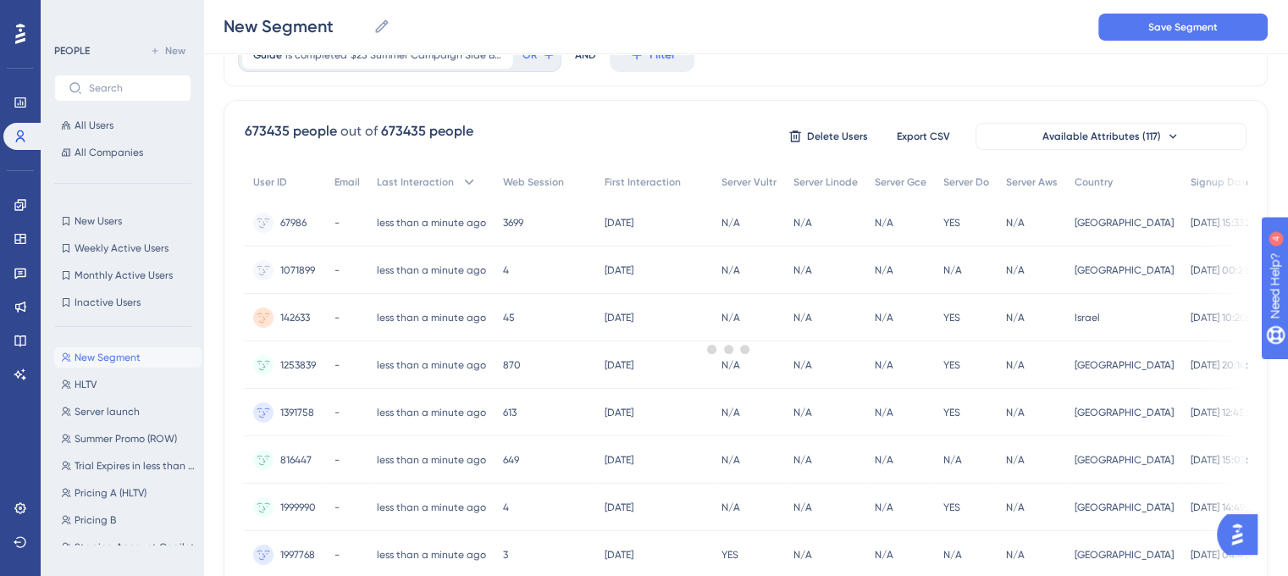
scroll to position [0, 0]
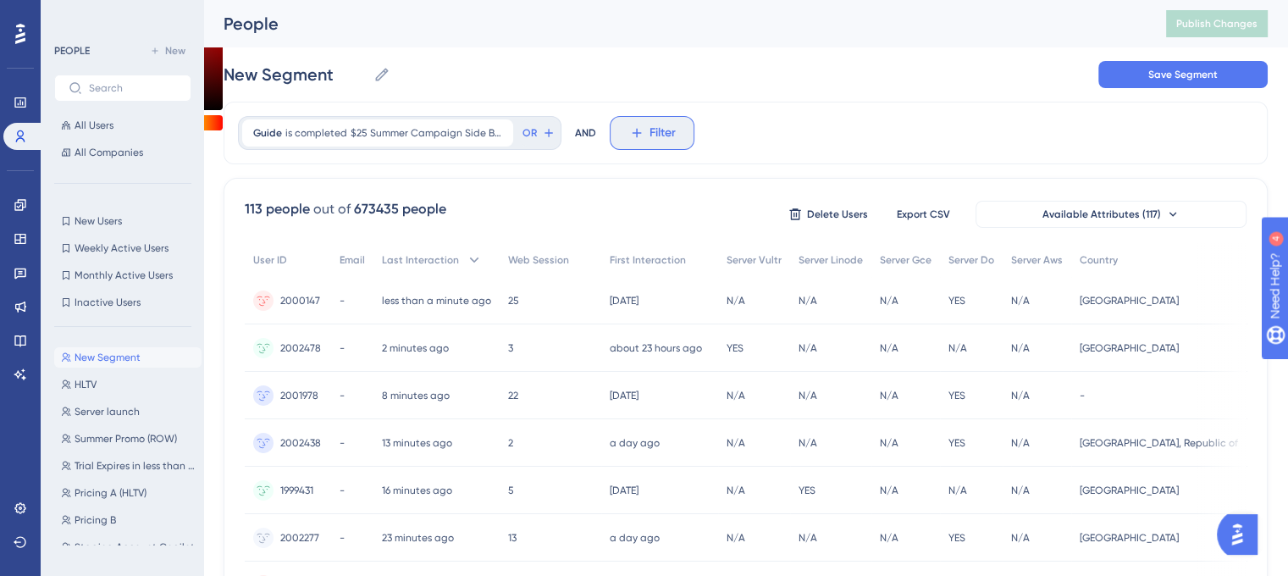
click at [667, 134] on span "Filter" at bounding box center [662, 133] width 26 height 20
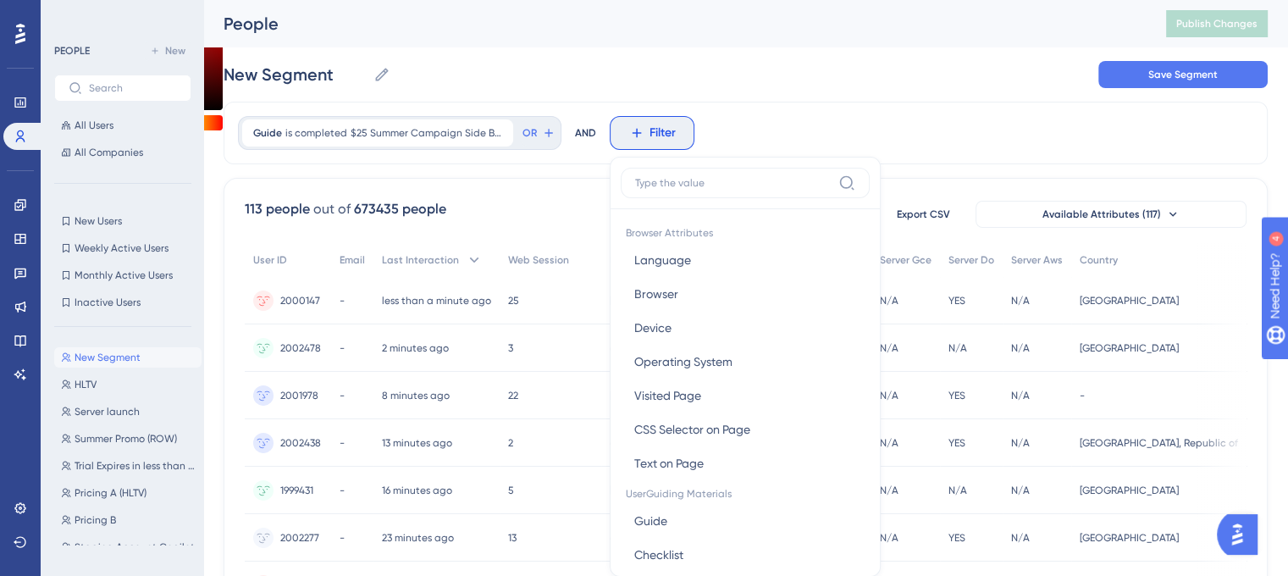
scroll to position [78, 0]
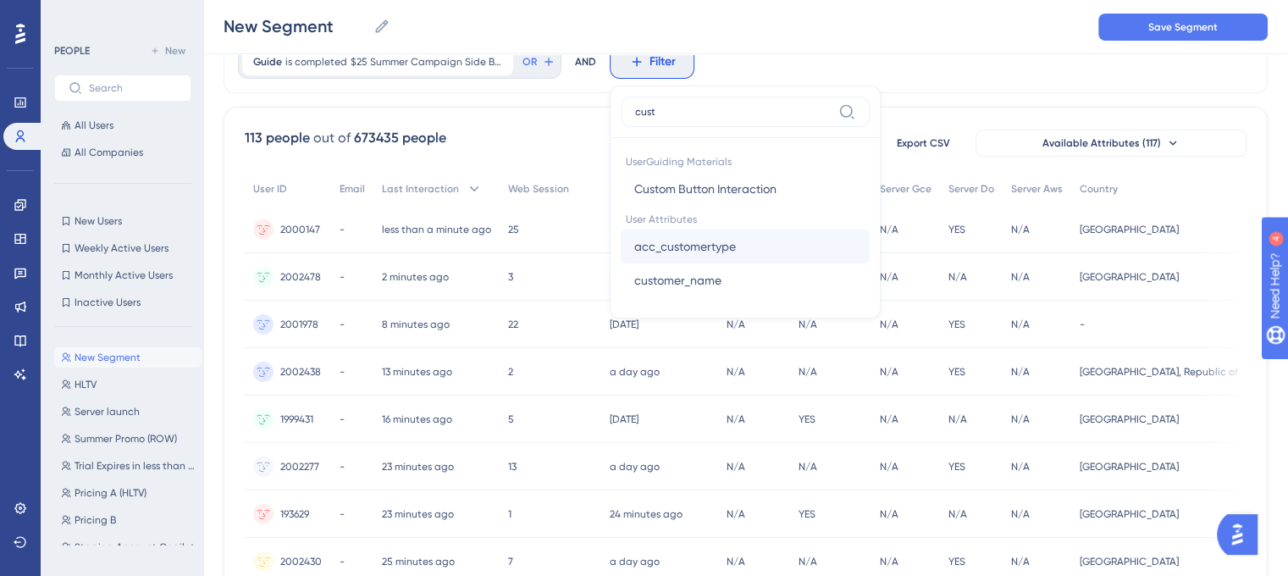
type input "cust"
click at [710, 248] on span "acc_customertype" at bounding box center [685, 246] width 102 height 20
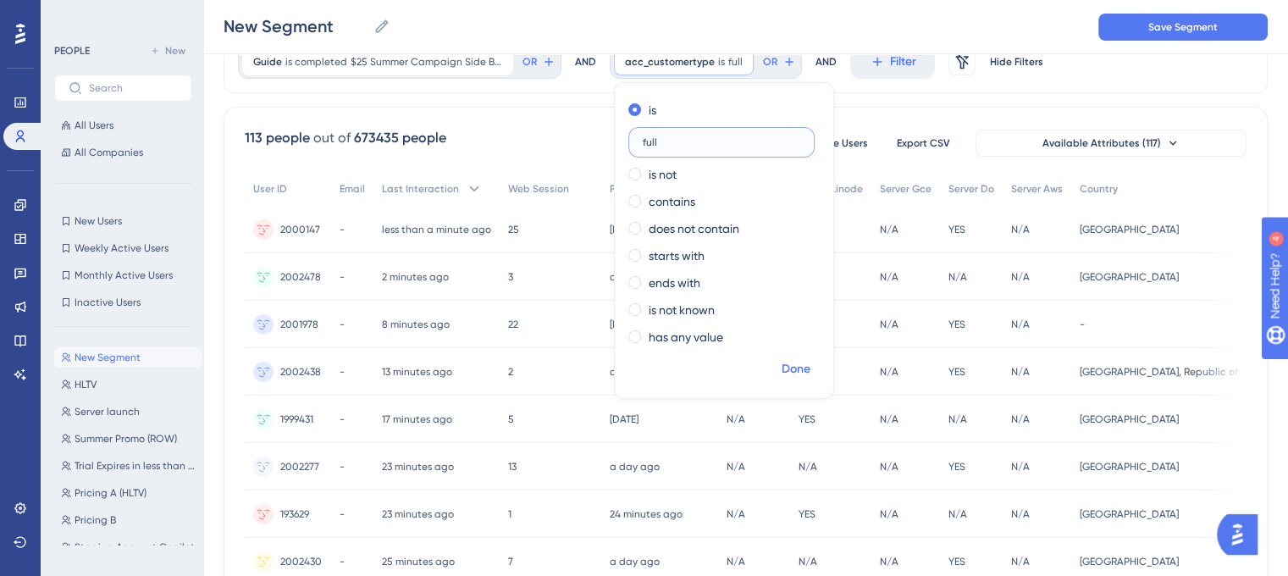
type input "full"
click at [790, 364] on span "Done" at bounding box center [796, 369] width 29 height 20
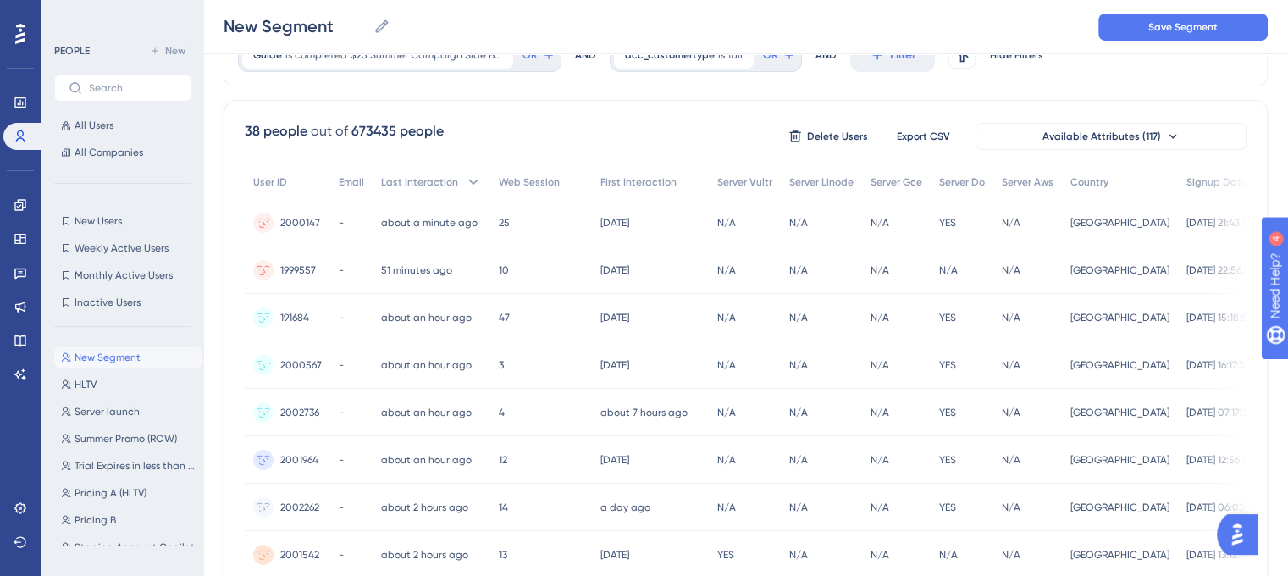
scroll to position [0, 13]
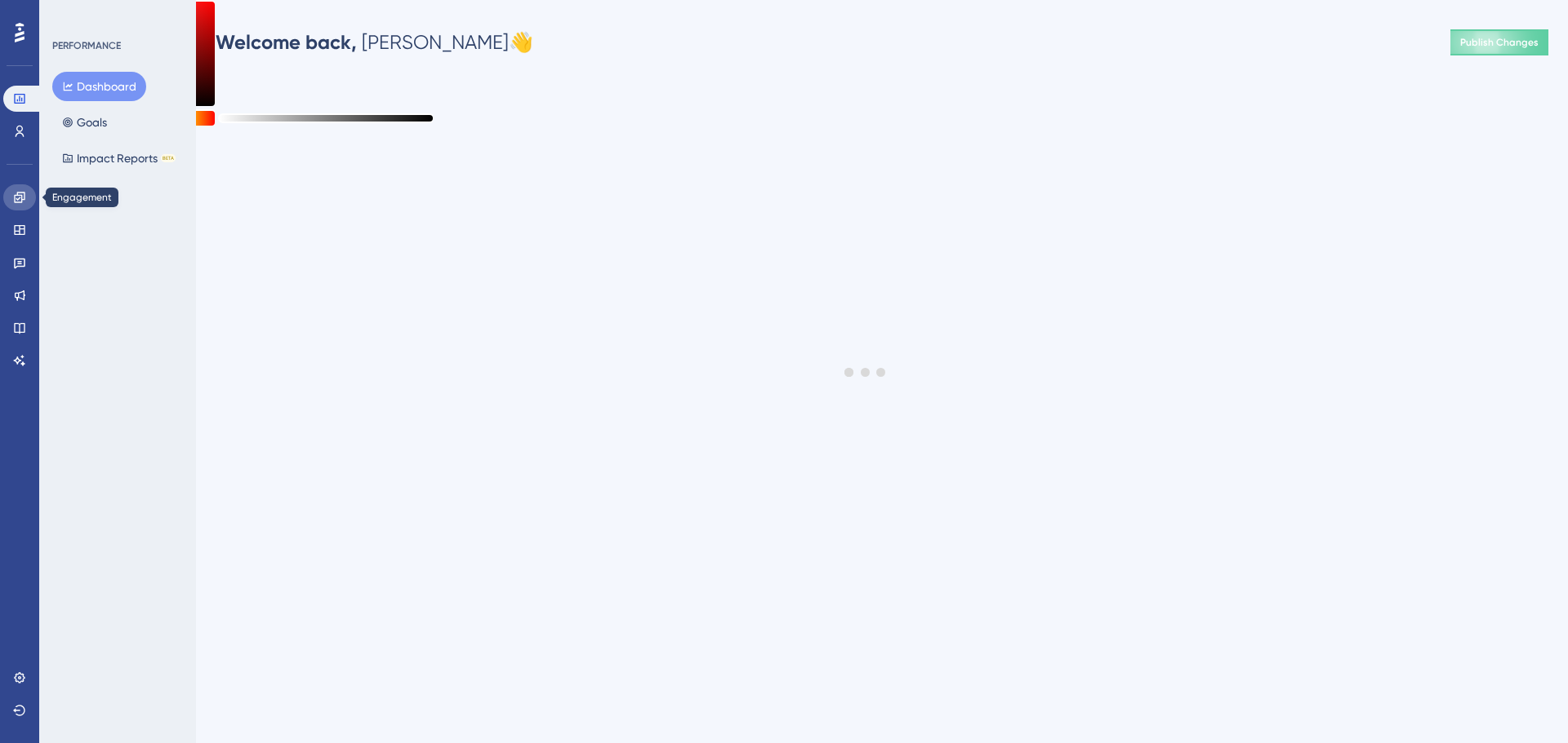
click at [24, 205] on link at bounding box center [19, 197] width 33 height 26
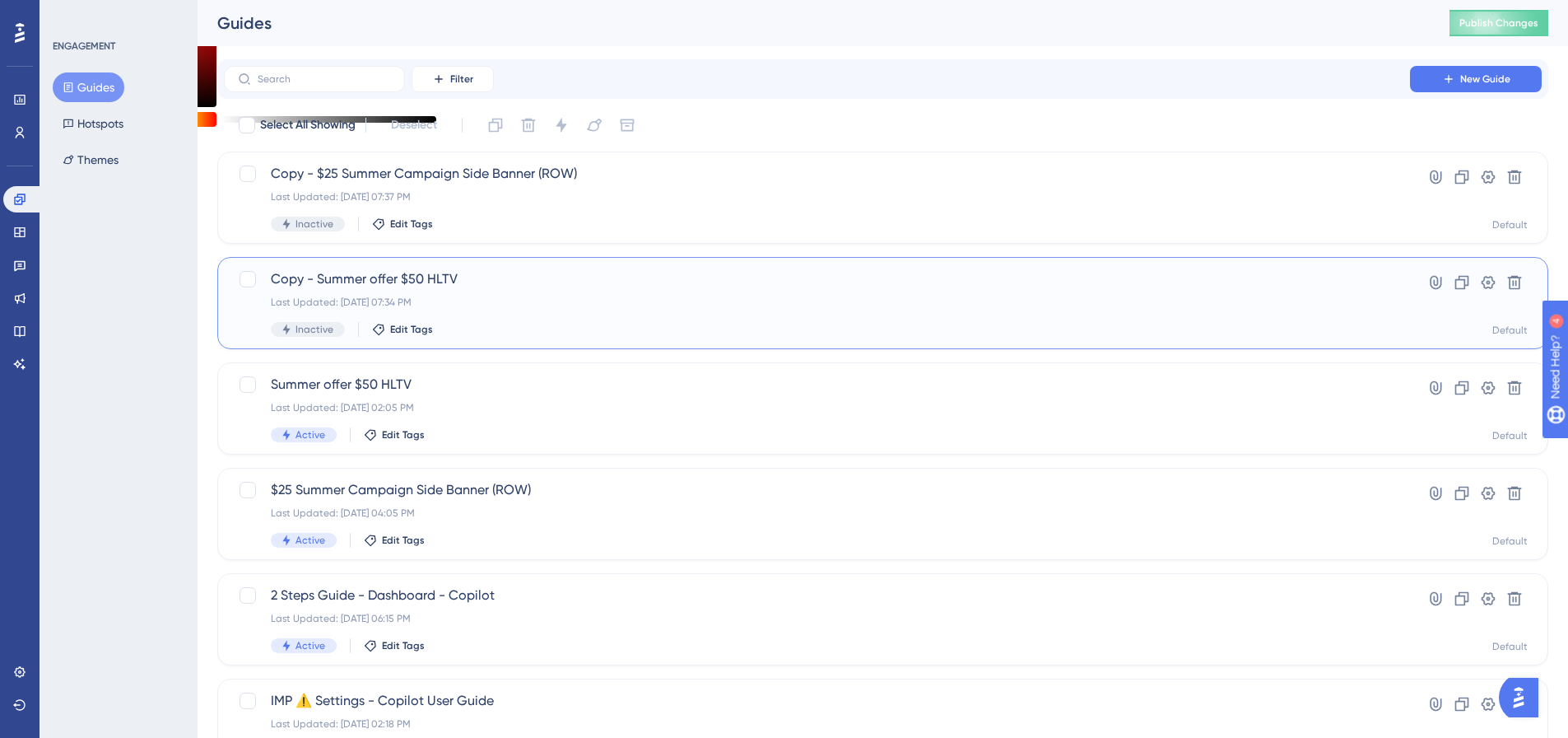
click at [331, 279] on span "Copy - Summer offer $50 HLTV" at bounding box center [818, 279] width 1093 height 19
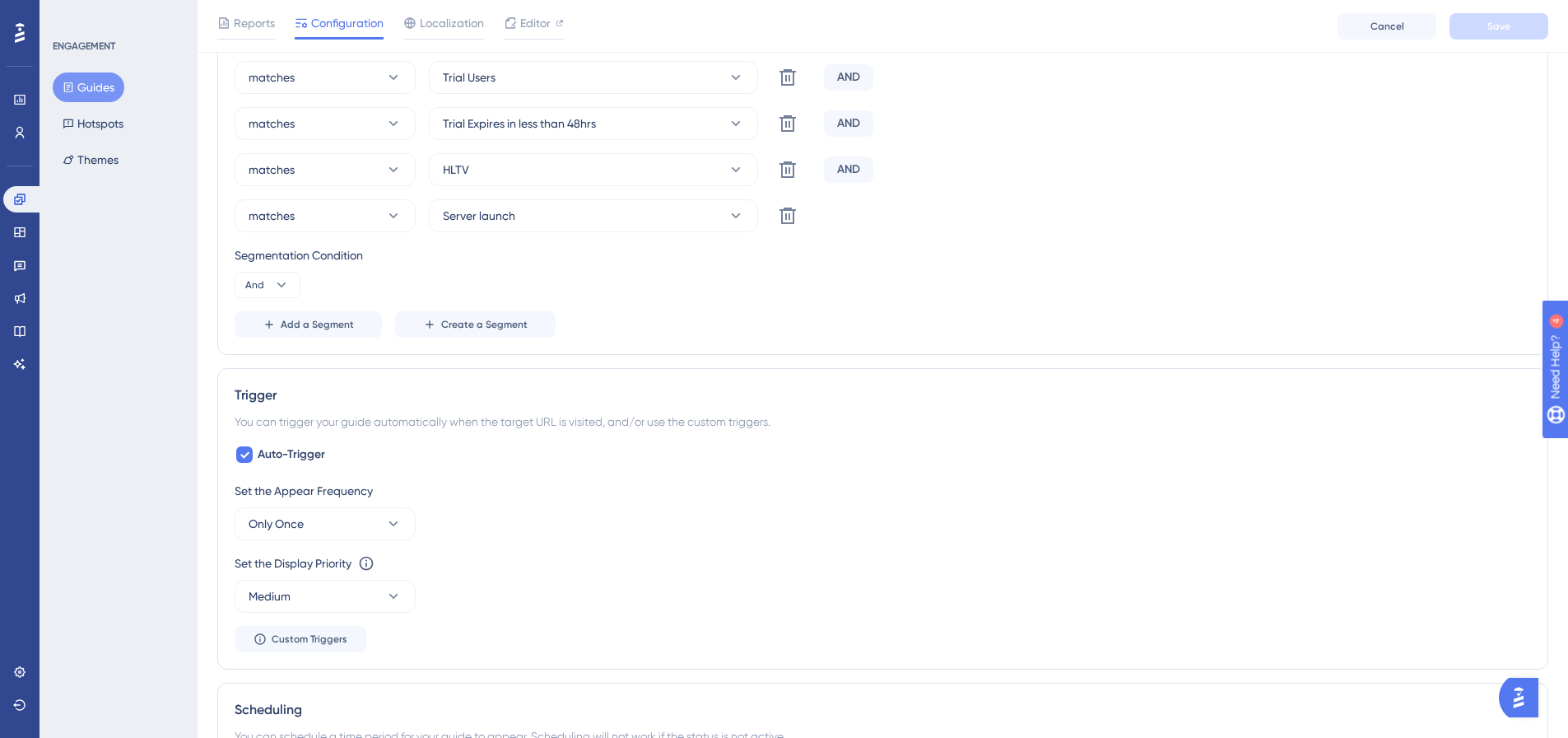
scroll to position [741, 0]
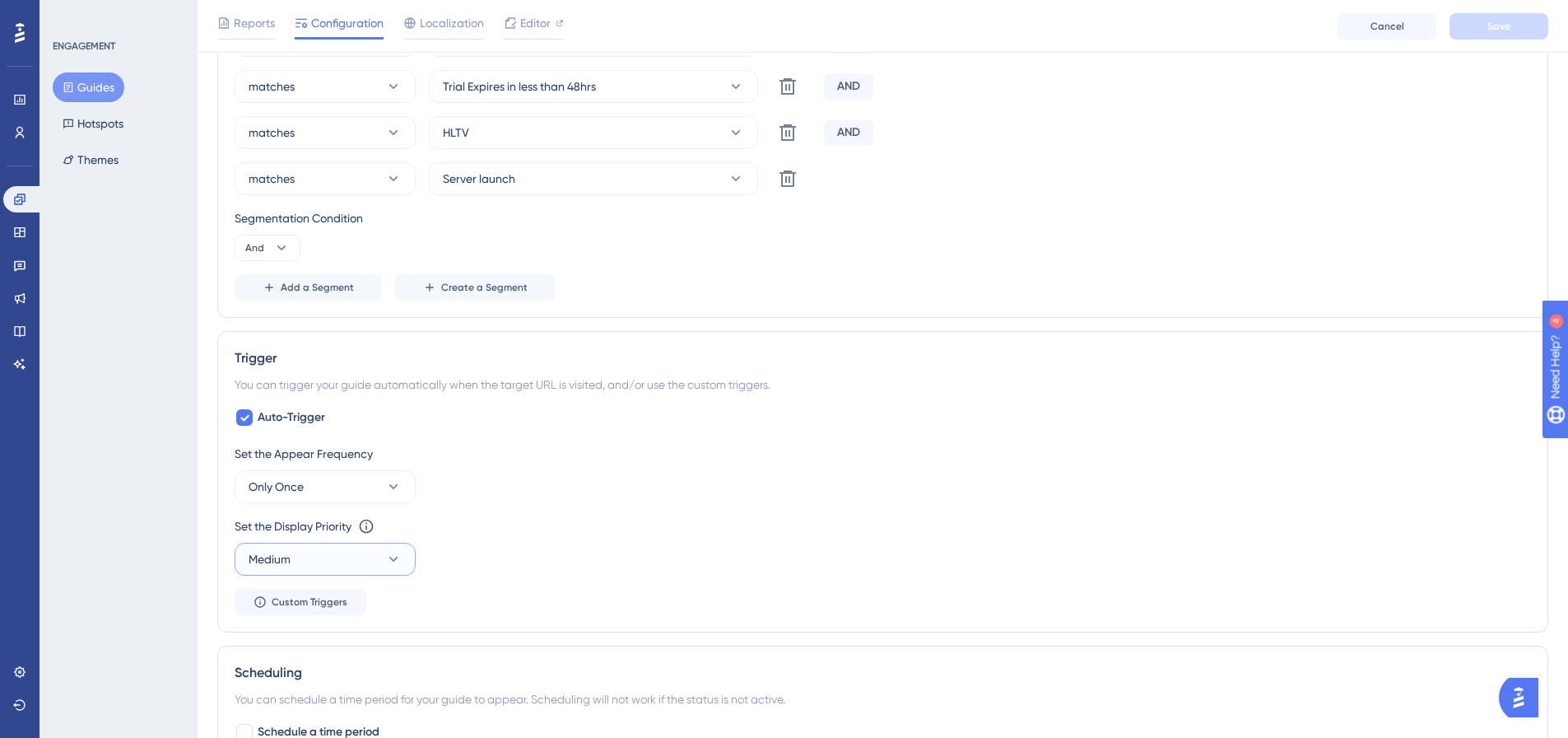
click at [335, 561] on button "Medium" at bounding box center [325, 559] width 181 height 33
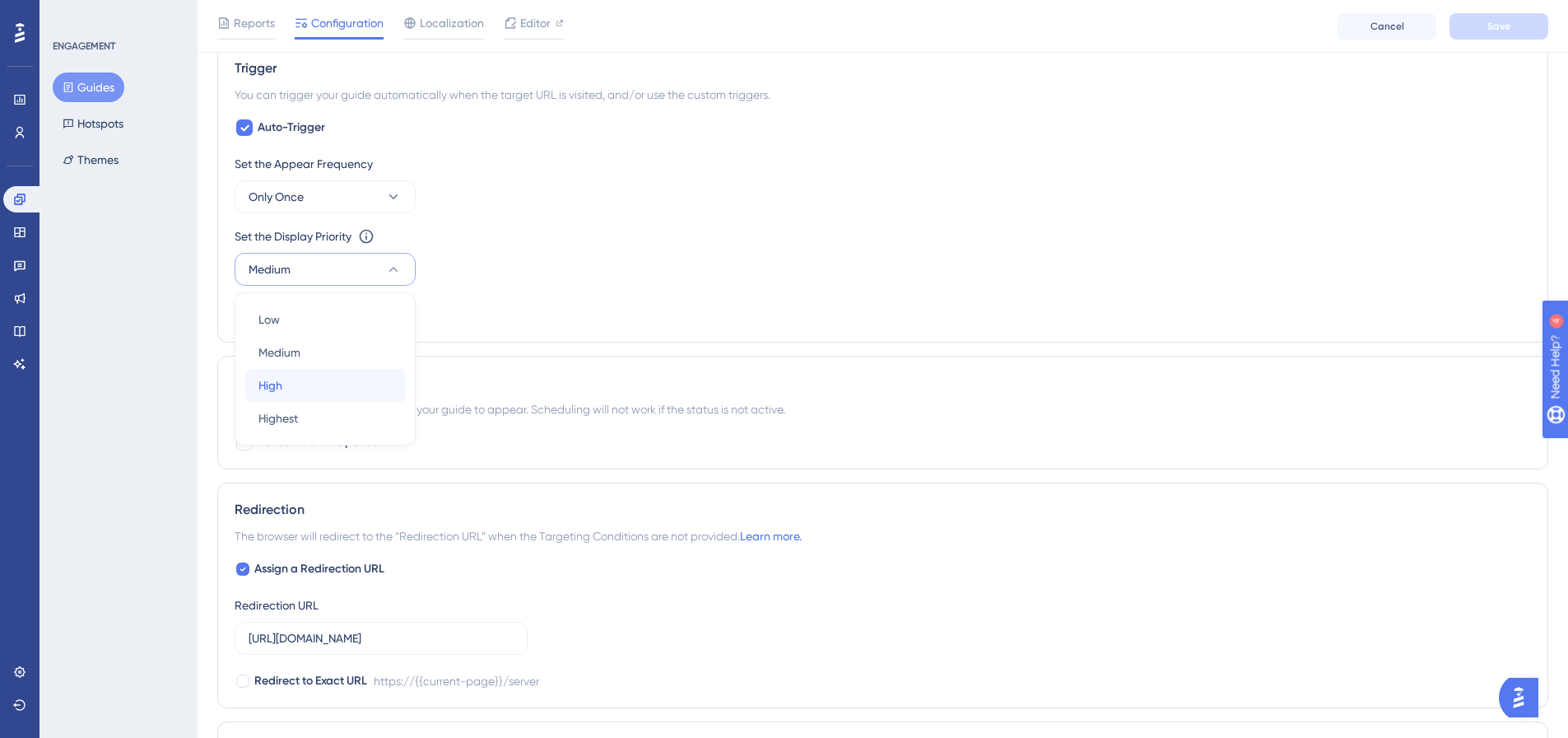
click at [312, 376] on div "High High" at bounding box center [325, 385] width 133 height 33
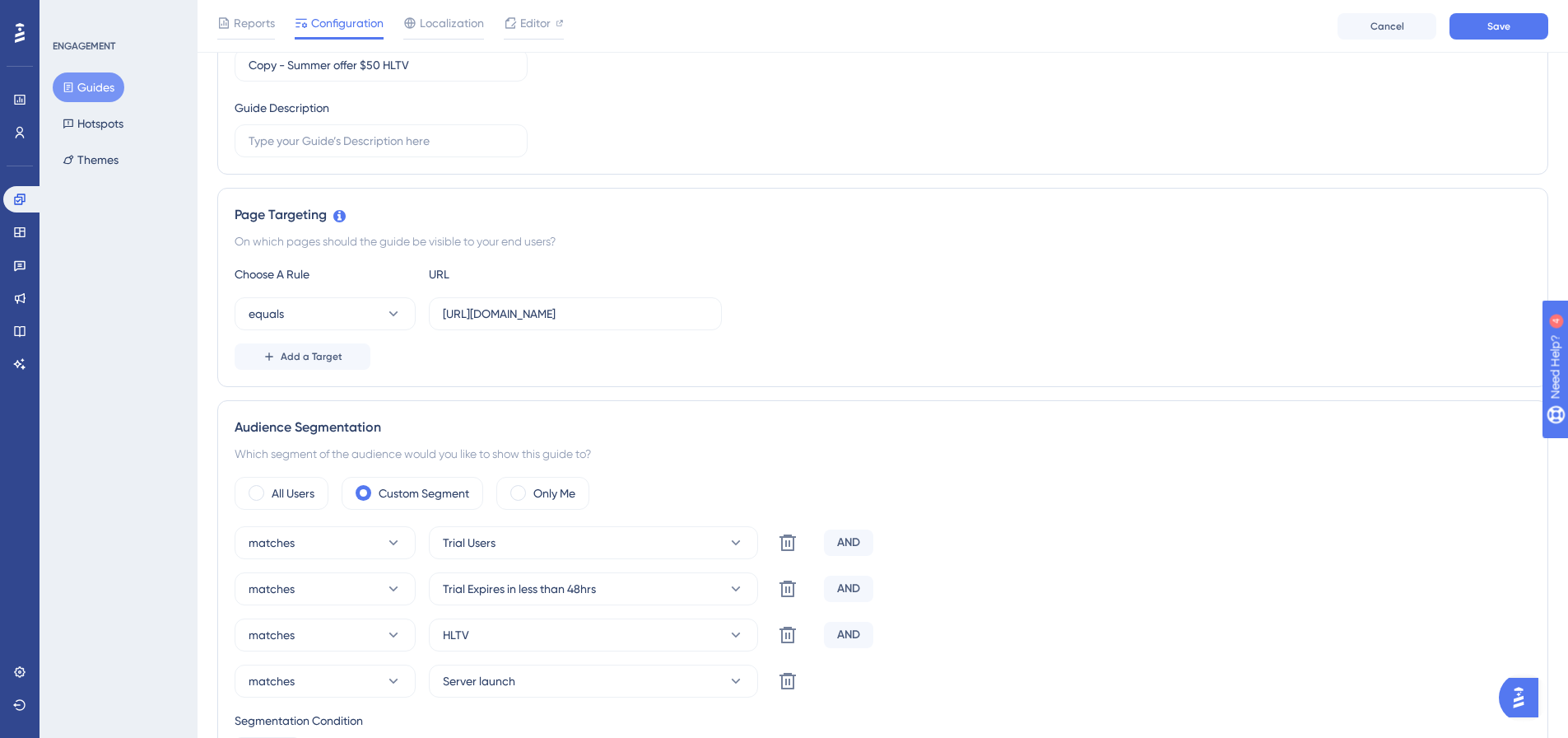
scroll to position [0, 0]
